Goal: Task Accomplishment & Management: Manage account settings

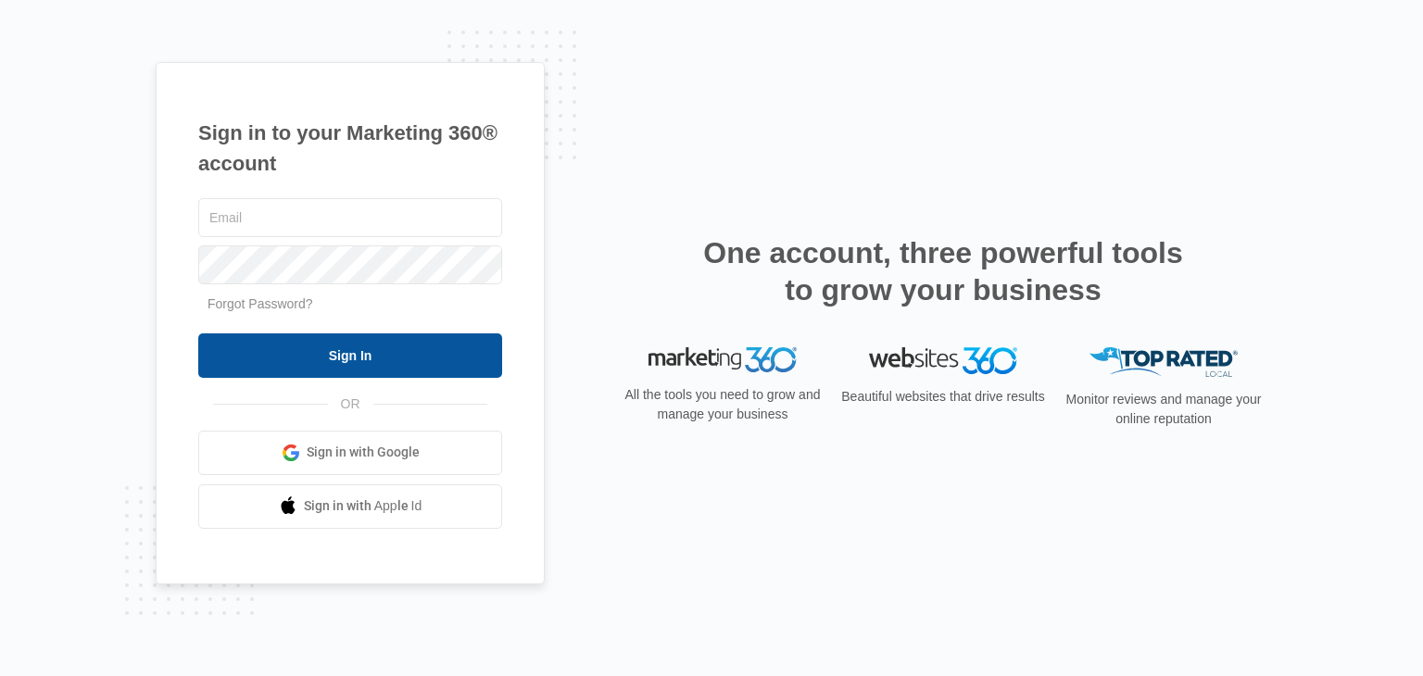
type input "[EMAIL_ADDRESS][DOMAIN_NAME]"
click at [458, 353] on input "Sign In" at bounding box center [350, 355] width 304 height 44
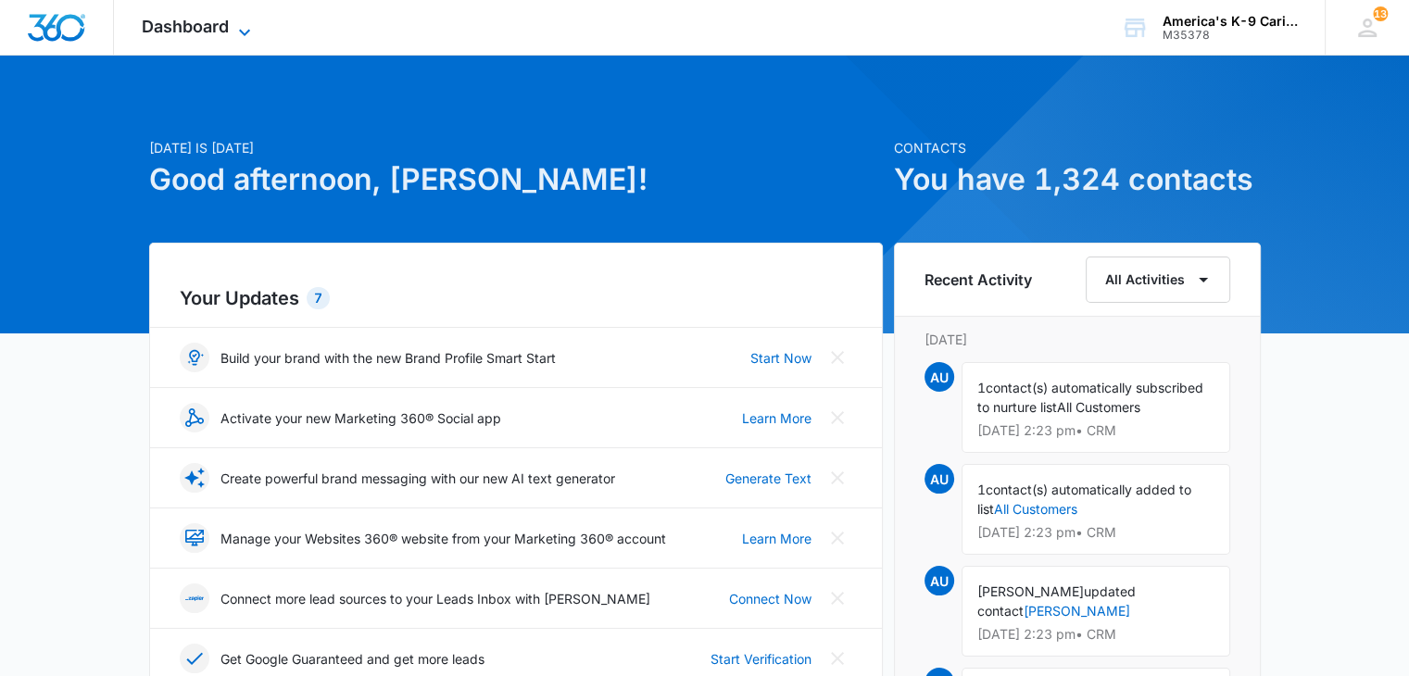
click at [237, 31] on icon at bounding box center [244, 32] width 22 height 22
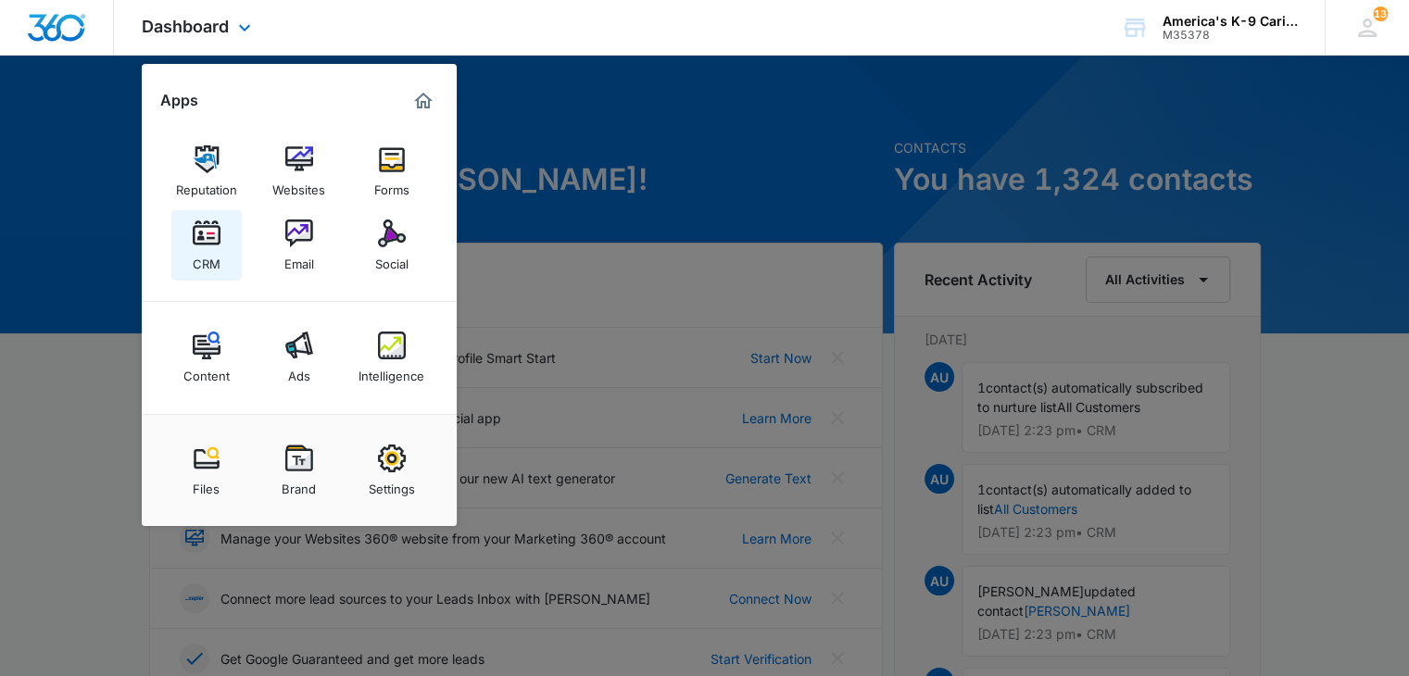
click at [211, 243] on img at bounding box center [207, 234] width 28 height 28
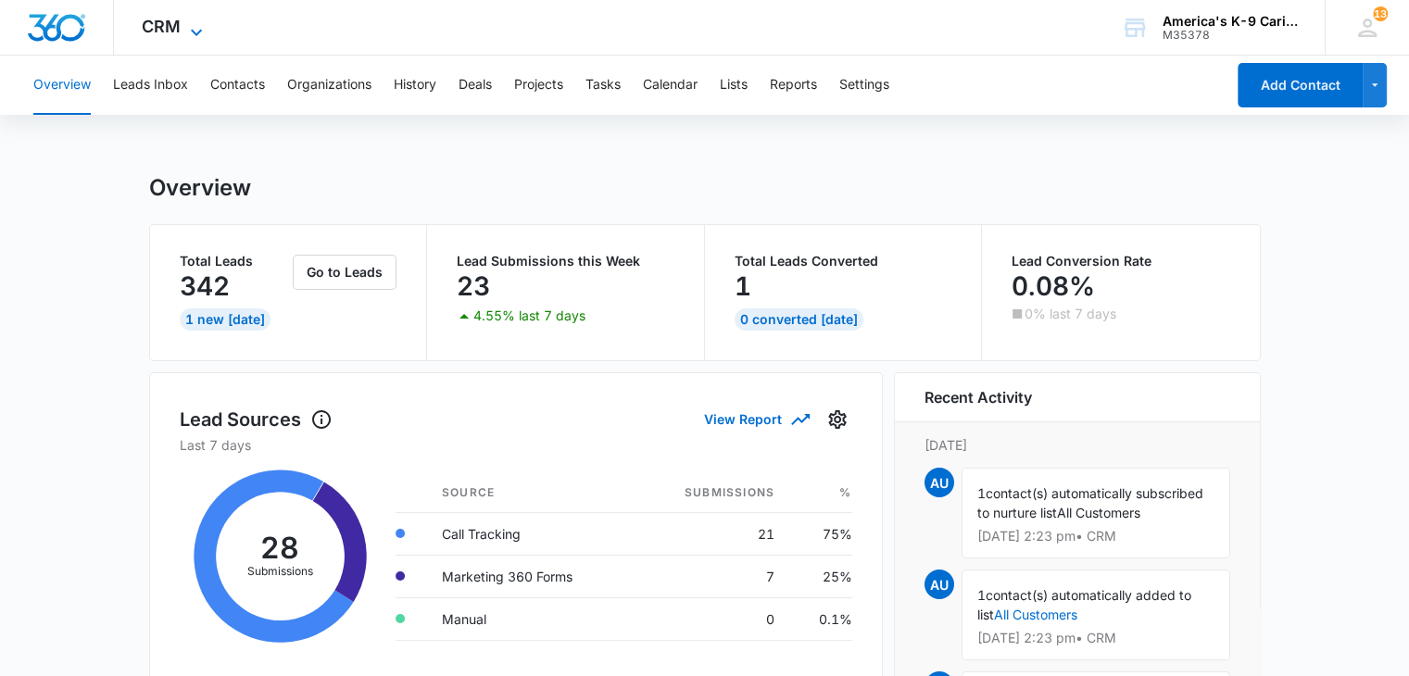
click at [186, 33] on icon at bounding box center [196, 32] width 22 height 22
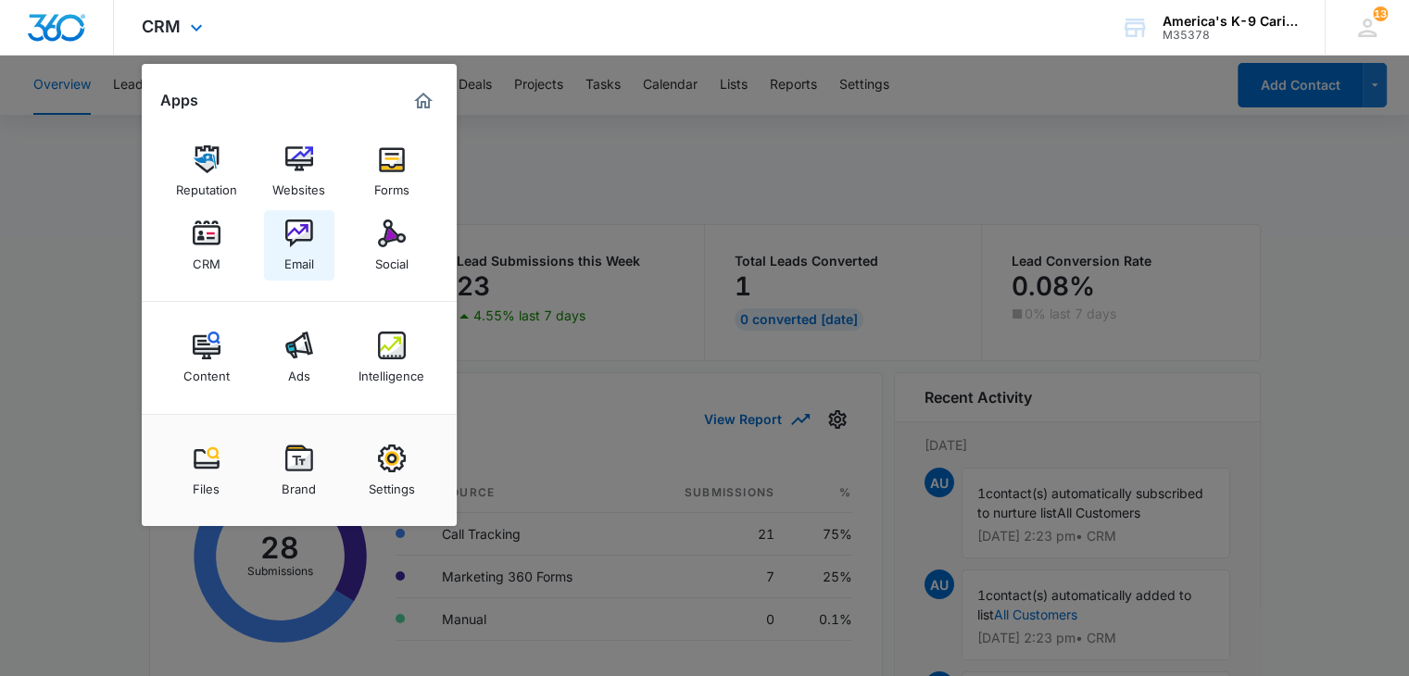
click at [285, 238] on img at bounding box center [299, 234] width 28 height 28
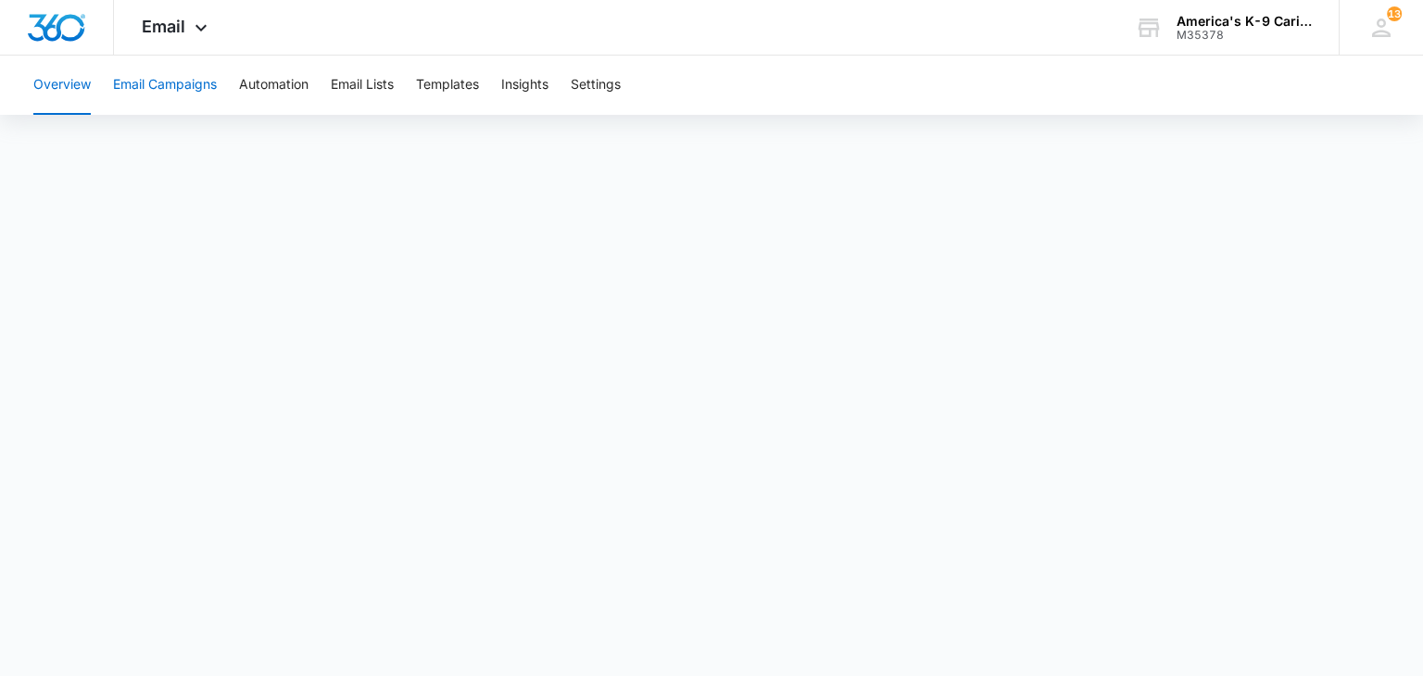
click at [204, 99] on button "Email Campaigns" at bounding box center [165, 85] width 104 height 59
click at [78, 74] on button "Overview" at bounding box center [61, 85] width 57 height 59
click at [297, 82] on button "Automation" at bounding box center [273, 85] width 69 height 59
click at [64, 90] on button "Overview" at bounding box center [61, 85] width 57 height 59
click at [278, 101] on button "Automation" at bounding box center [273, 85] width 69 height 59
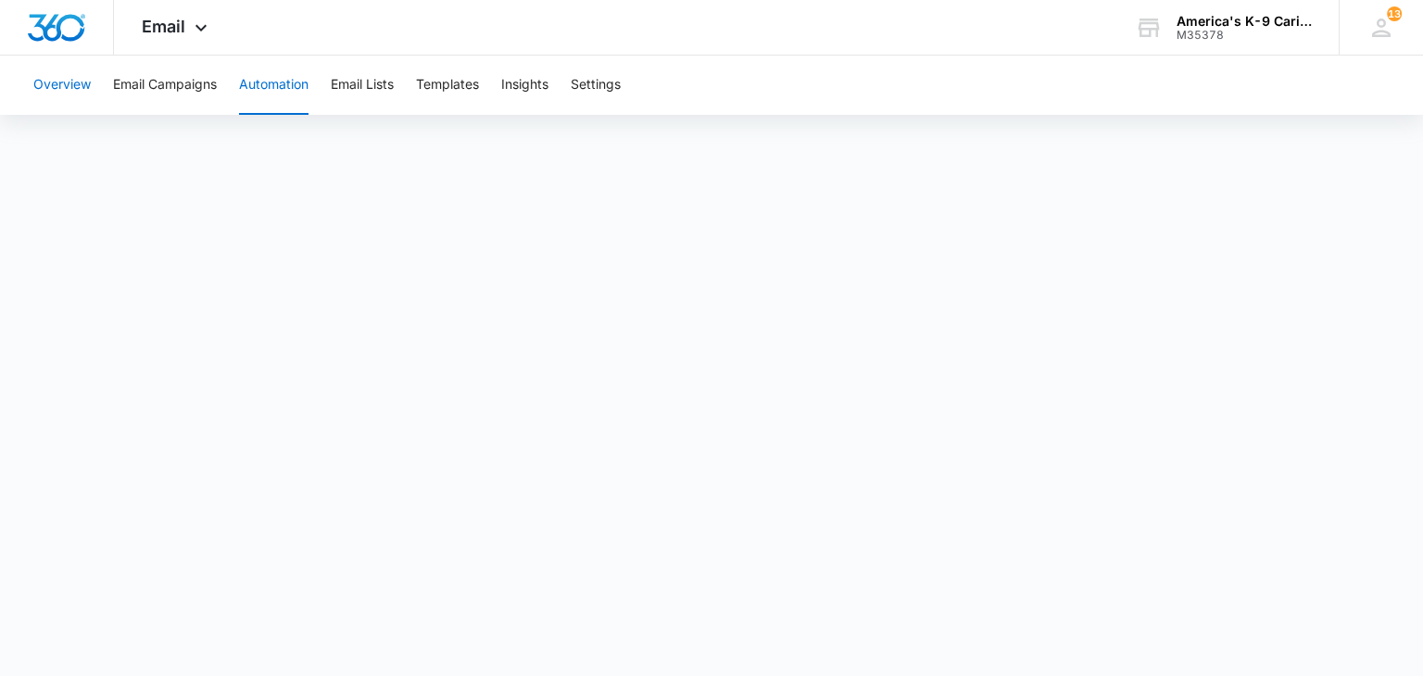
click at [80, 90] on button "Overview" at bounding box center [61, 85] width 57 height 59
click at [285, 86] on button "Automation" at bounding box center [273, 85] width 69 height 59
click at [71, 91] on button "Overview" at bounding box center [61, 85] width 57 height 59
click at [179, 100] on button "Email Campaigns" at bounding box center [165, 85] width 104 height 59
click at [59, 100] on button "Overview" at bounding box center [61, 85] width 57 height 59
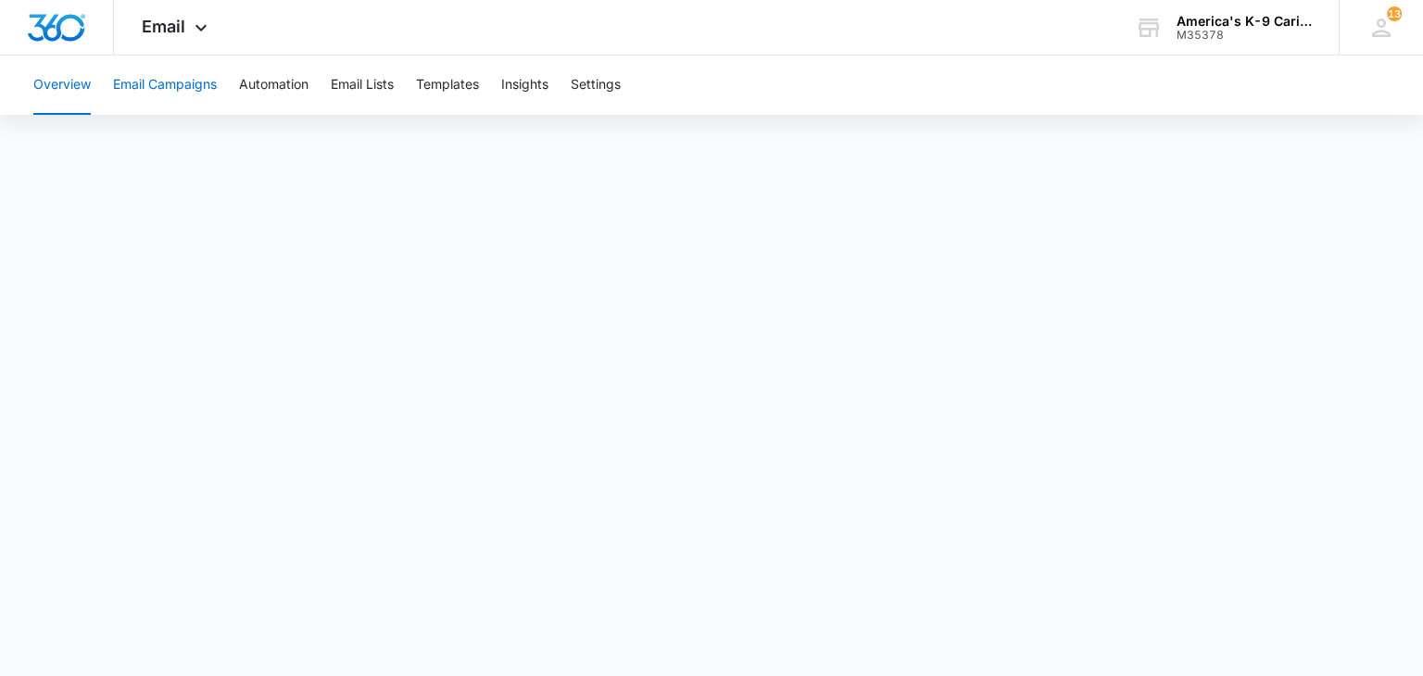
click at [183, 91] on button "Email Campaigns" at bounding box center [165, 85] width 104 height 59
click at [75, 98] on button "Overview" at bounding box center [61, 85] width 57 height 59
click at [281, 94] on button "Automation" at bounding box center [273, 85] width 69 height 59
click at [79, 95] on button "Overview" at bounding box center [61, 85] width 57 height 59
click at [190, 34] on icon at bounding box center [201, 32] width 22 height 22
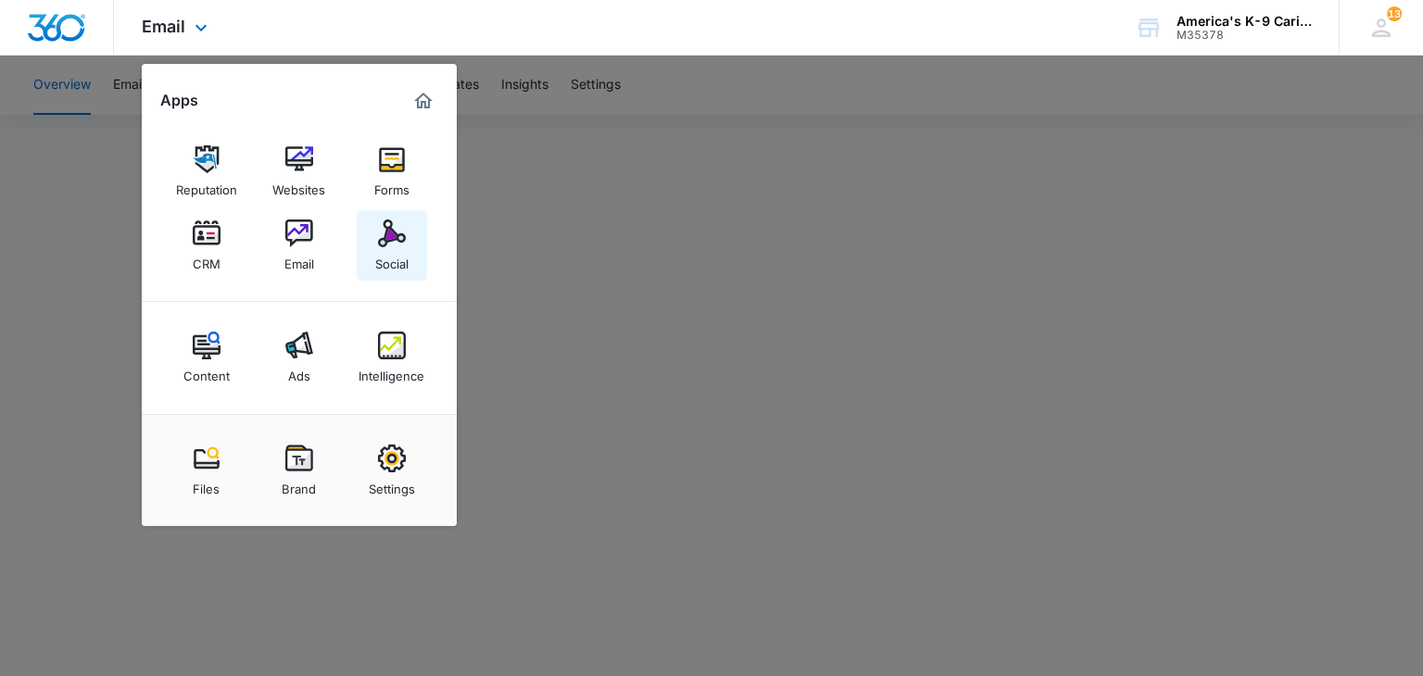
click at [392, 241] on img at bounding box center [392, 234] width 28 height 28
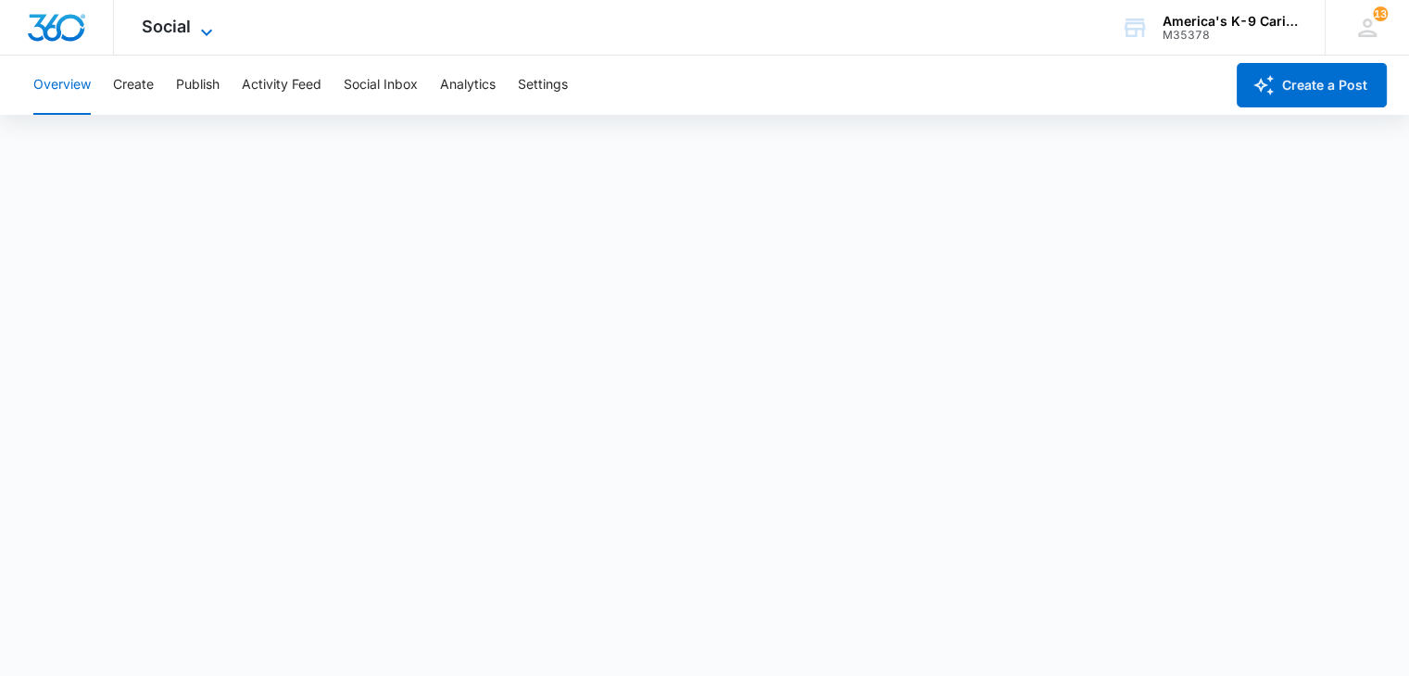
click at [210, 22] on icon at bounding box center [206, 32] width 22 height 22
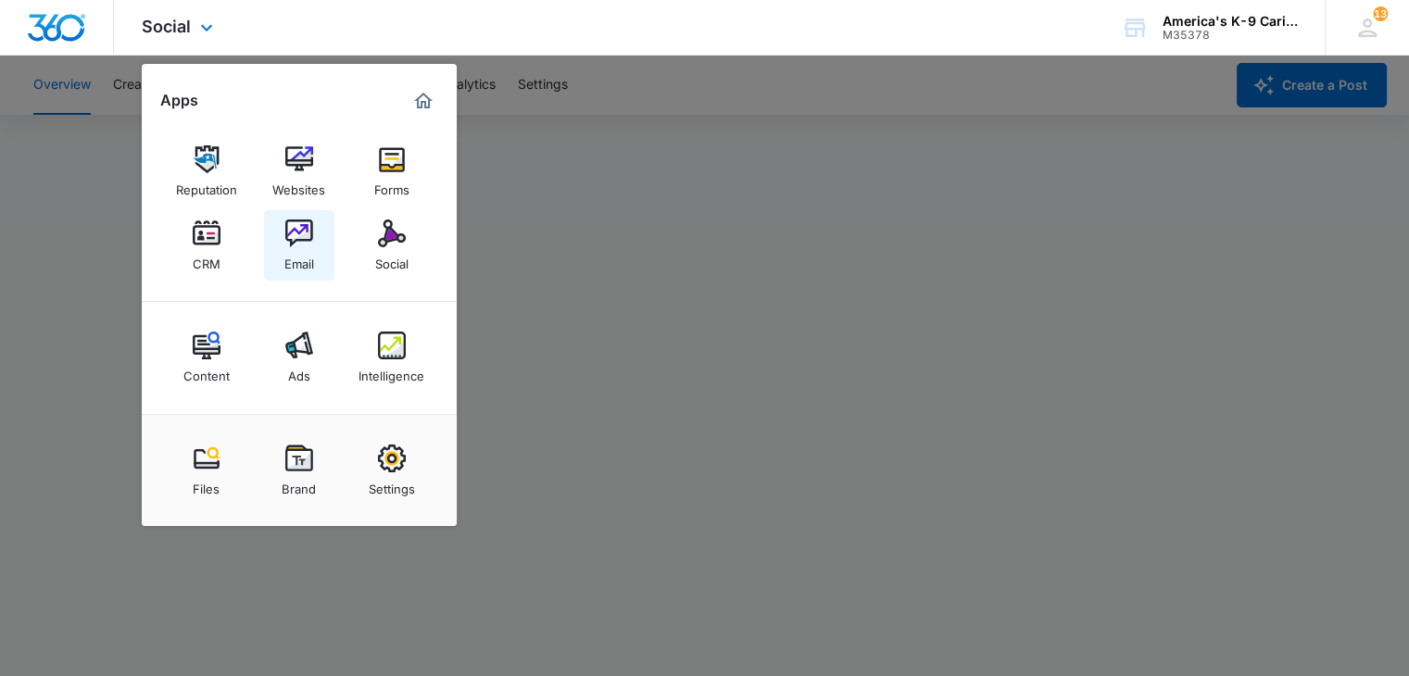
click at [308, 244] on img at bounding box center [299, 234] width 28 height 28
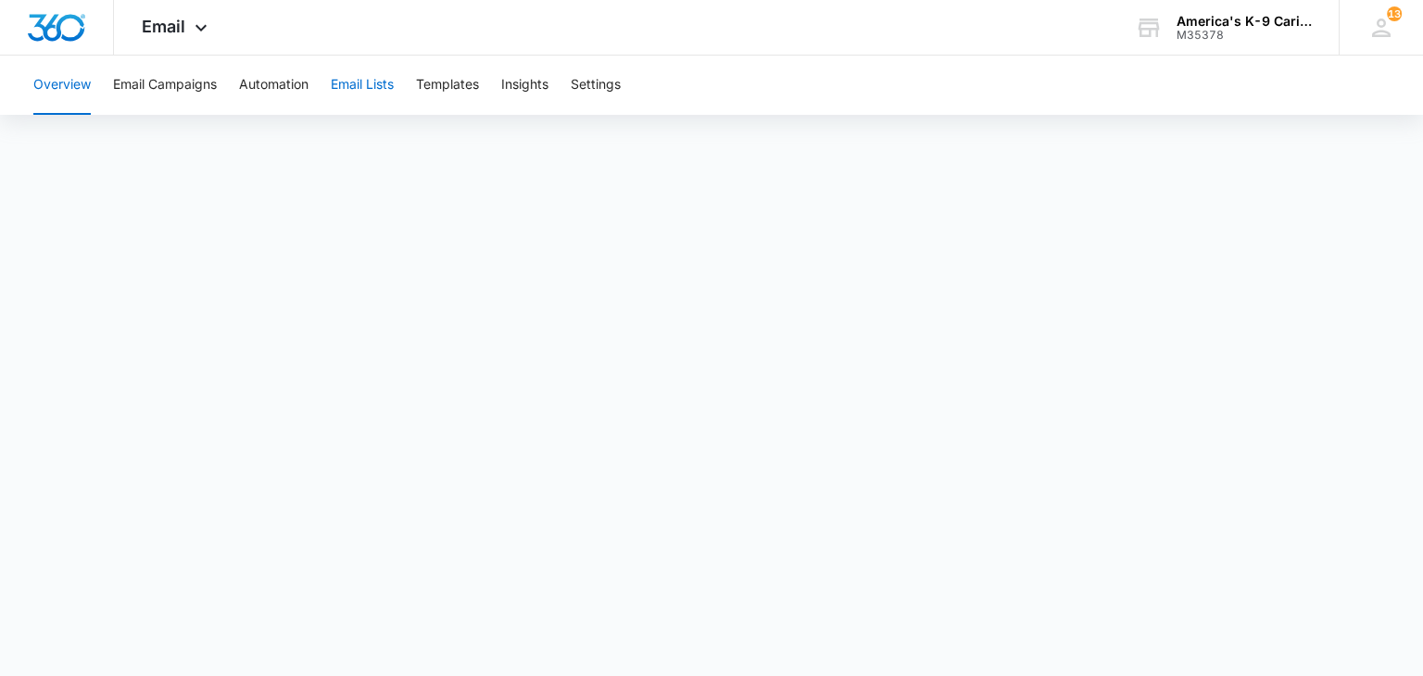
click at [383, 84] on button "Email Lists" at bounding box center [362, 85] width 63 height 59
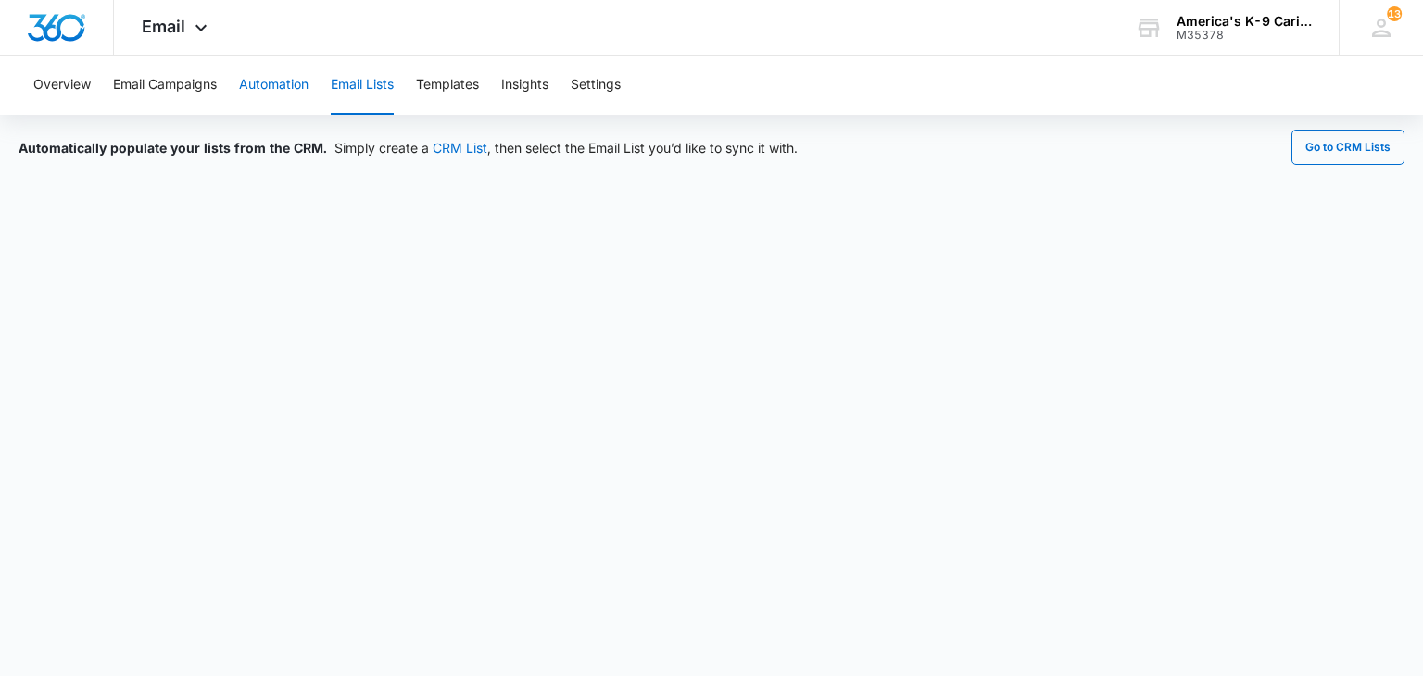
click at [282, 82] on button "Automation" at bounding box center [273, 85] width 69 height 59
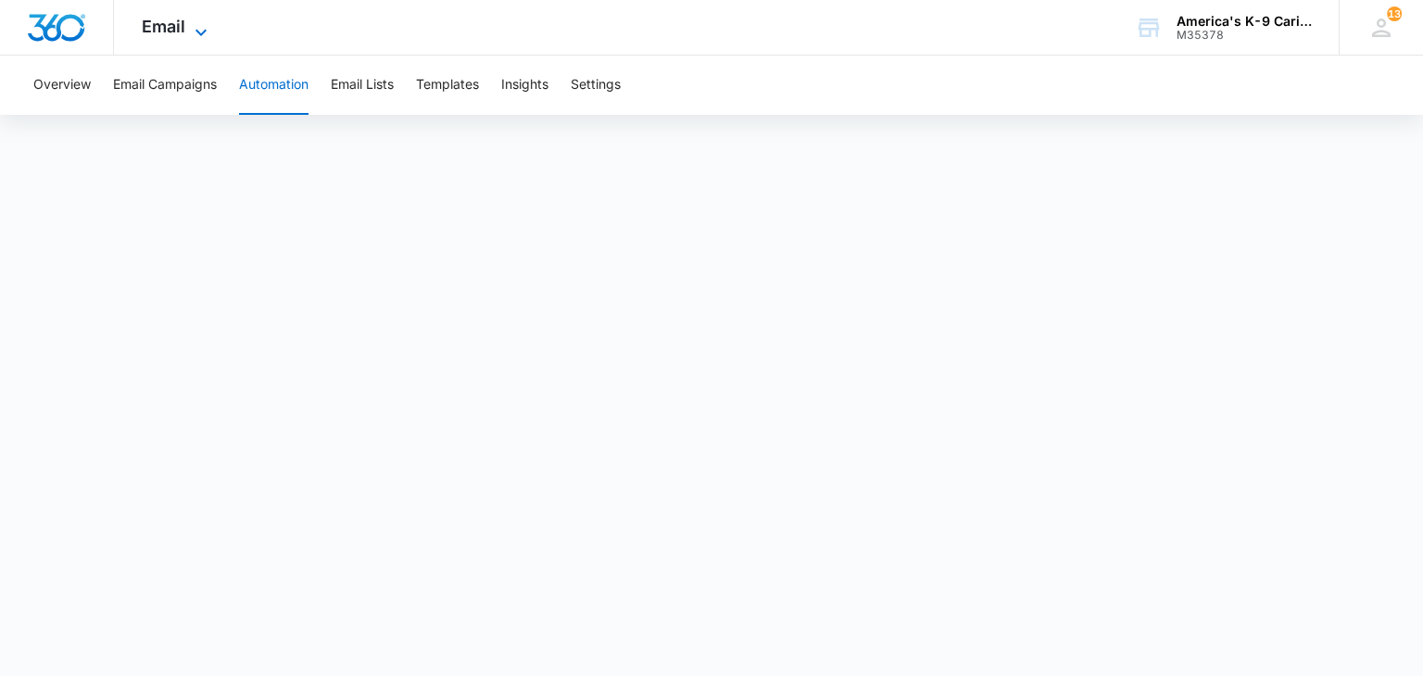
click at [201, 32] on icon at bounding box center [200, 32] width 11 height 6
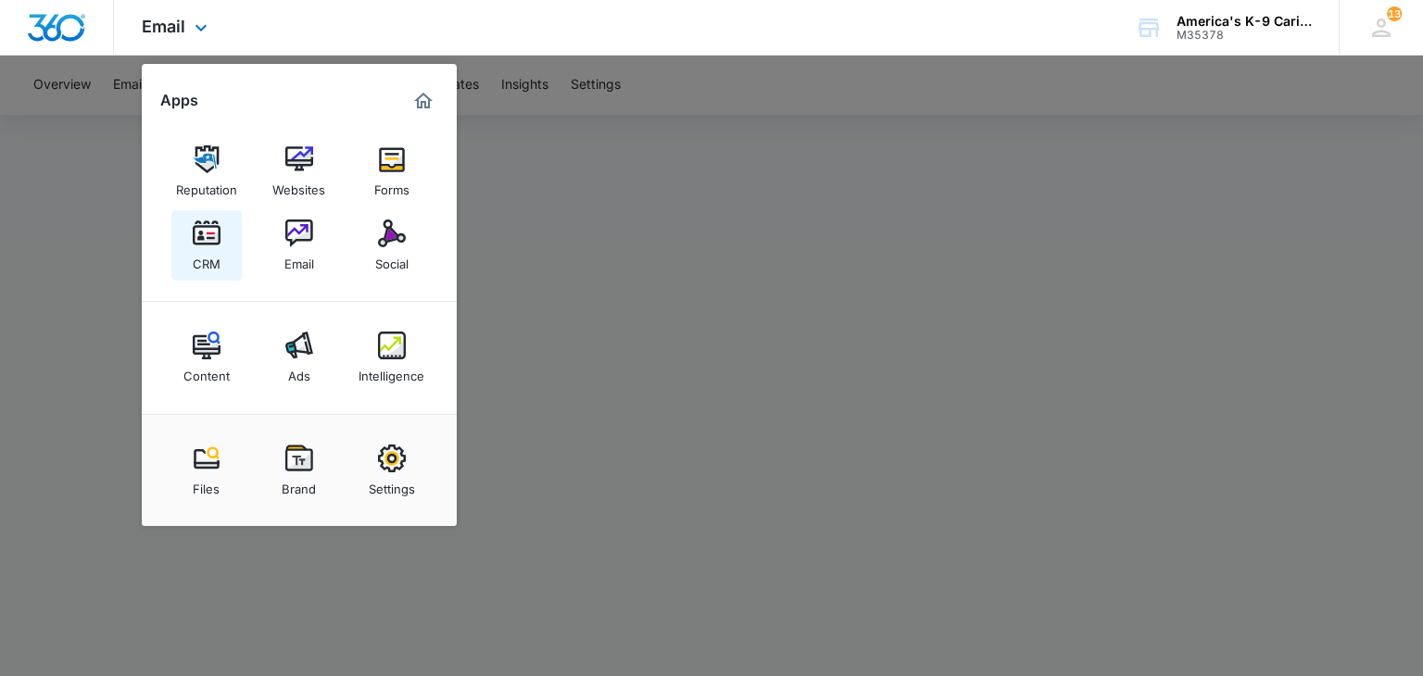
click at [205, 241] on img at bounding box center [207, 234] width 28 height 28
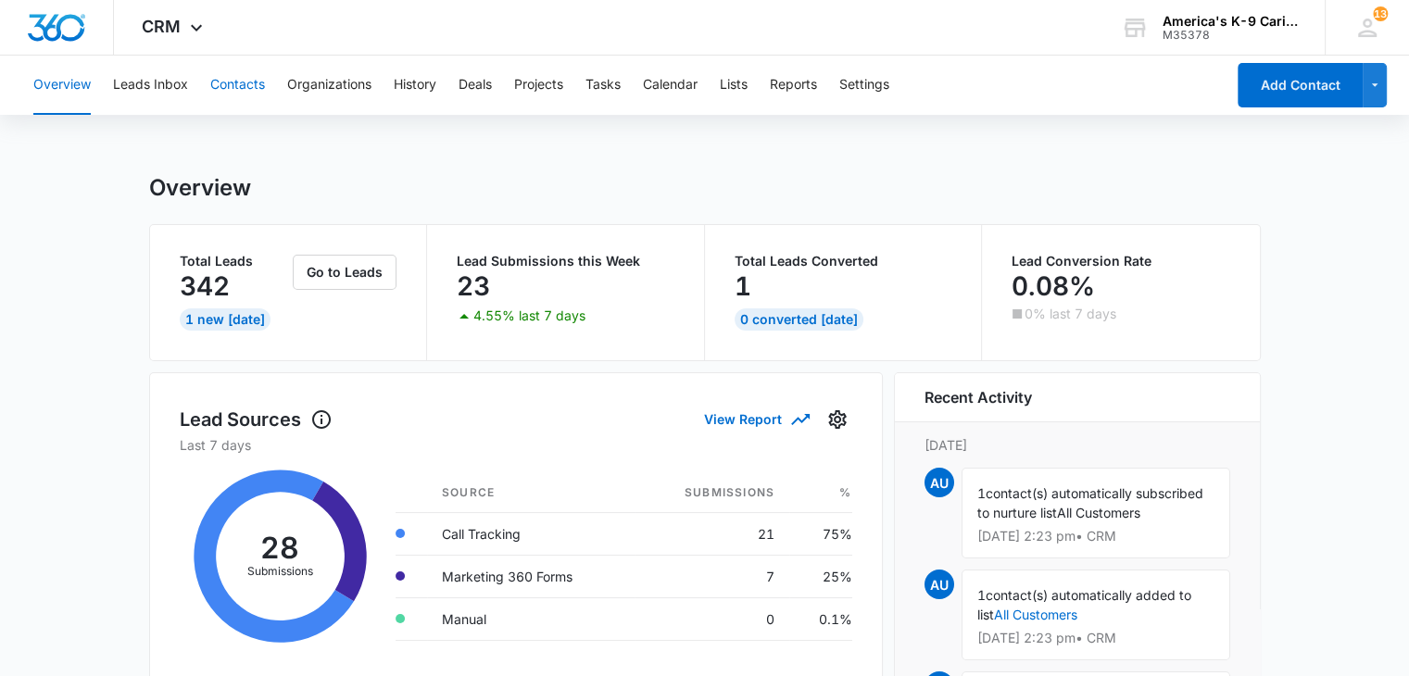
click at [234, 83] on button "Contacts" at bounding box center [237, 85] width 55 height 59
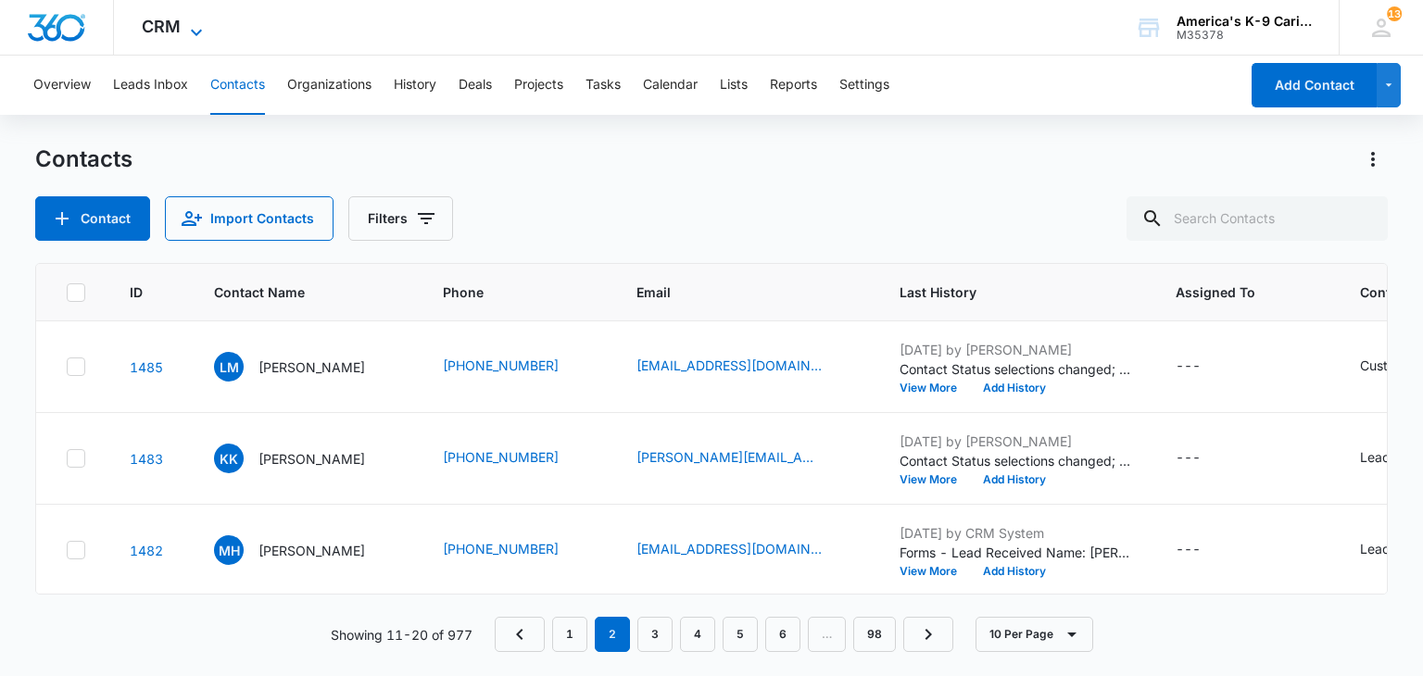
click at [192, 24] on icon at bounding box center [196, 32] width 22 height 22
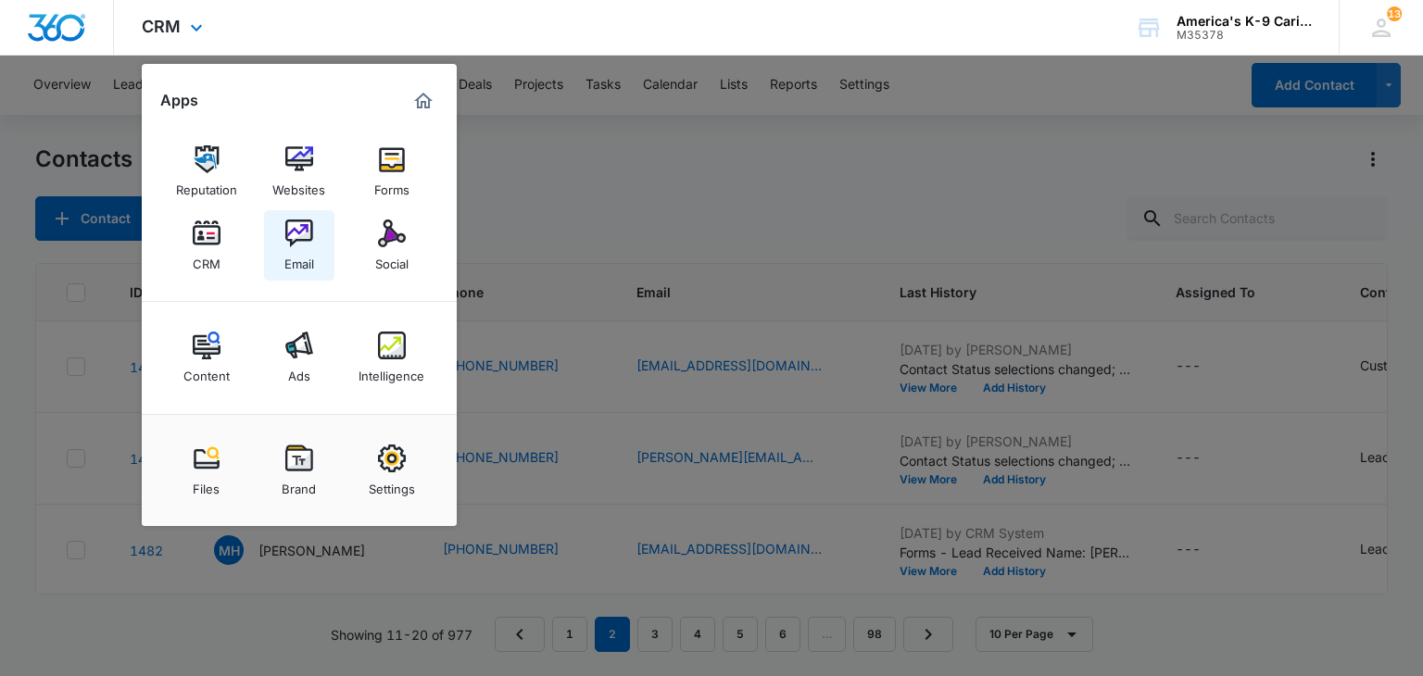
click at [285, 245] on img at bounding box center [299, 234] width 28 height 28
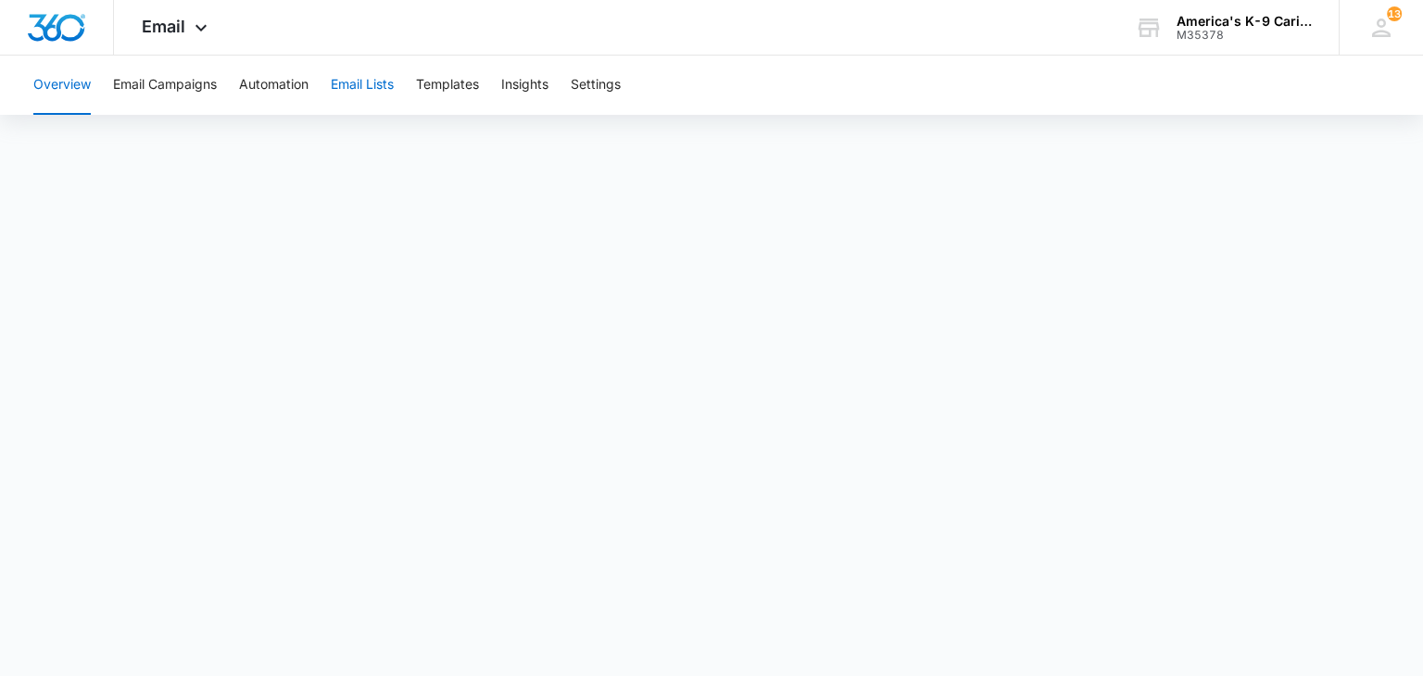
click at [367, 93] on button "Email Lists" at bounding box center [362, 85] width 63 height 59
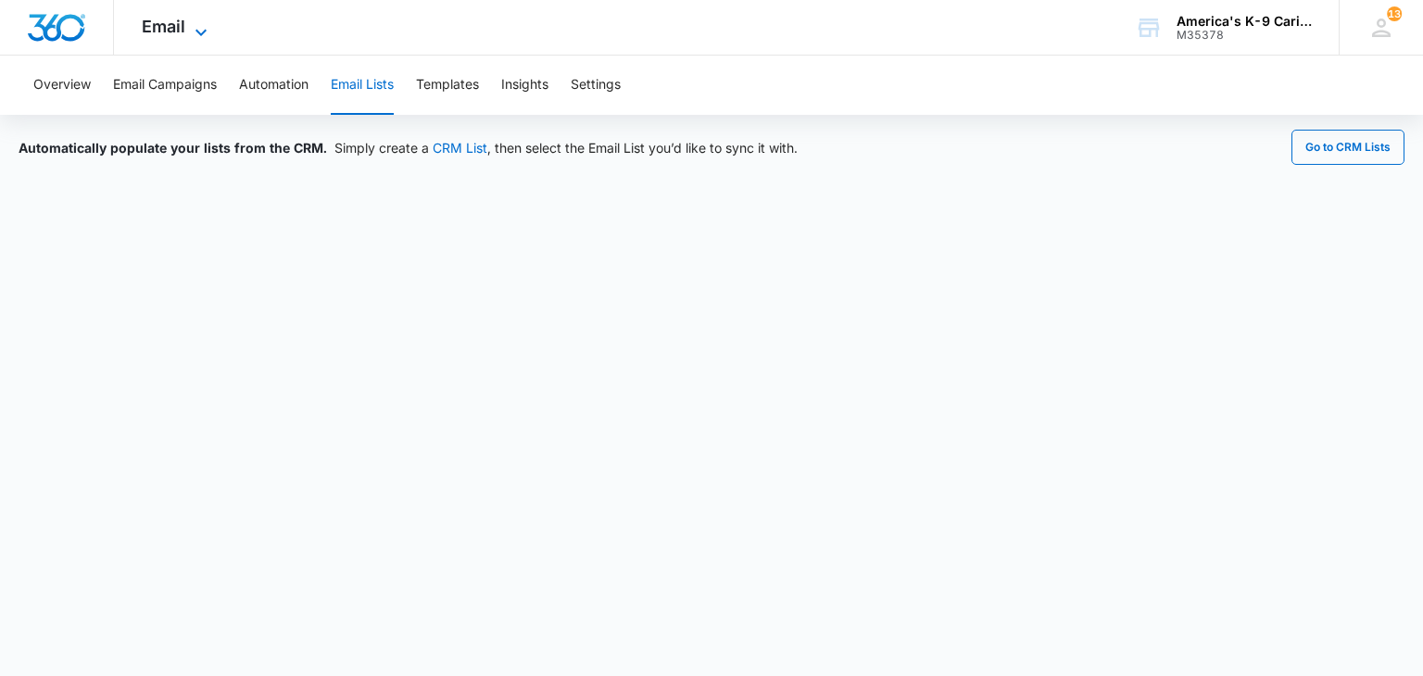
click at [192, 30] on icon at bounding box center [201, 32] width 22 height 22
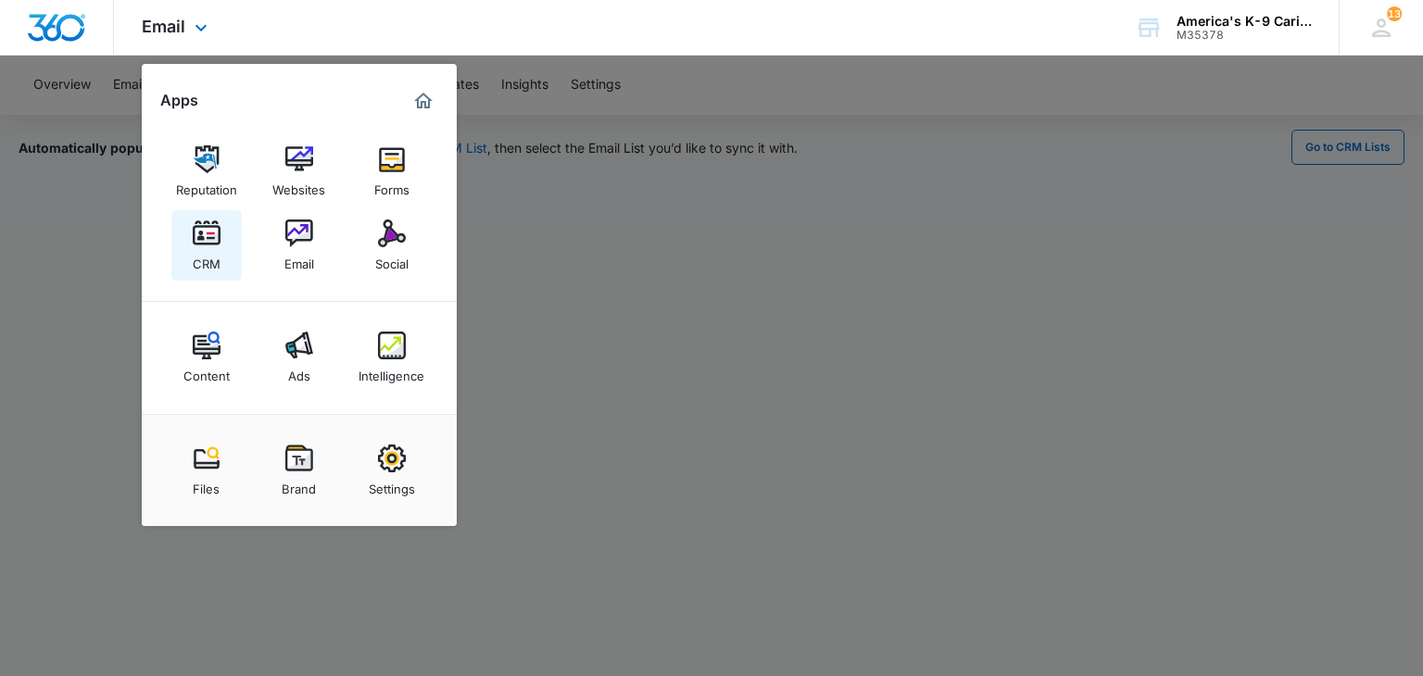
click at [211, 241] on img at bounding box center [207, 234] width 28 height 28
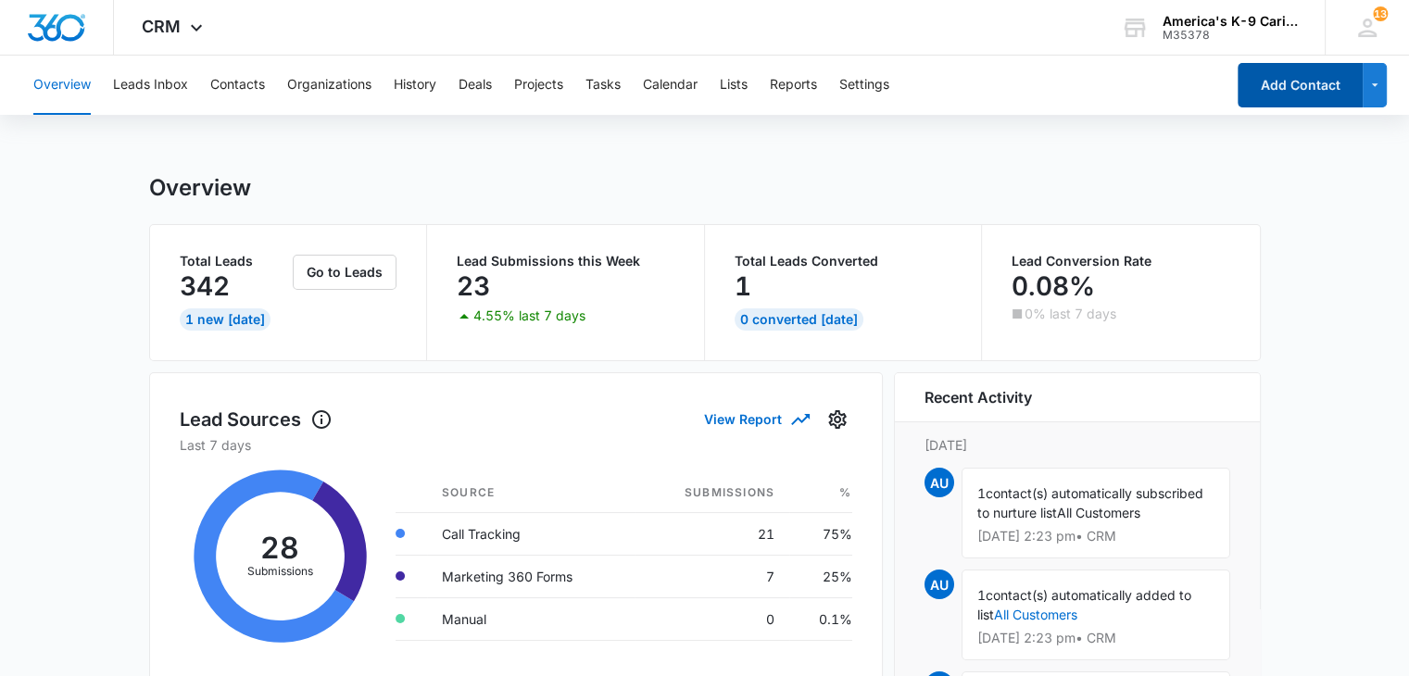
click at [1297, 90] on button "Add Contact" at bounding box center [1299, 85] width 125 height 44
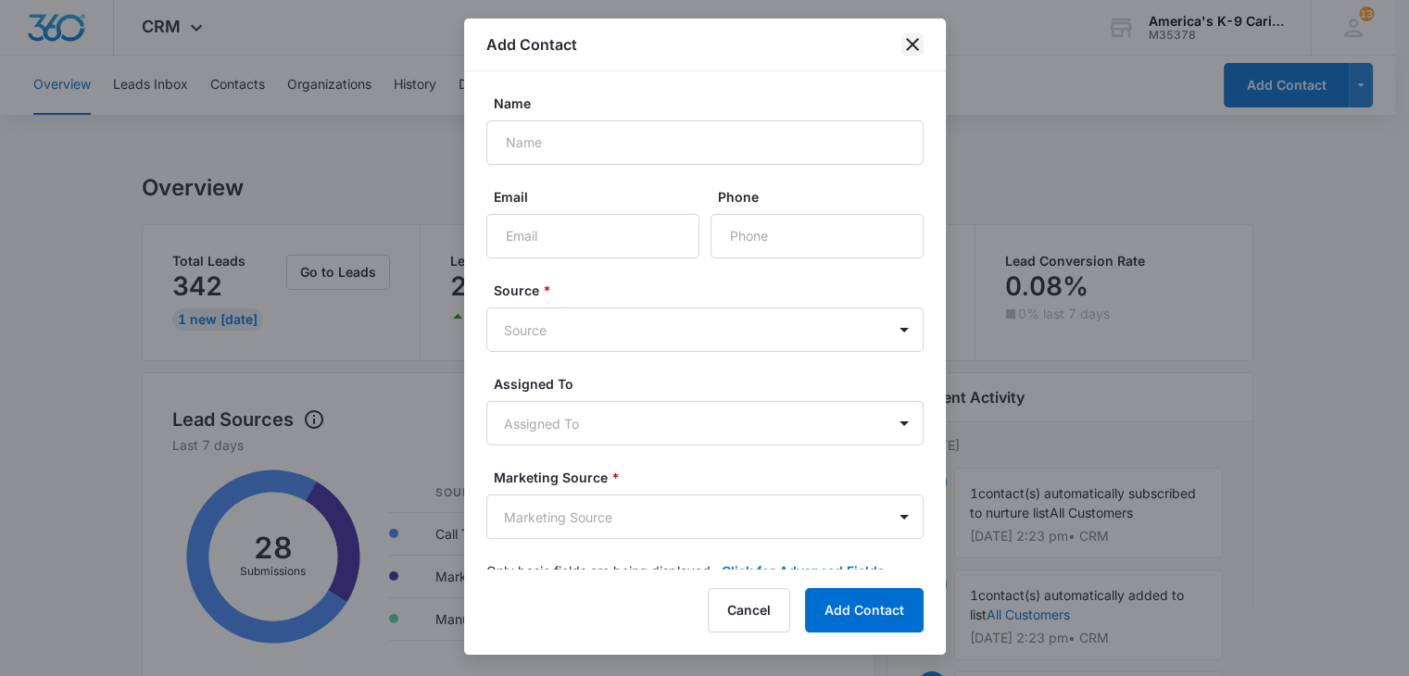
click at [904, 49] on icon "close" at bounding box center [912, 44] width 22 height 22
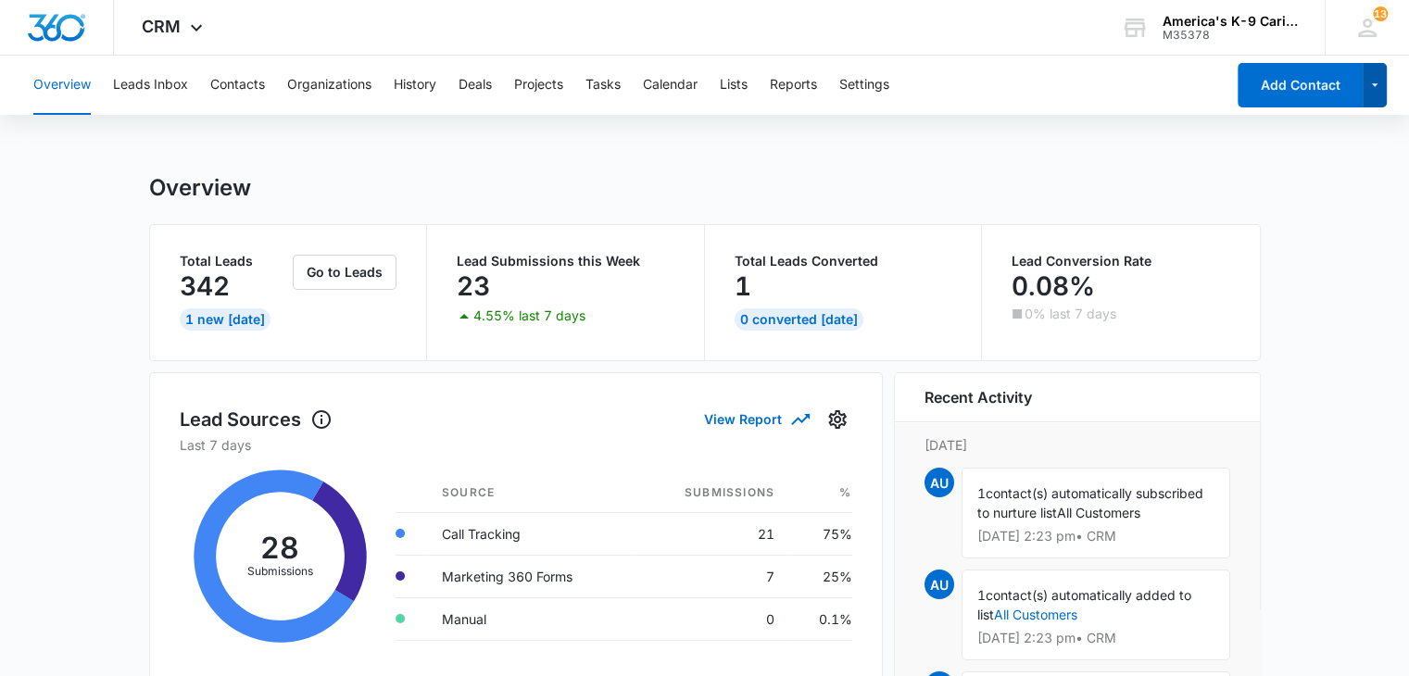
click at [1378, 86] on icon "button" at bounding box center [1375, 85] width 16 height 22
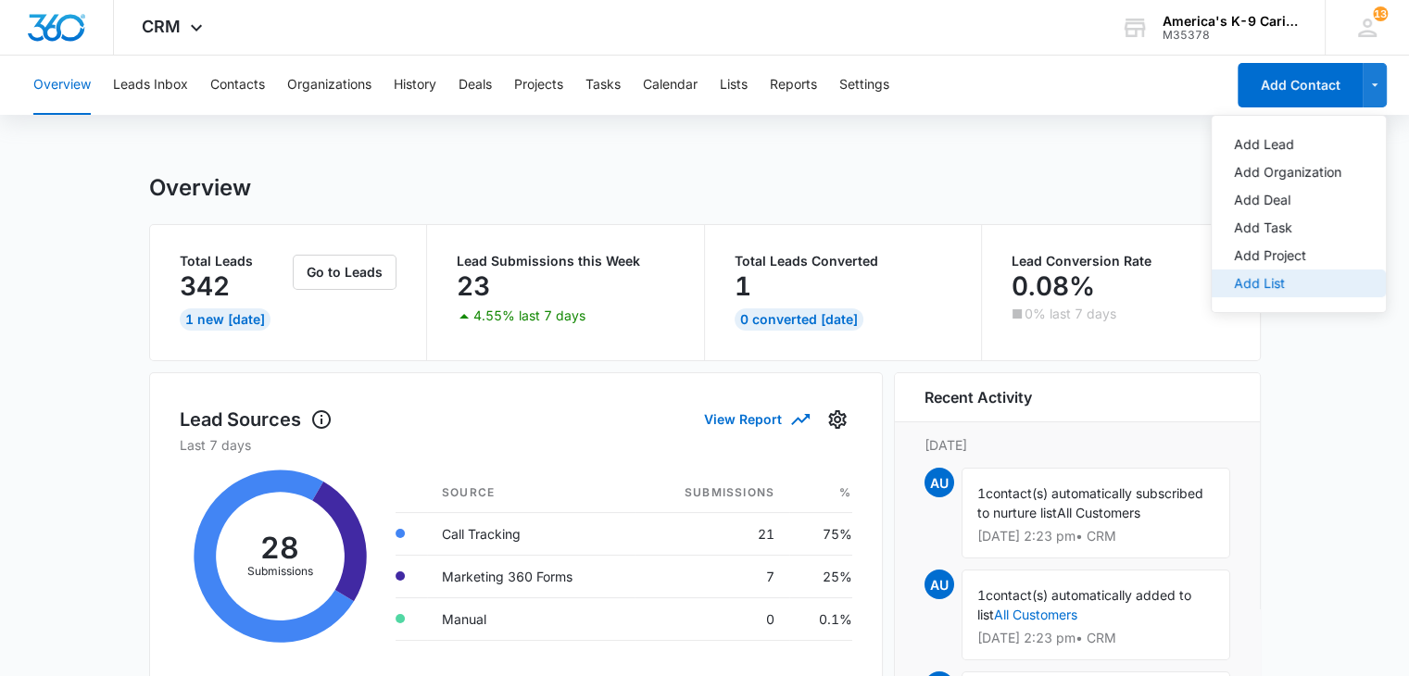
click at [1296, 285] on div "Add List" at bounding box center [1287, 283] width 107 height 13
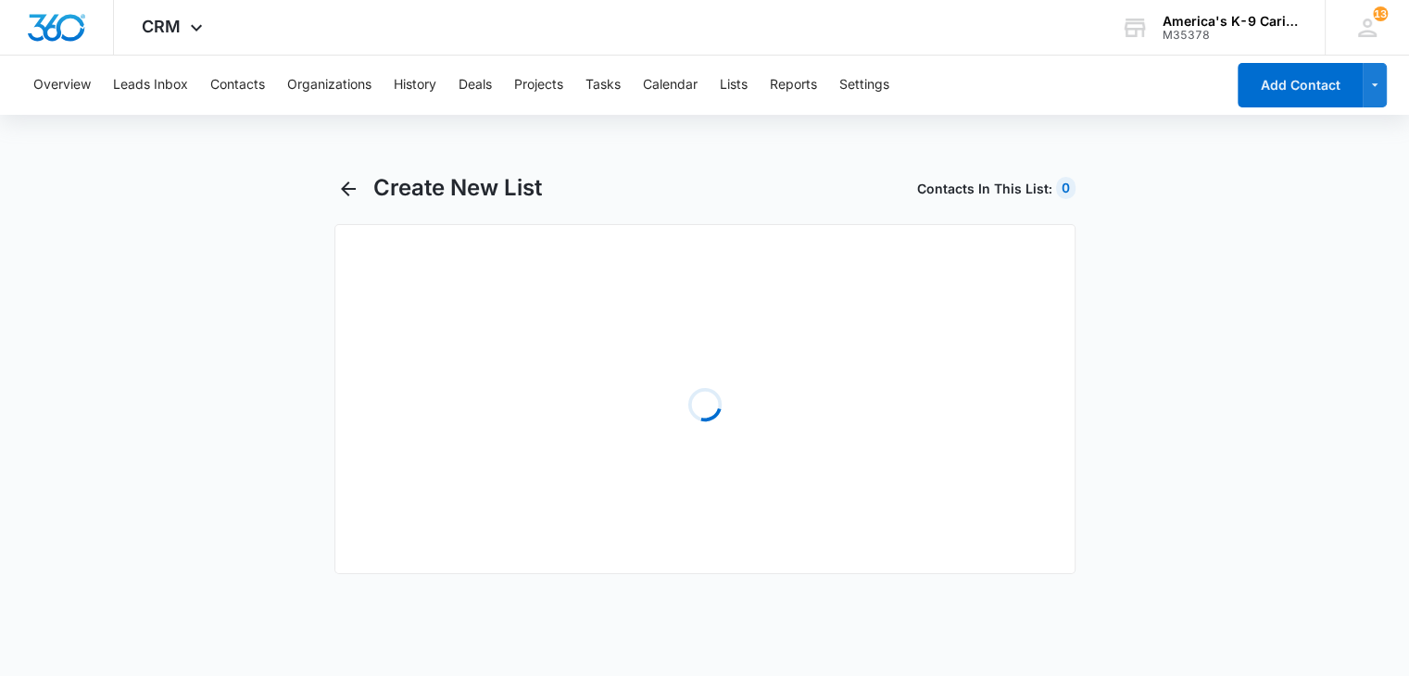
select select "31"
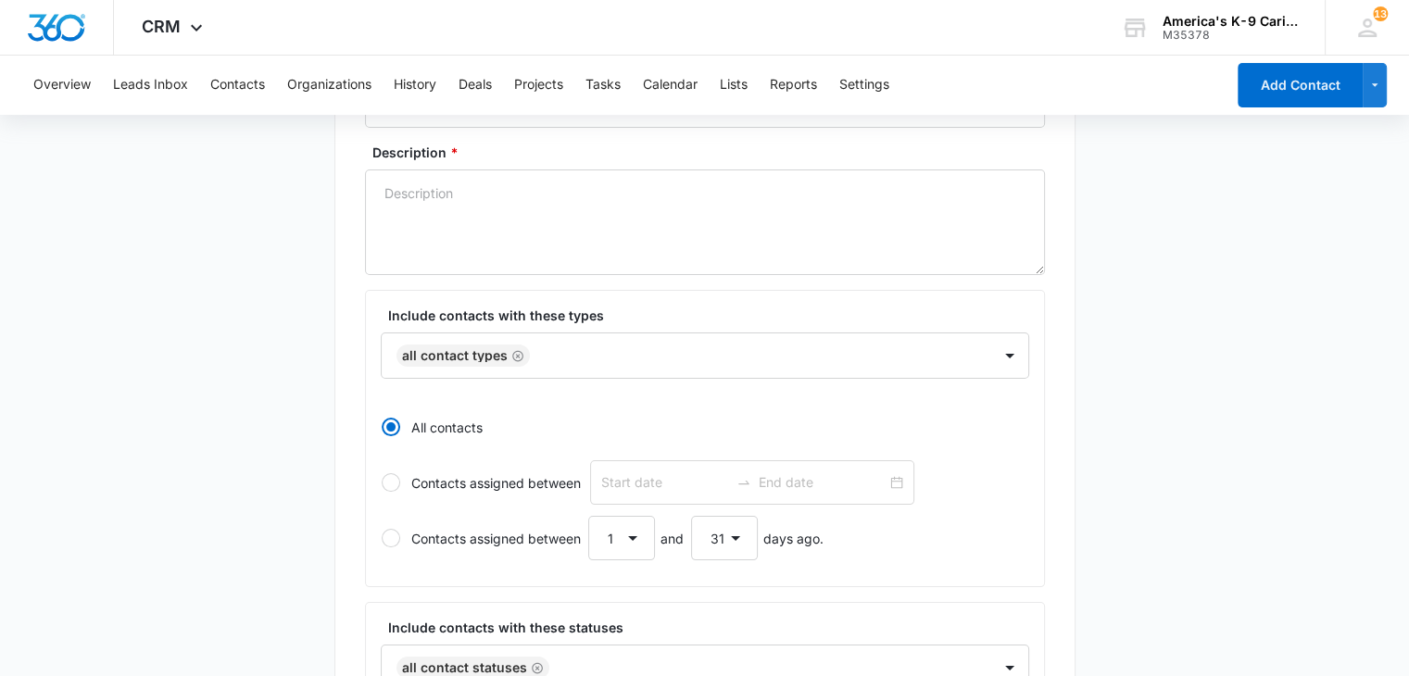
scroll to position [246, 0]
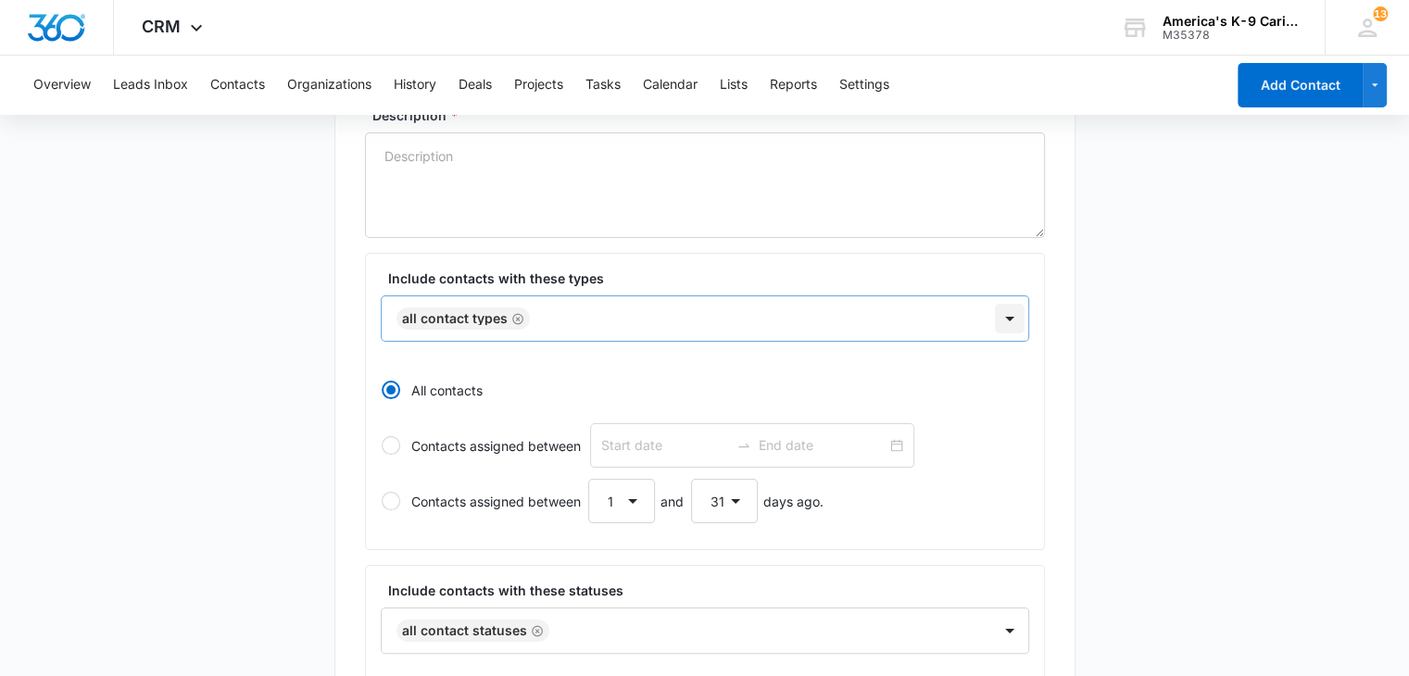
click at [1007, 321] on div at bounding box center [1010, 319] width 30 height 30
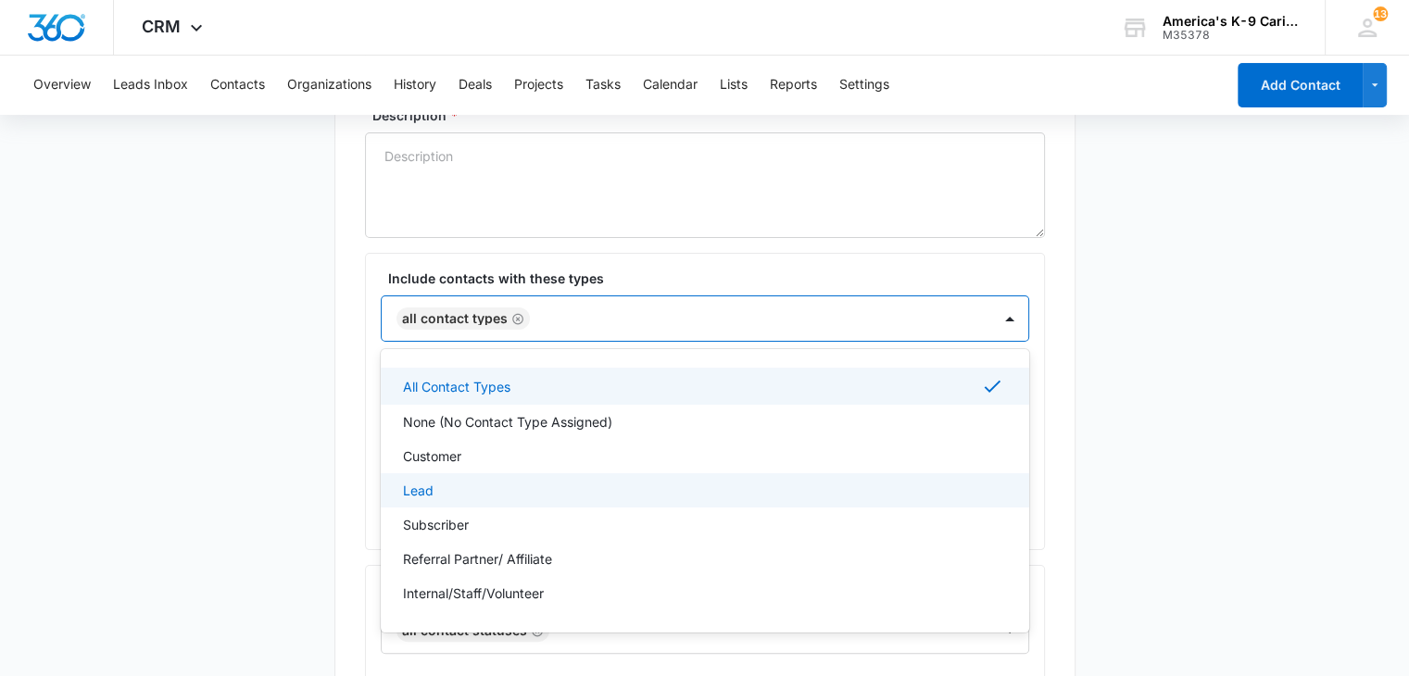
click at [834, 490] on div "Lead" at bounding box center [703, 490] width 600 height 19
click at [985, 383] on icon at bounding box center [992, 386] width 22 height 22
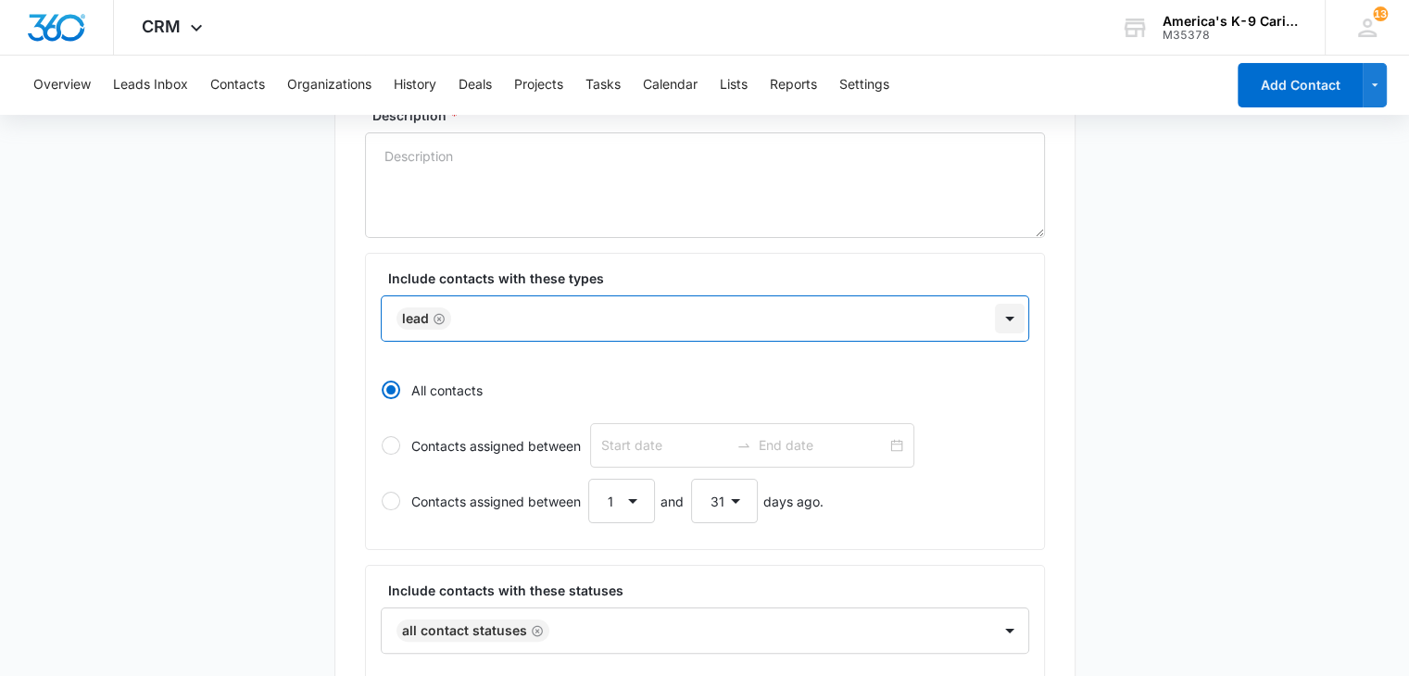
click at [1000, 309] on div at bounding box center [1010, 319] width 30 height 30
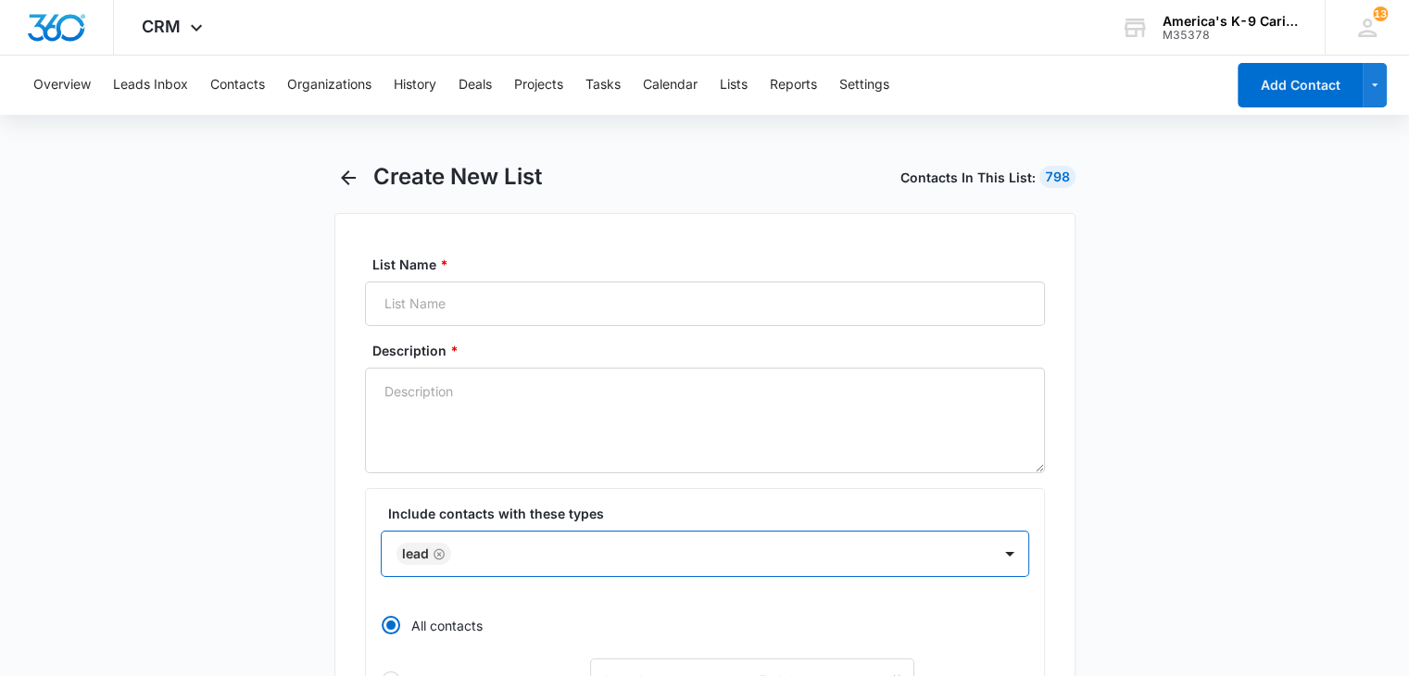
scroll to position [0, 0]
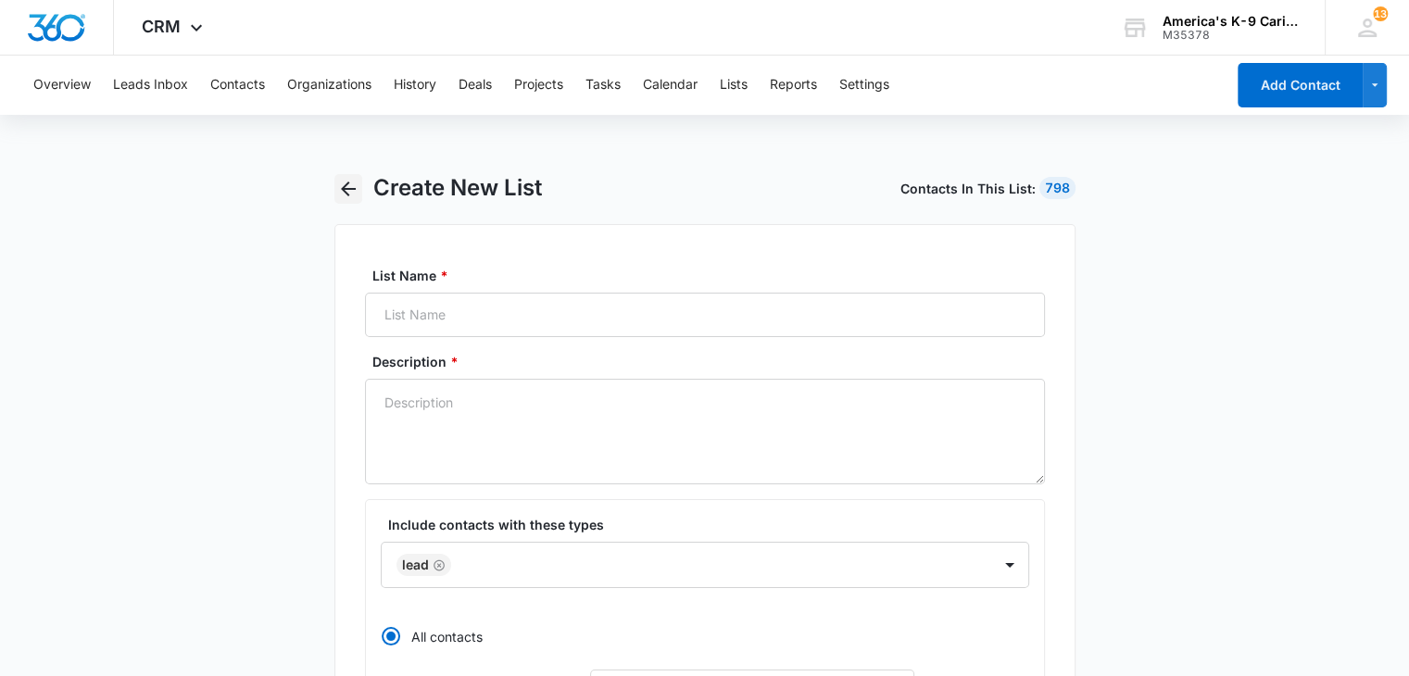
click at [353, 184] on icon "button" at bounding box center [348, 189] width 22 height 22
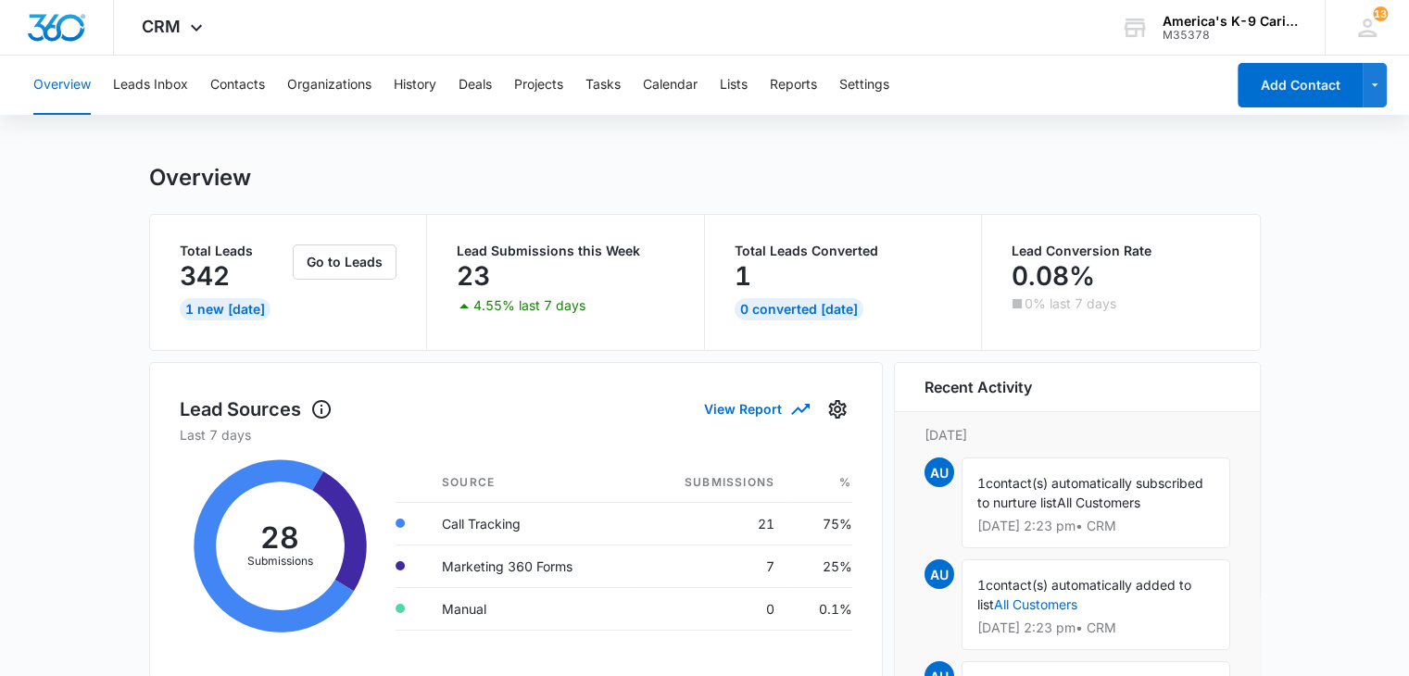
scroll to position [8, 0]
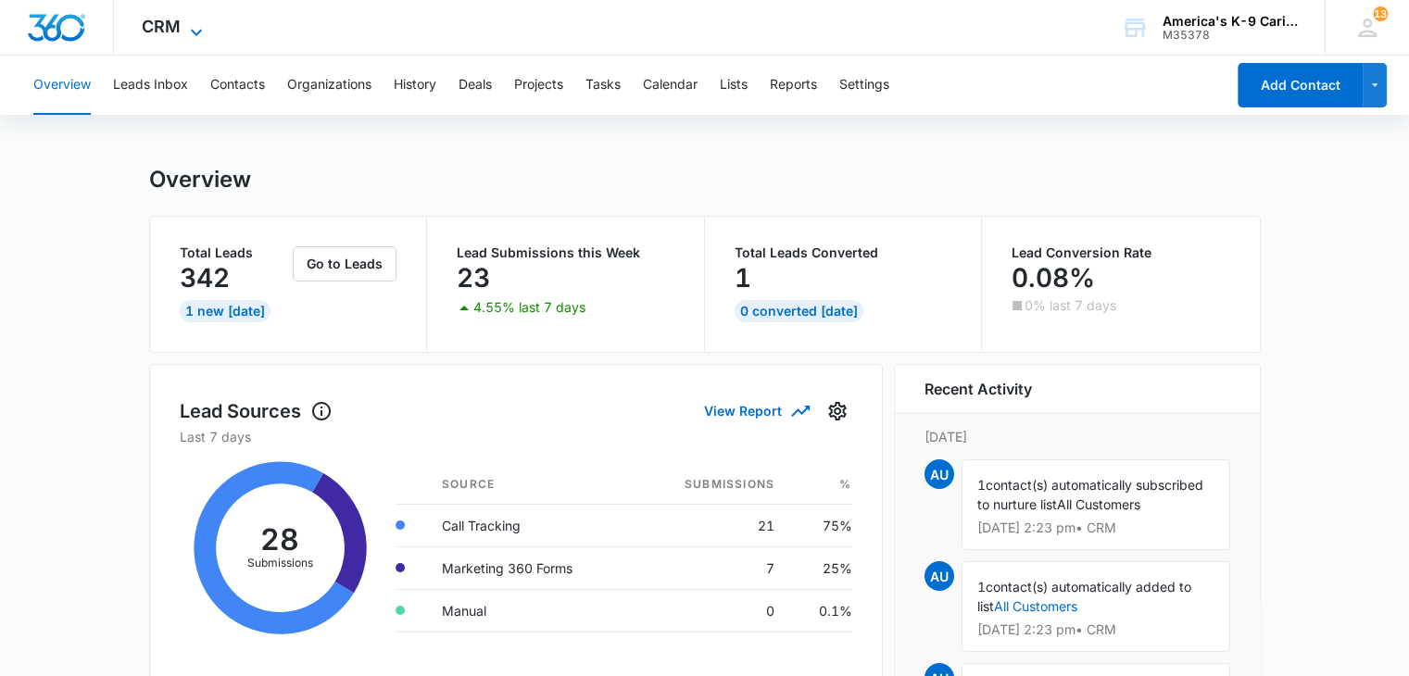
click at [194, 35] on icon at bounding box center [196, 32] width 22 height 22
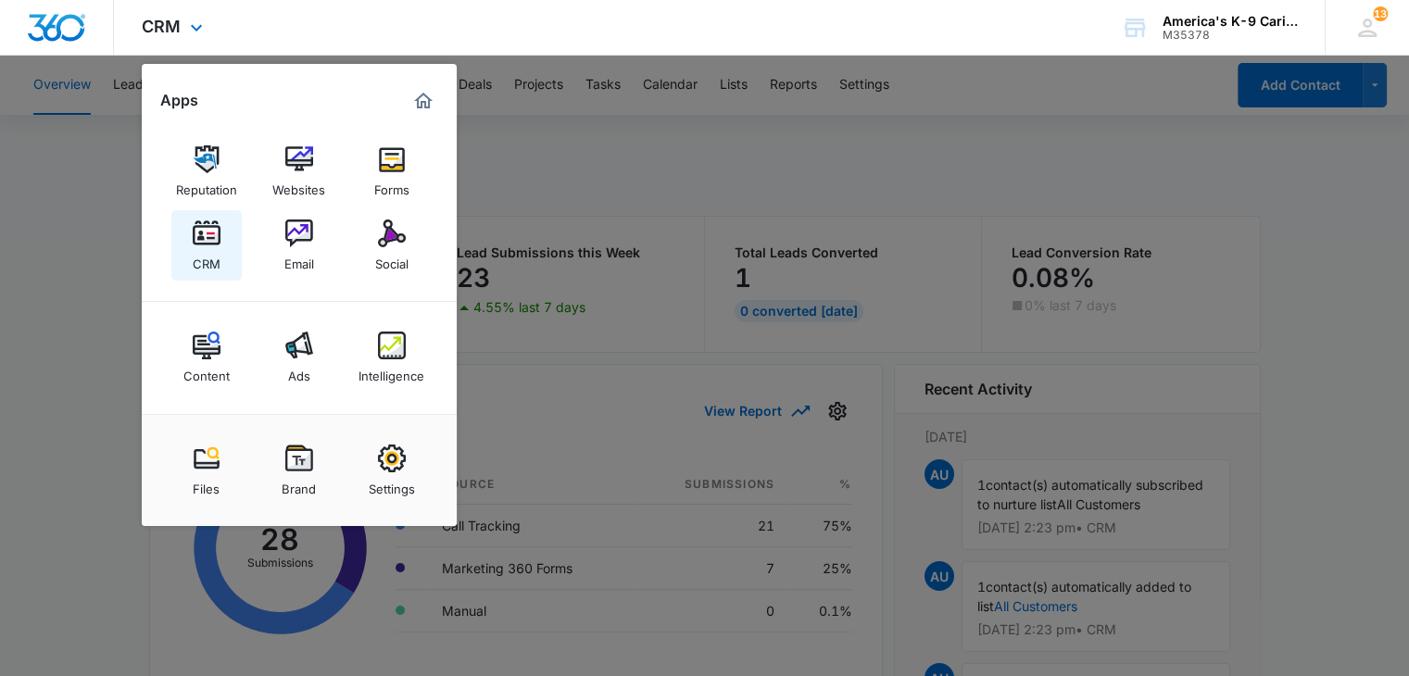
click at [223, 240] on link "CRM" at bounding box center [206, 245] width 70 height 70
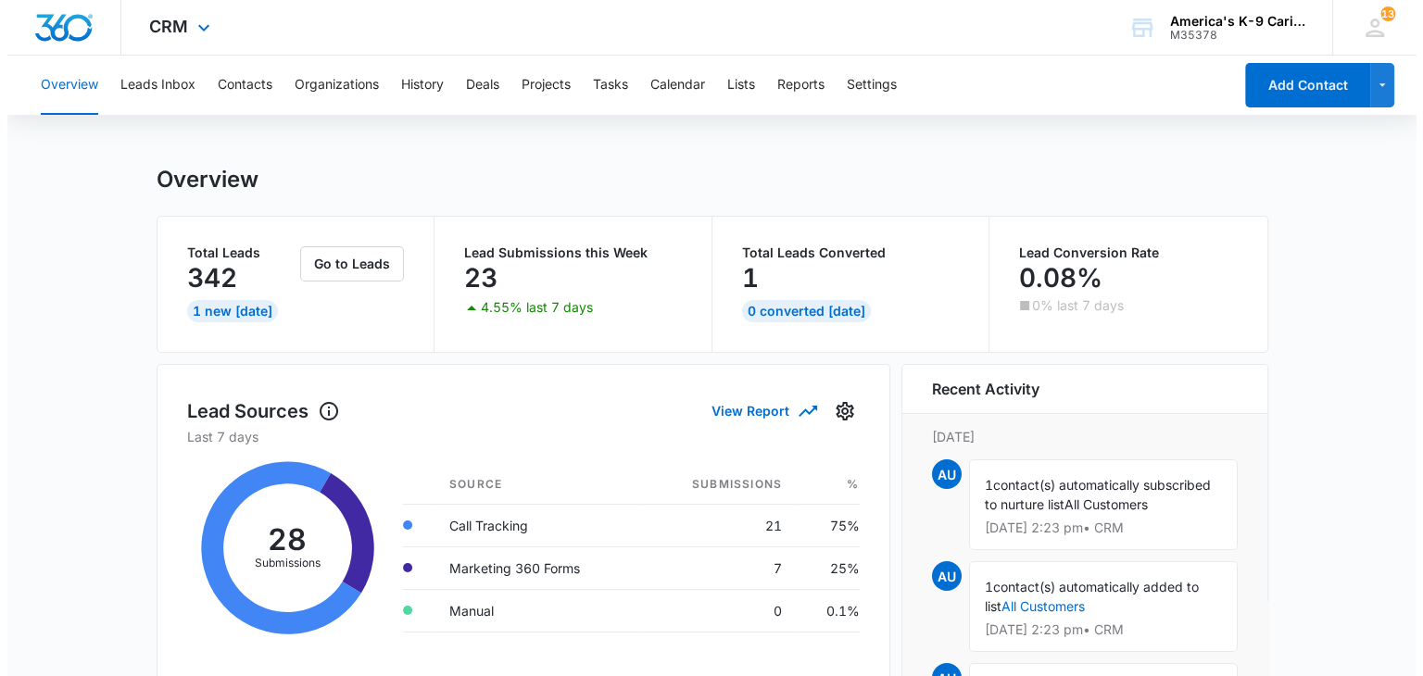
scroll to position [0, 0]
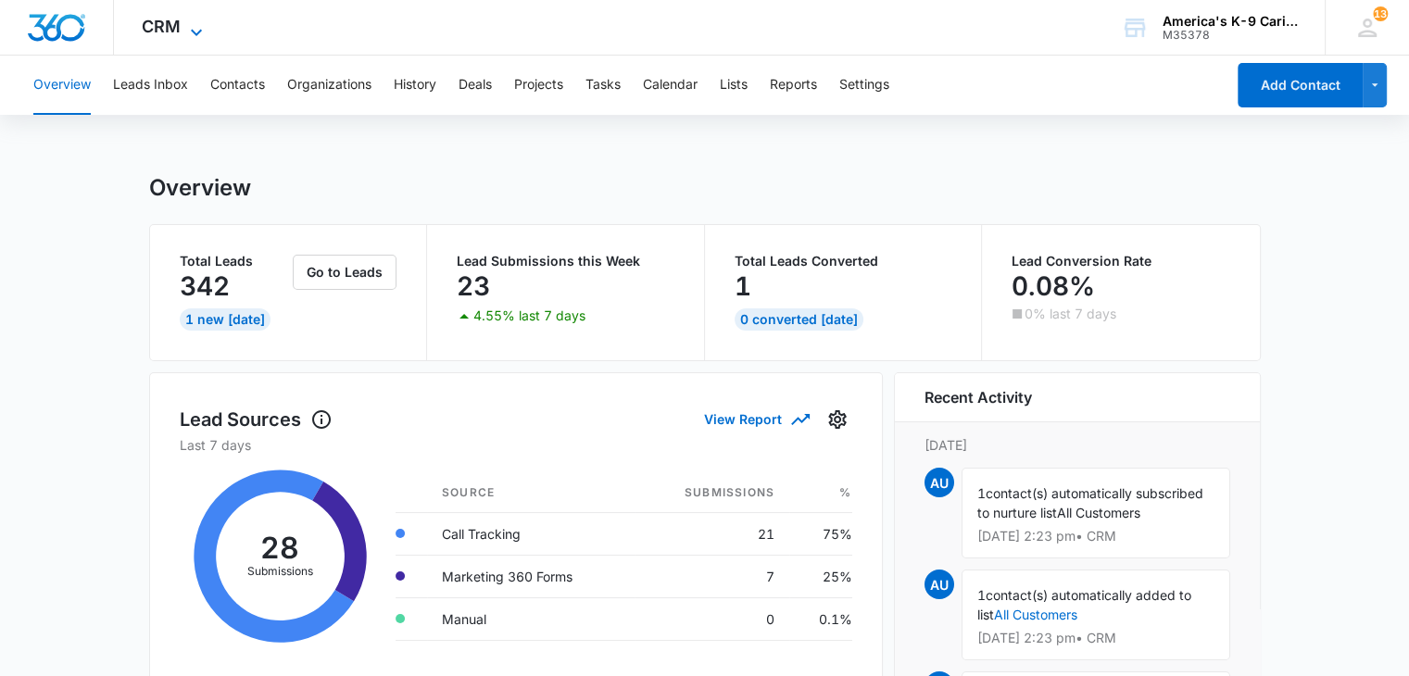
click at [197, 34] on icon at bounding box center [196, 32] width 22 height 22
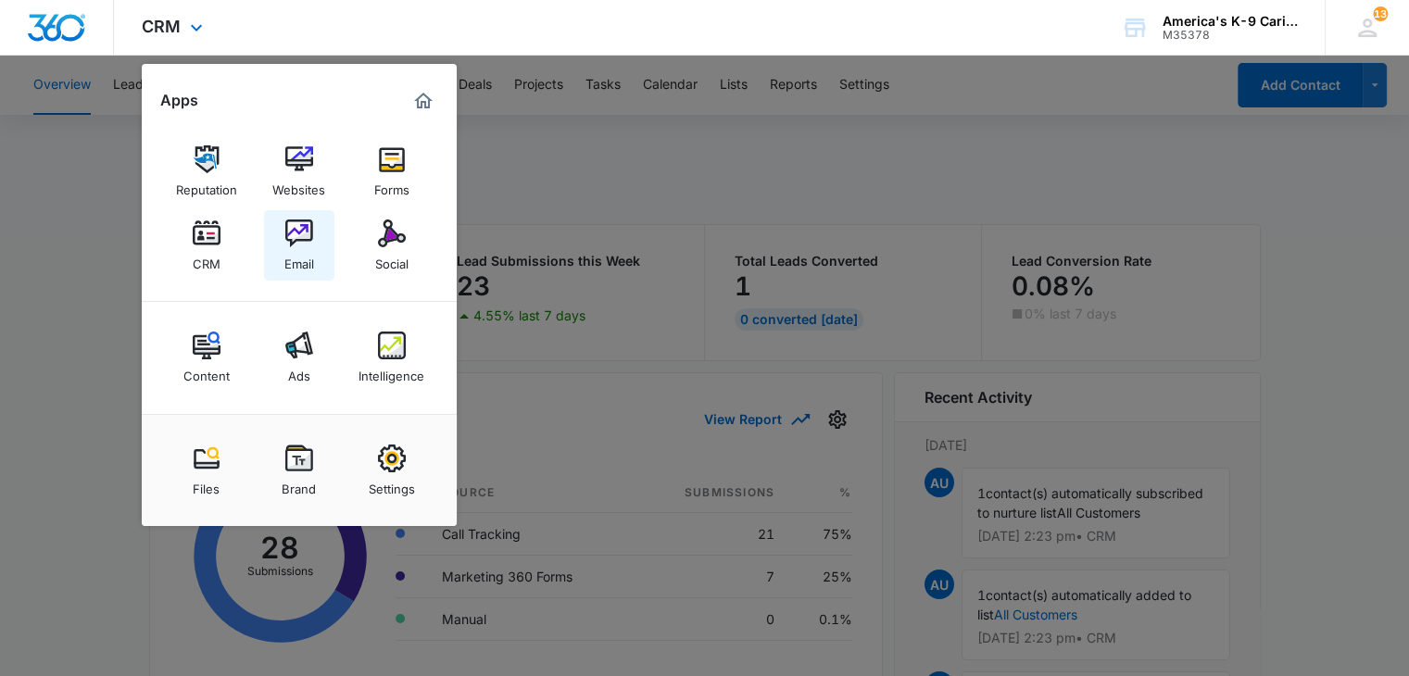
click at [304, 234] on img at bounding box center [299, 234] width 28 height 28
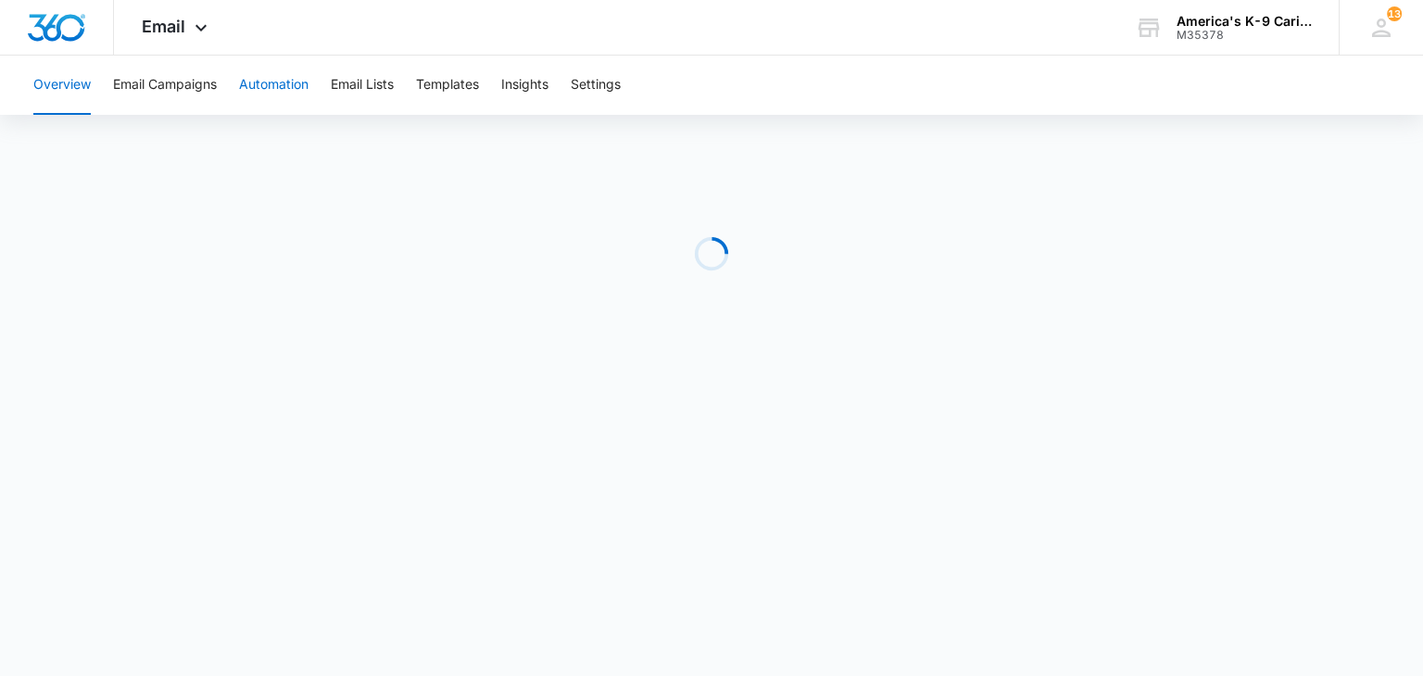
click at [295, 87] on button "Automation" at bounding box center [273, 85] width 69 height 59
click at [358, 82] on button "Email Lists" at bounding box center [362, 85] width 63 height 59
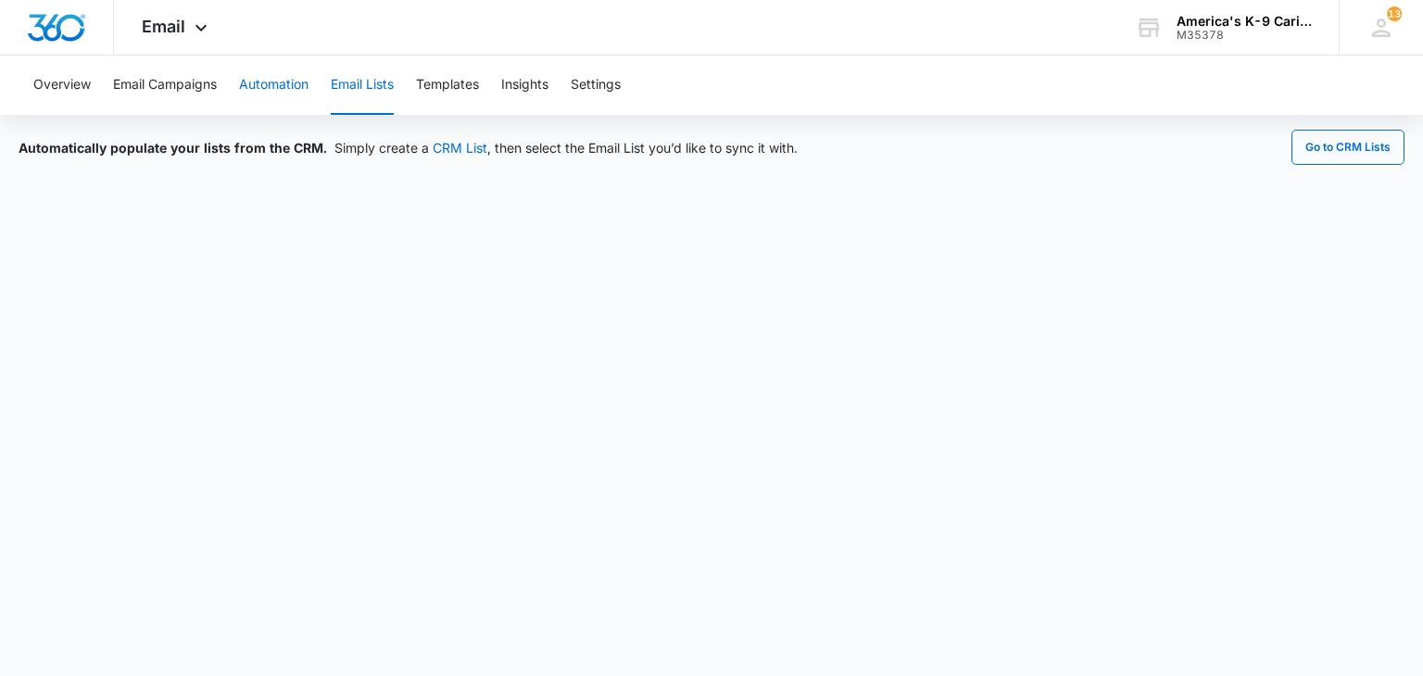
click at [270, 91] on button "Automation" at bounding box center [273, 85] width 69 height 59
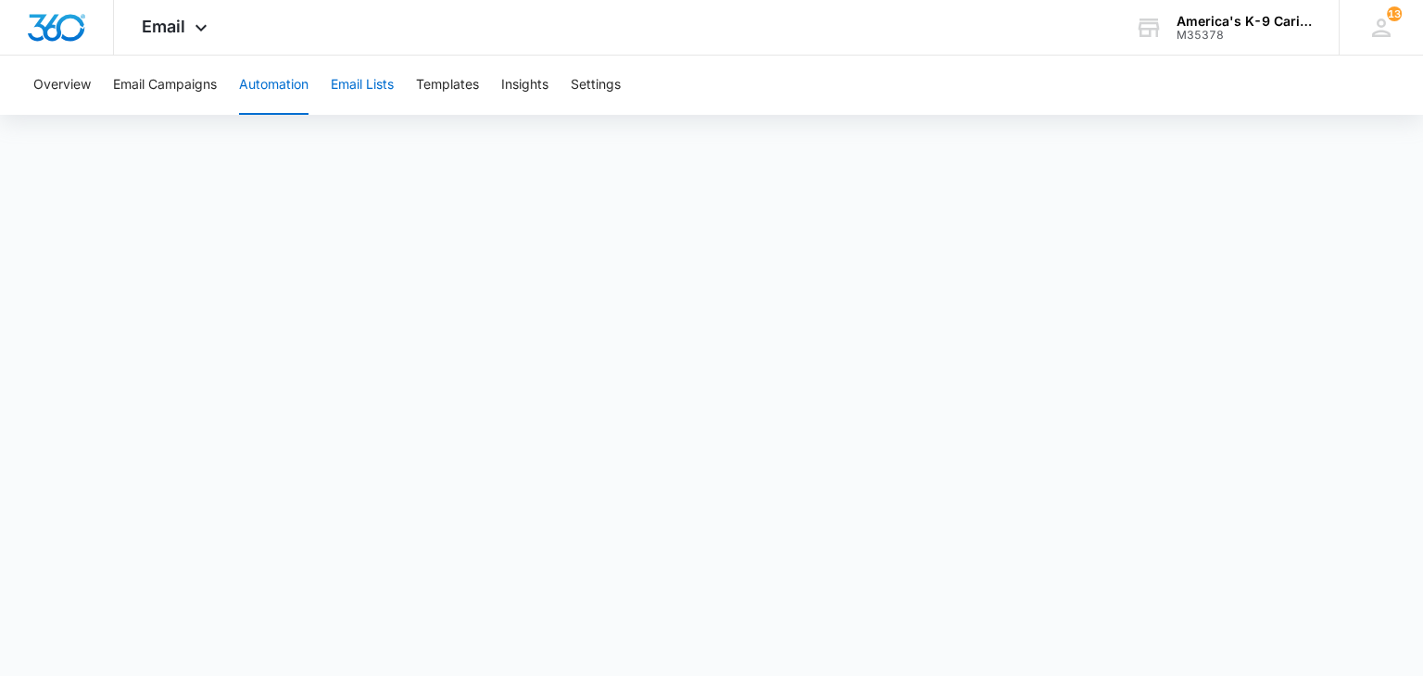
click at [370, 83] on button "Email Lists" at bounding box center [362, 85] width 63 height 59
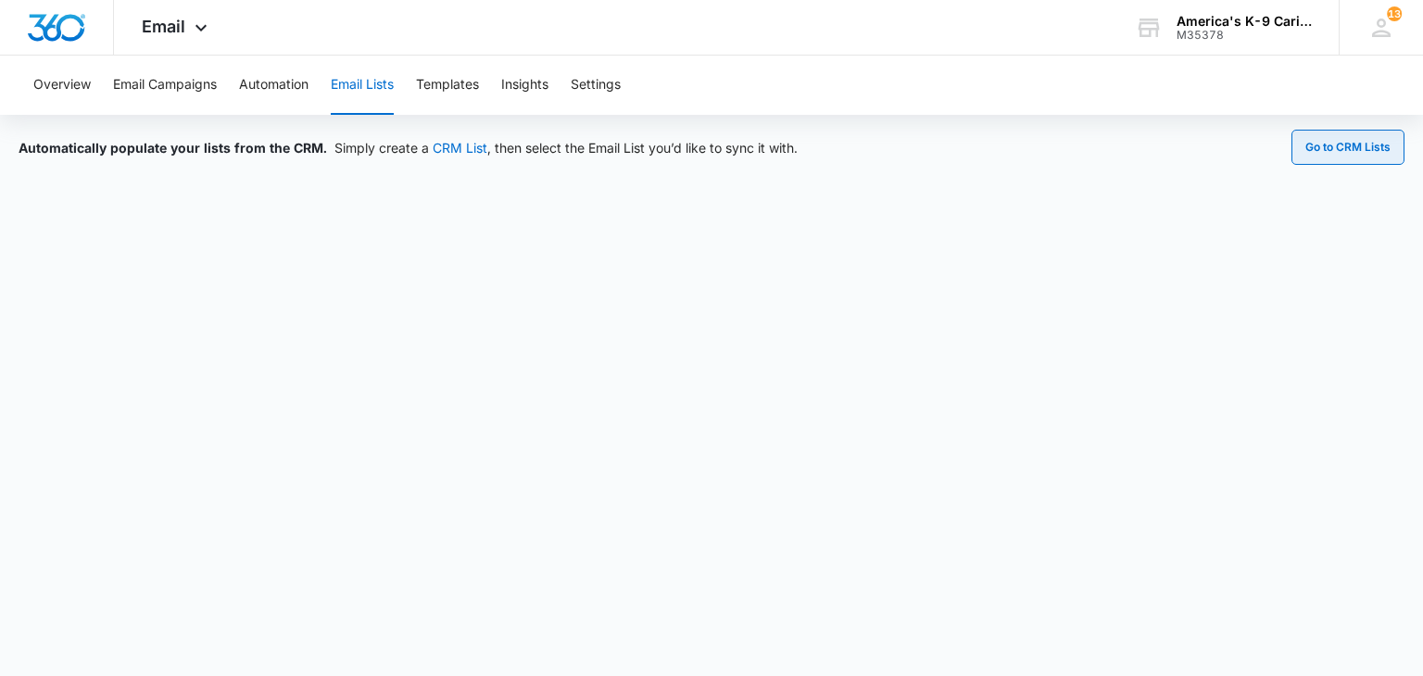
click at [1349, 149] on button "Go to CRM Lists" at bounding box center [1347, 147] width 113 height 35
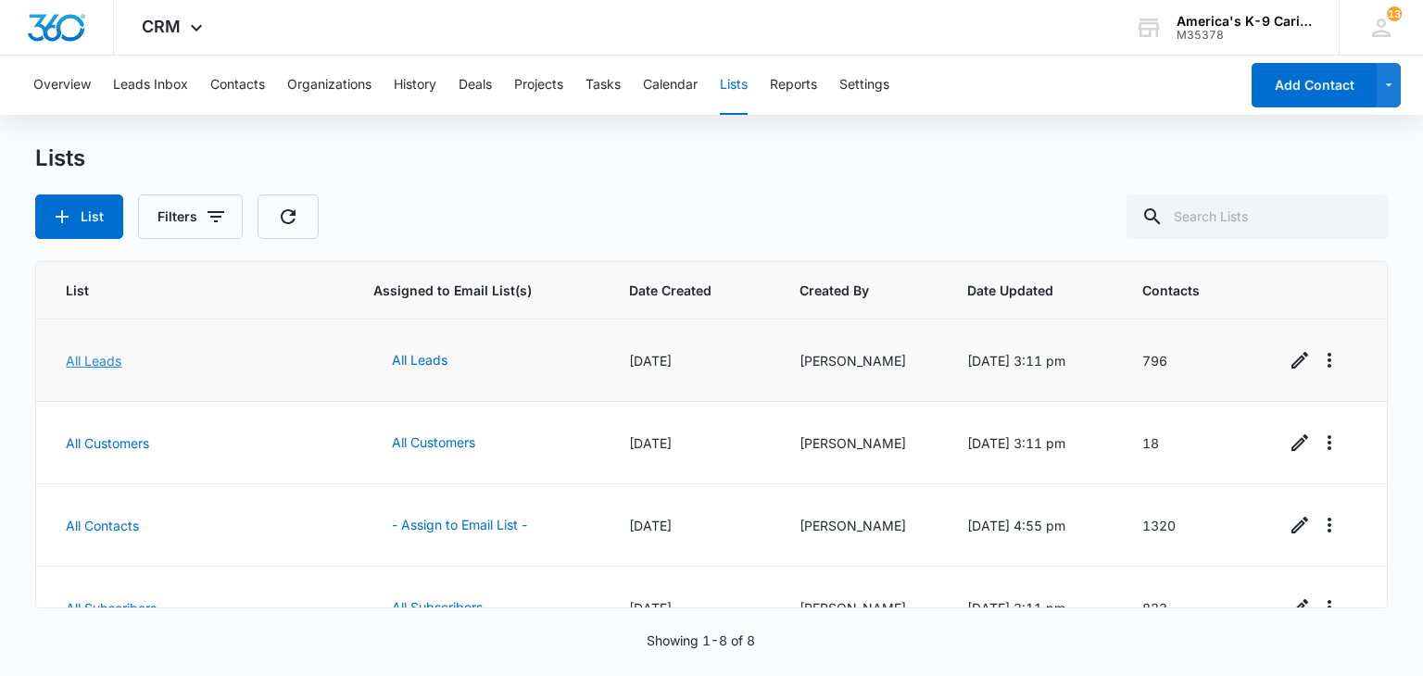
click at [119, 353] on link "All Leads" at bounding box center [94, 361] width 56 height 16
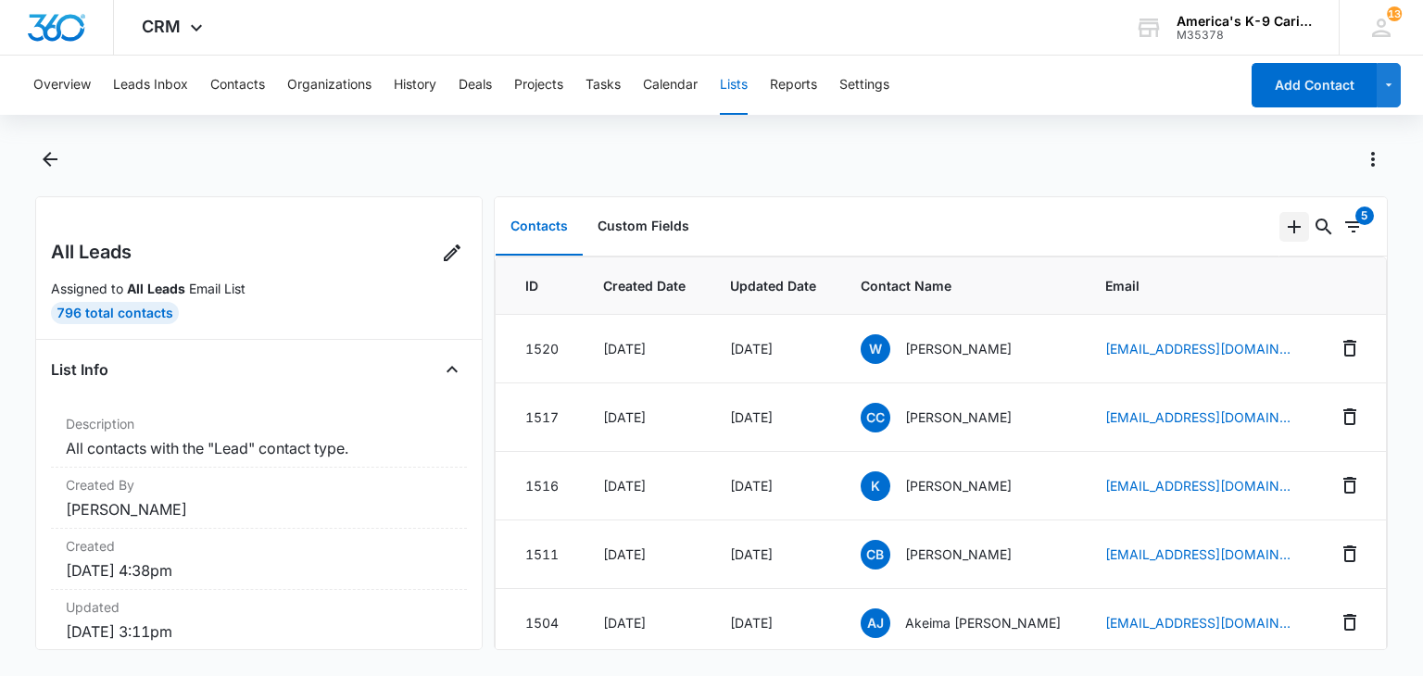
click at [1283, 235] on icon "Add" at bounding box center [1294, 227] width 22 height 22
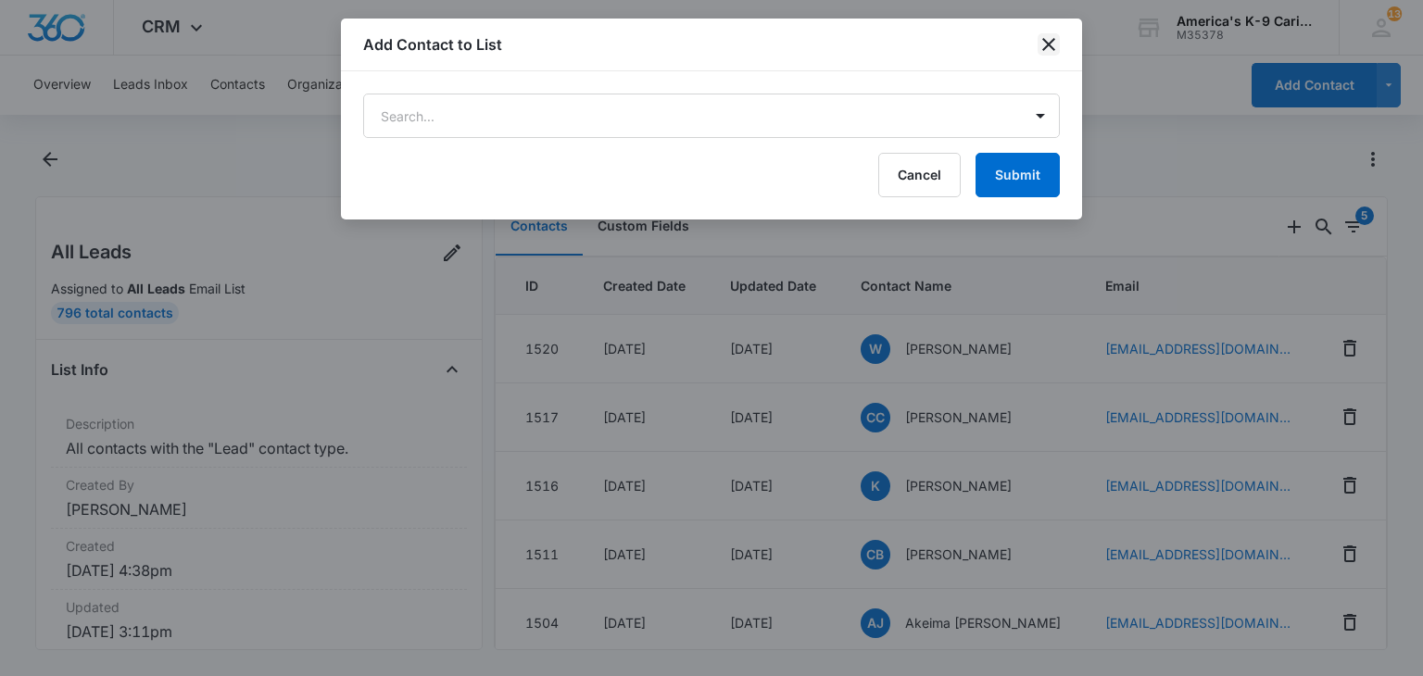
click at [1048, 46] on icon "close" at bounding box center [1048, 44] width 22 height 22
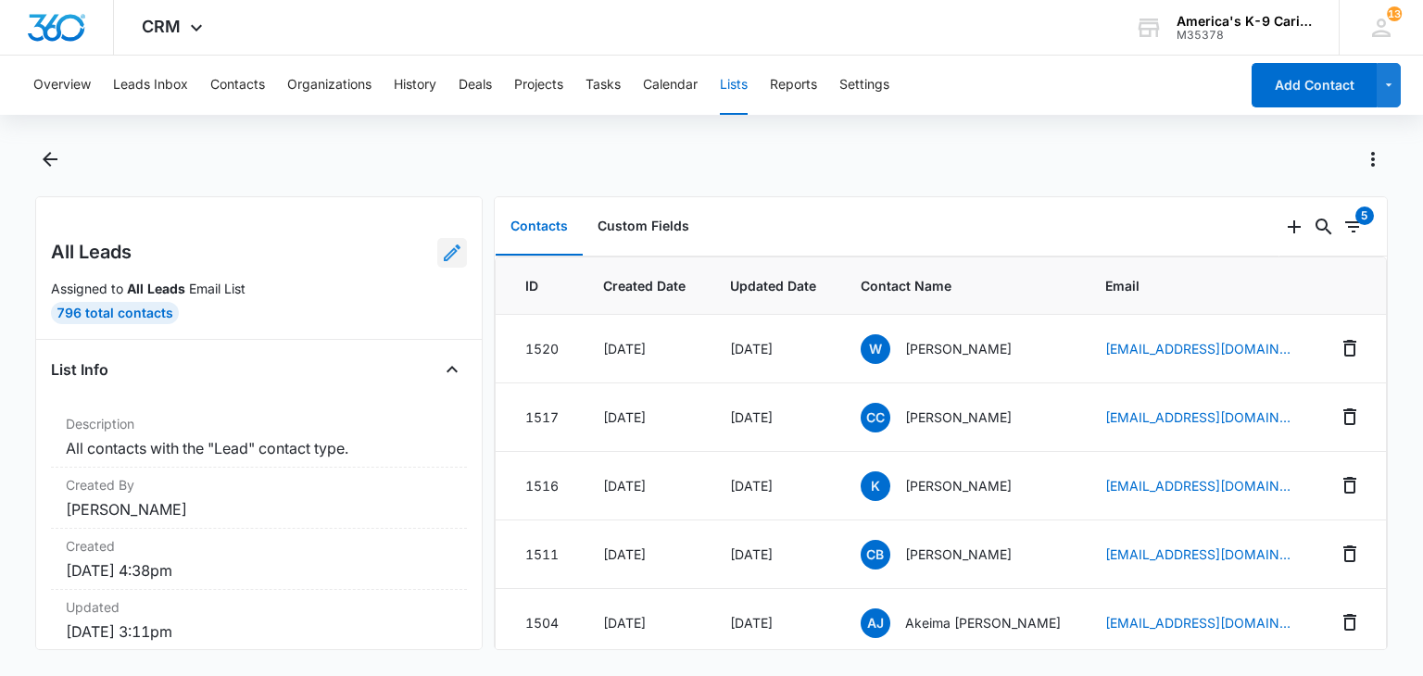
click at [437, 265] on link at bounding box center [452, 253] width 30 height 30
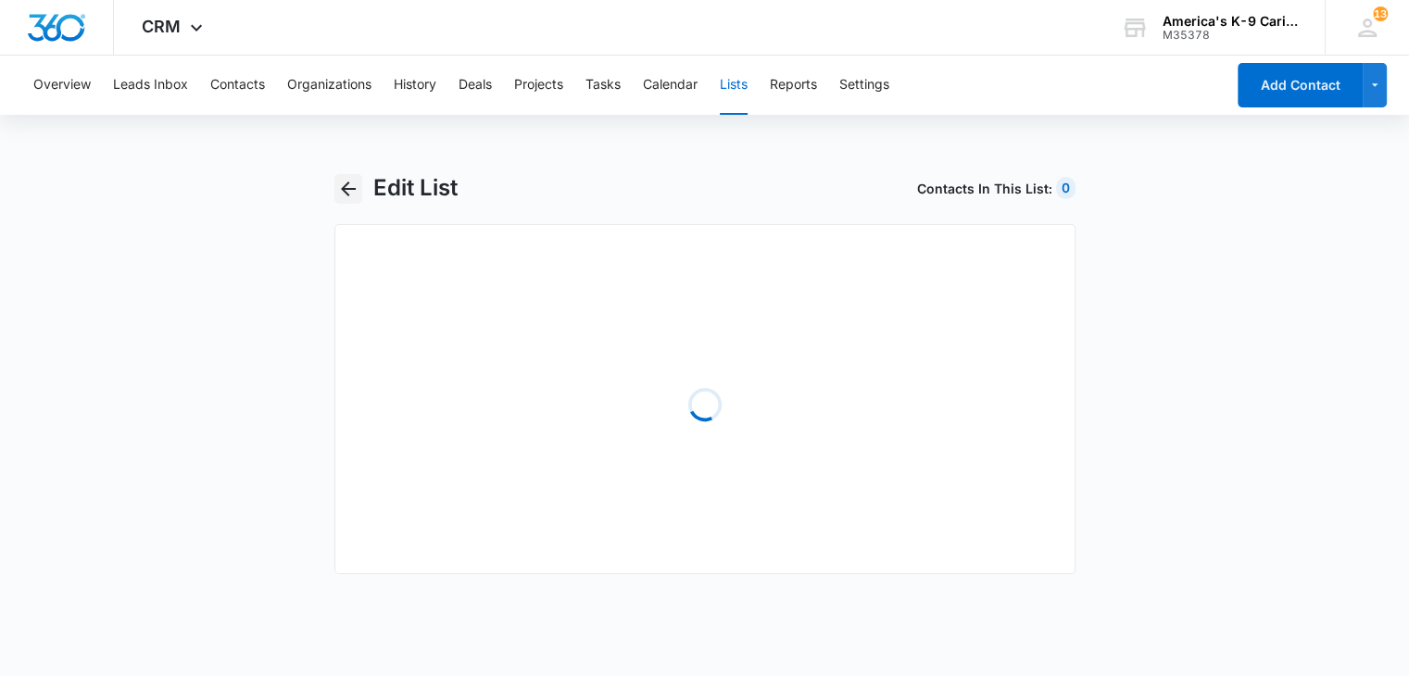
select select "31"
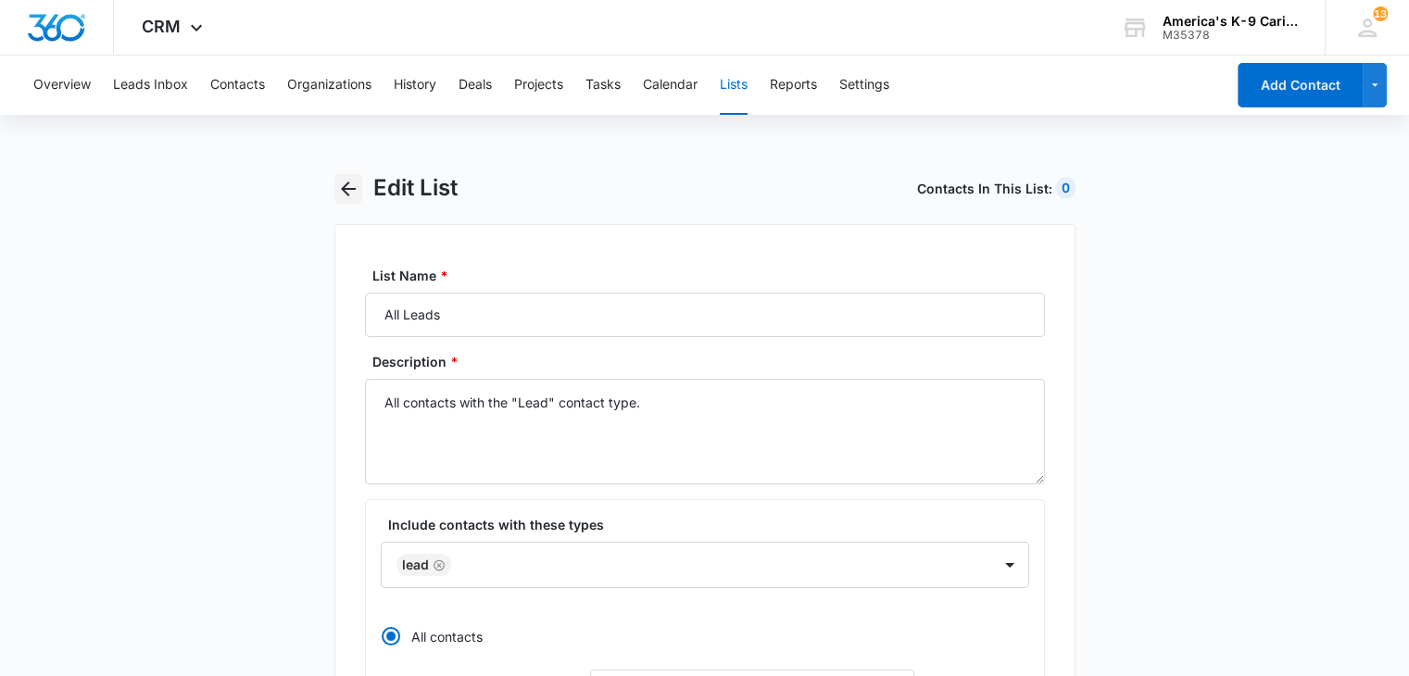
click at [348, 184] on icon "button" at bounding box center [348, 189] width 22 height 22
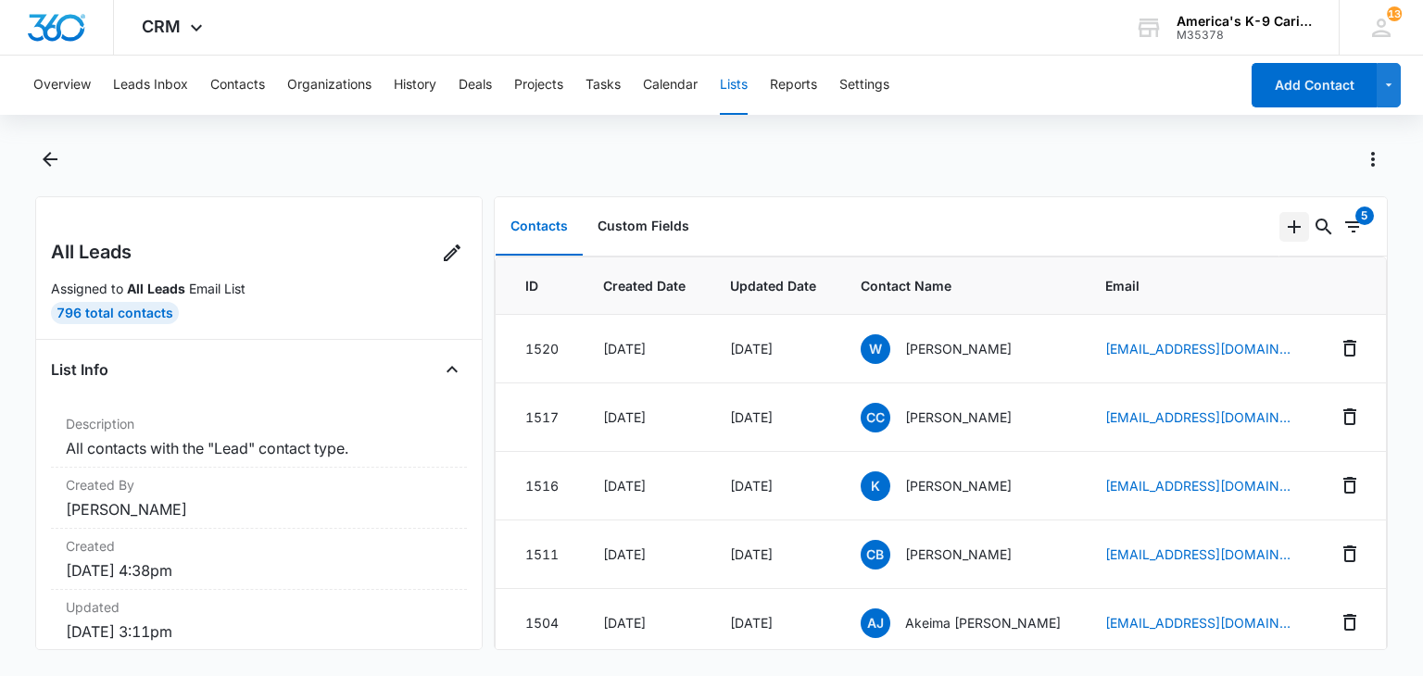
click at [1283, 234] on icon "Add" at bounding box center [1294, 227] width 22 height 22
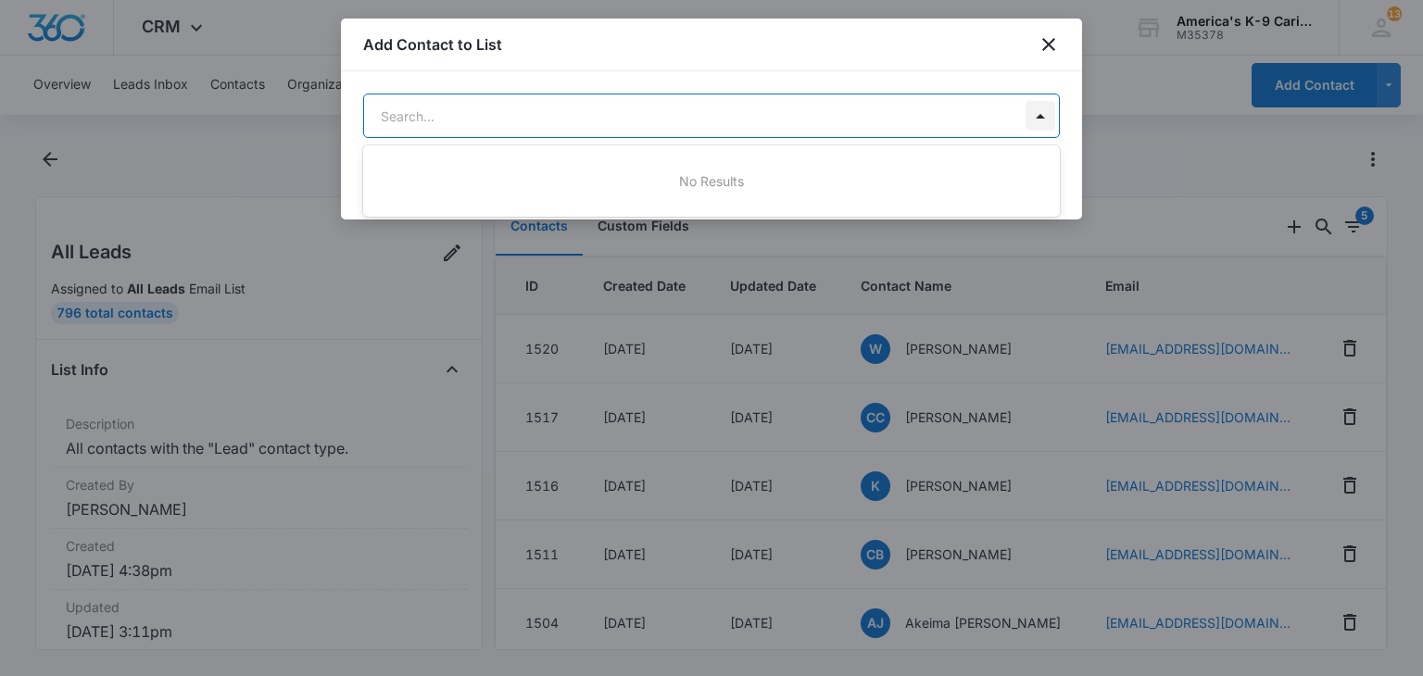
click at [1034, 122] on body "CRM Apps Reputation Websites Forms CRM Email Social Content Ads Intelligence Fi…" at bounding box center [711, 338] width 1423 height 676
click at [1034, 122] on div at bounding box center [711, 338] width 1423 height 676
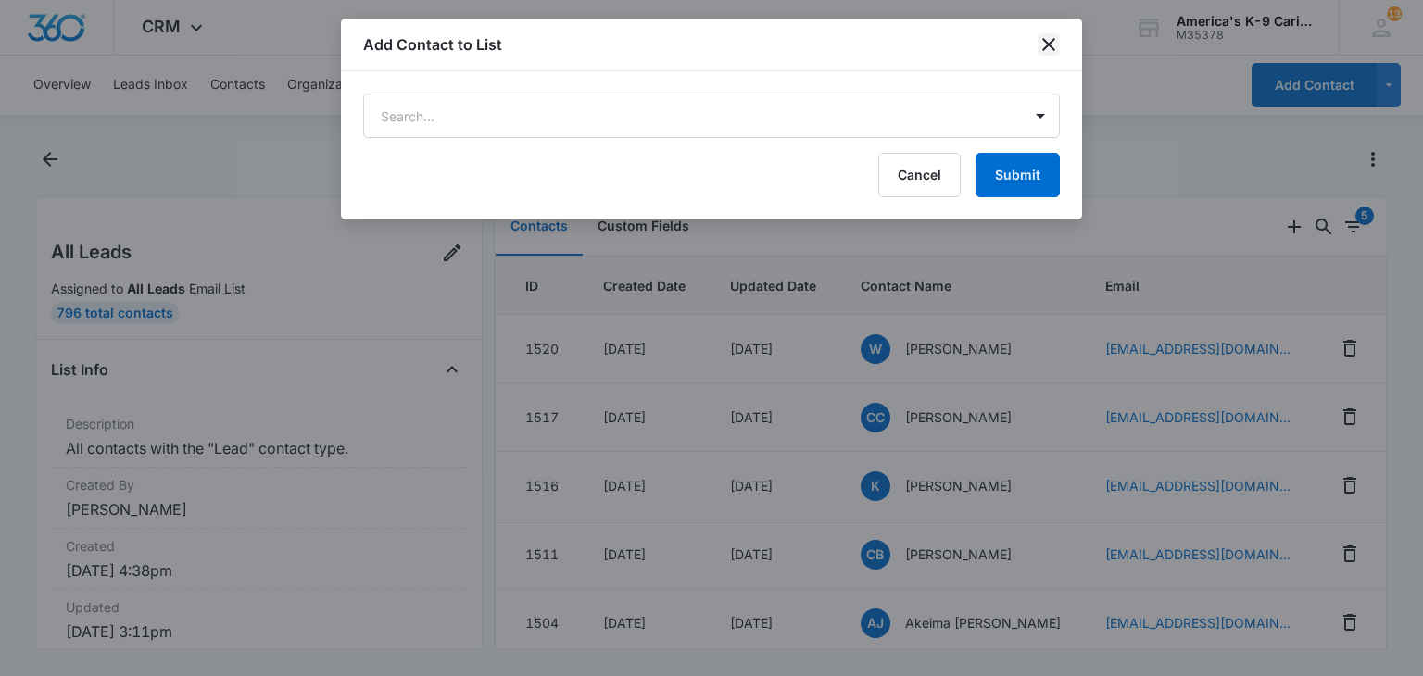
click at [1055, 46] on icon "close" at bounding box center [1048, 44] width 22 height 22
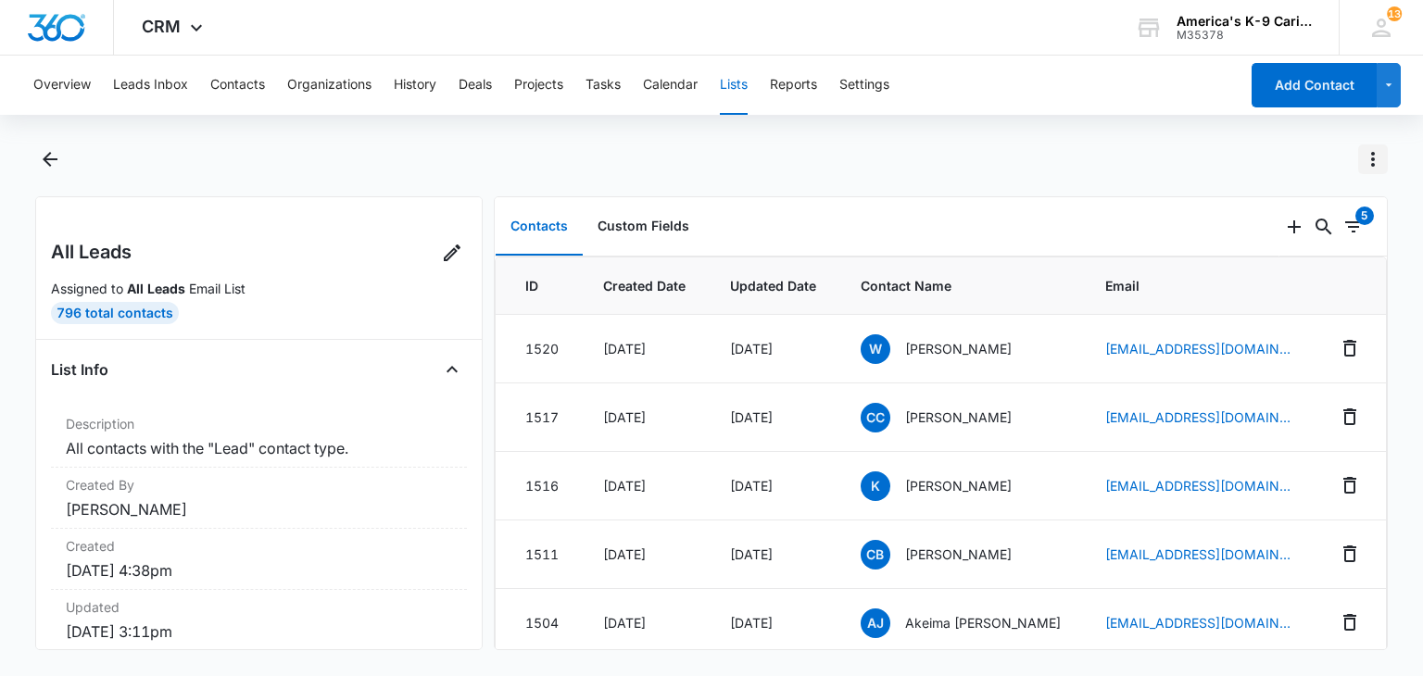
click at [1382, 168] on icon "Actions" at bounding box center [1373, 159] width 22 height 22
click at [1211, 171] on div at bounding box center [732, 159] width 1312 height 30
click at [56, 157] on icon "Back" at bounding box center [50, 159] width 22 height 22
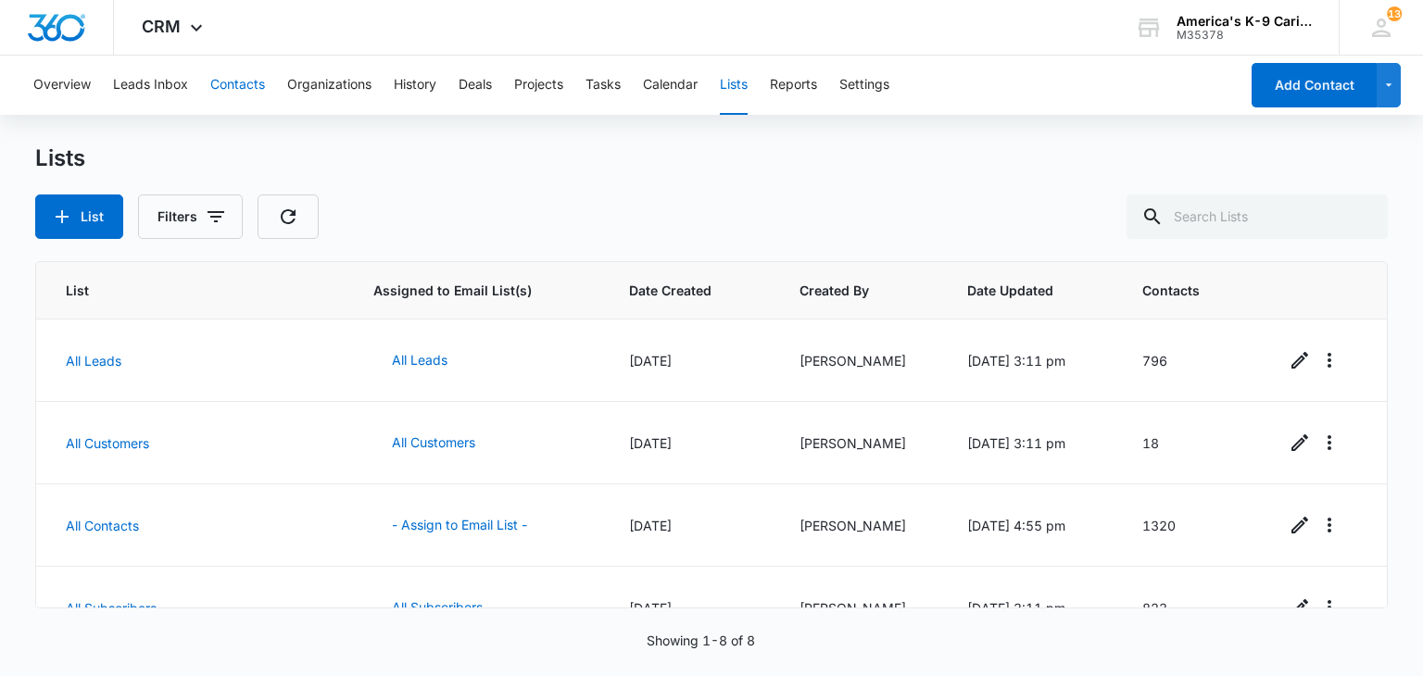
click at [233, 81] on button "Contacts" at bounding box center [237, 85] width 55 height 59
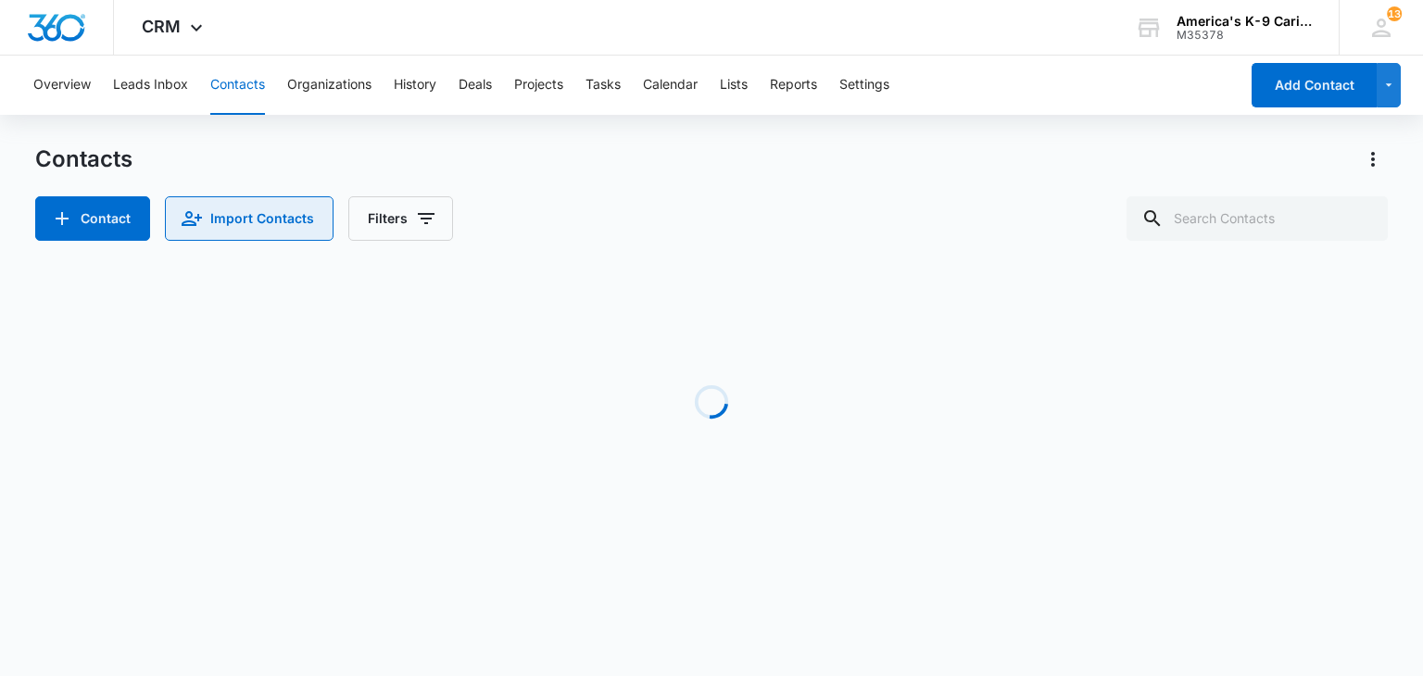
click at [305, 219] on button "Import Contacts" at bounding box center [249, 218] width 169 height 44
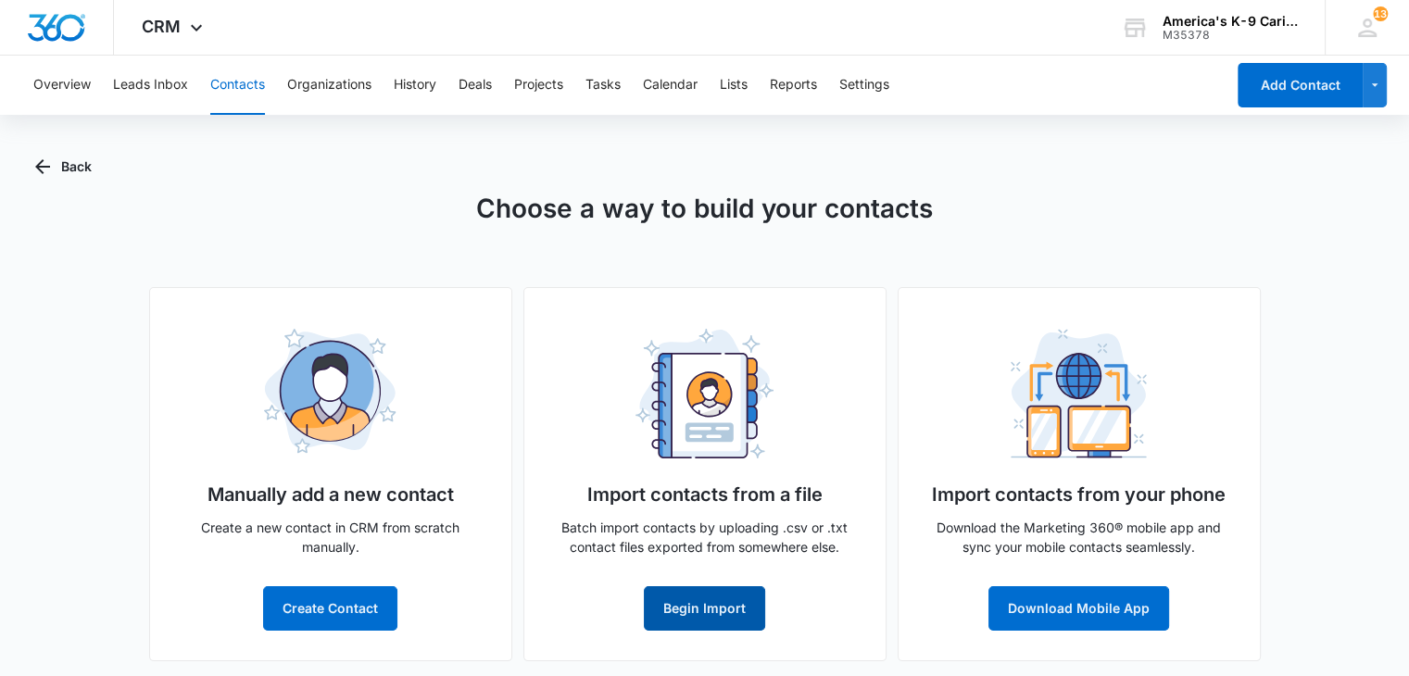
click at [704, 613] on button "Begin Import" at bounding box center [704, 608] width 121 height 44
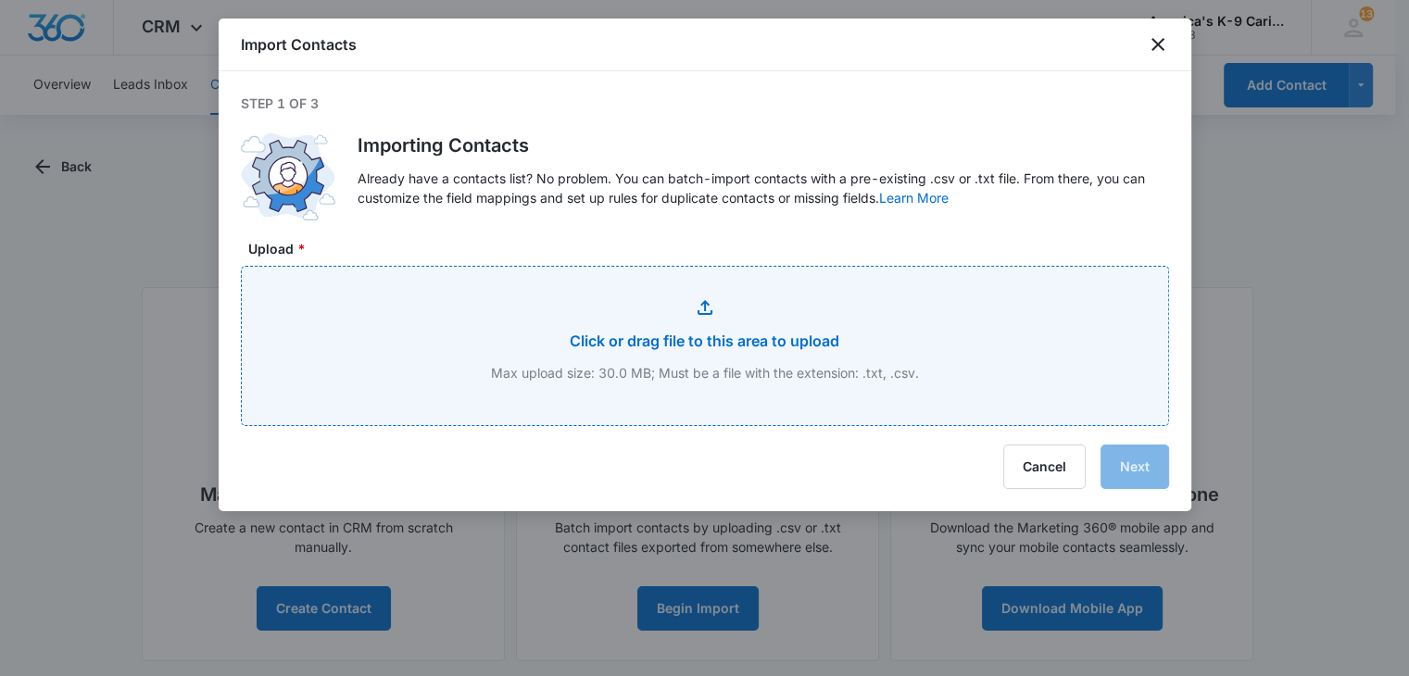
click at [658, 316] on input "Upload *" at bounding box center [705, 346] width 926 height 158
type input "C:\fakepath\PetAPalooza Leads.csv"
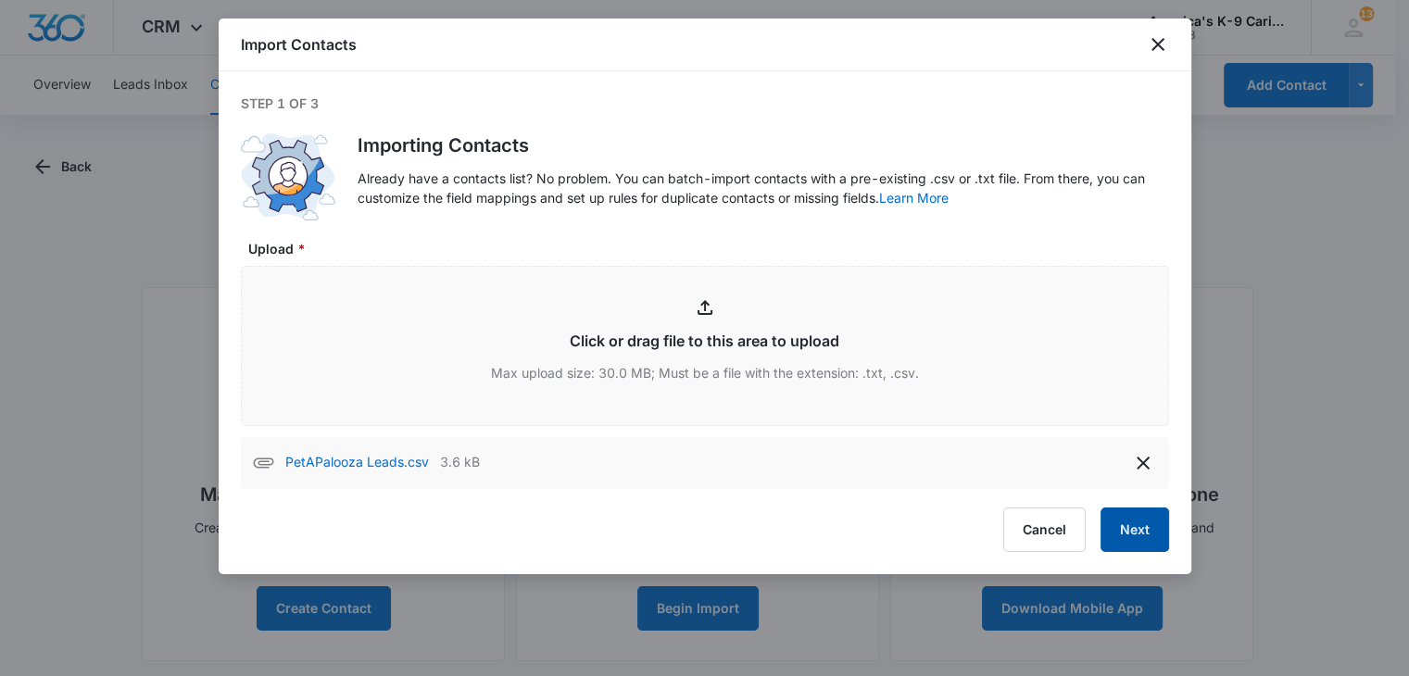
click at [1111, 530] on button "Next" at bounding box center [1134, 530] width 69 height 44
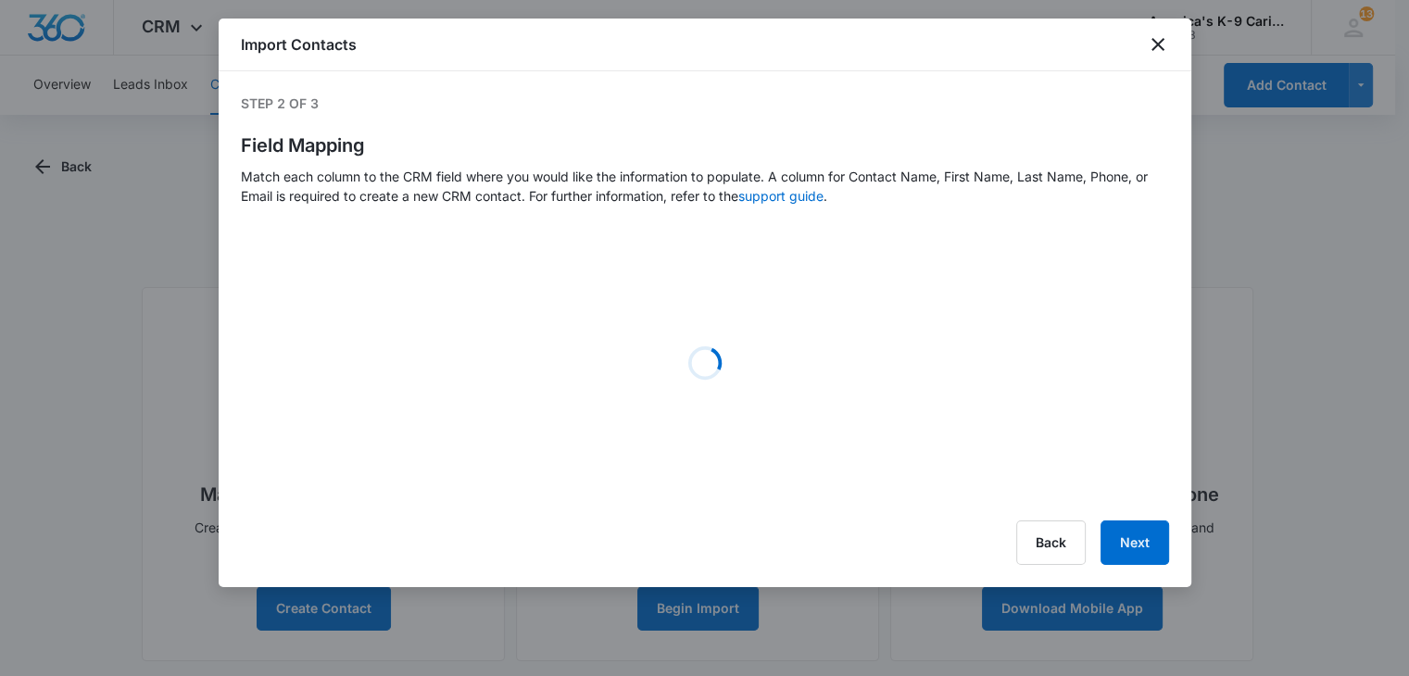
select select "name"
select select "185"
select select "184"
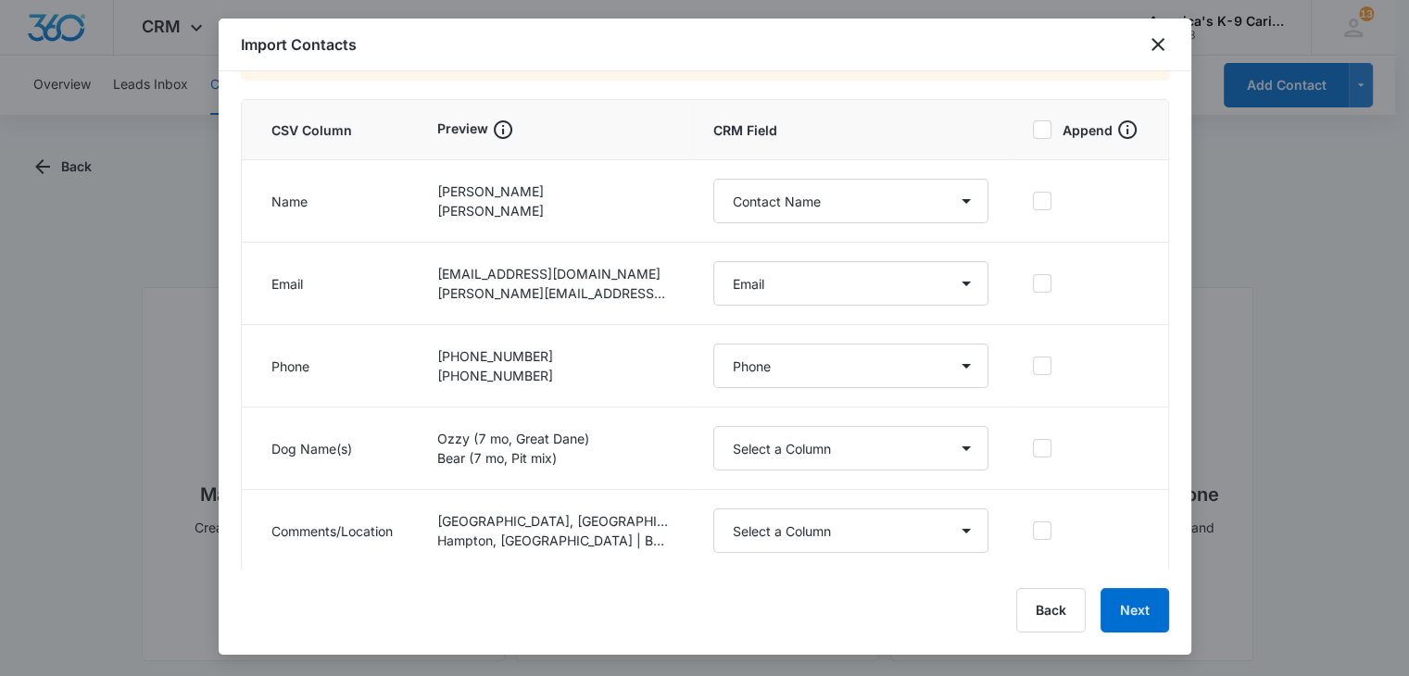
scroll to position [182, 0]
click at [963, 452] on select "Select a Column Address/City Address/Country Address/State Address/Street Addre…" at bounding box center [850, 447] width 275 height 44
click at [1164, 327] on div "Step 2 of 3 Field Mapping Match each column to the CRM field where you would li…" at bounding box center [705, 320] width 973 height 498
click at [950, 457] on select "Select a Column Address/City Address/Country Address/State Address/Street Addre…" at bounding box center [850, 447] width 275 height 44
click at [1170, 375] on div "Step 2 of 3 Field Mapping Match each column to the CRM field where you would li…" at bounding box center [705, 320] width 973 height 498
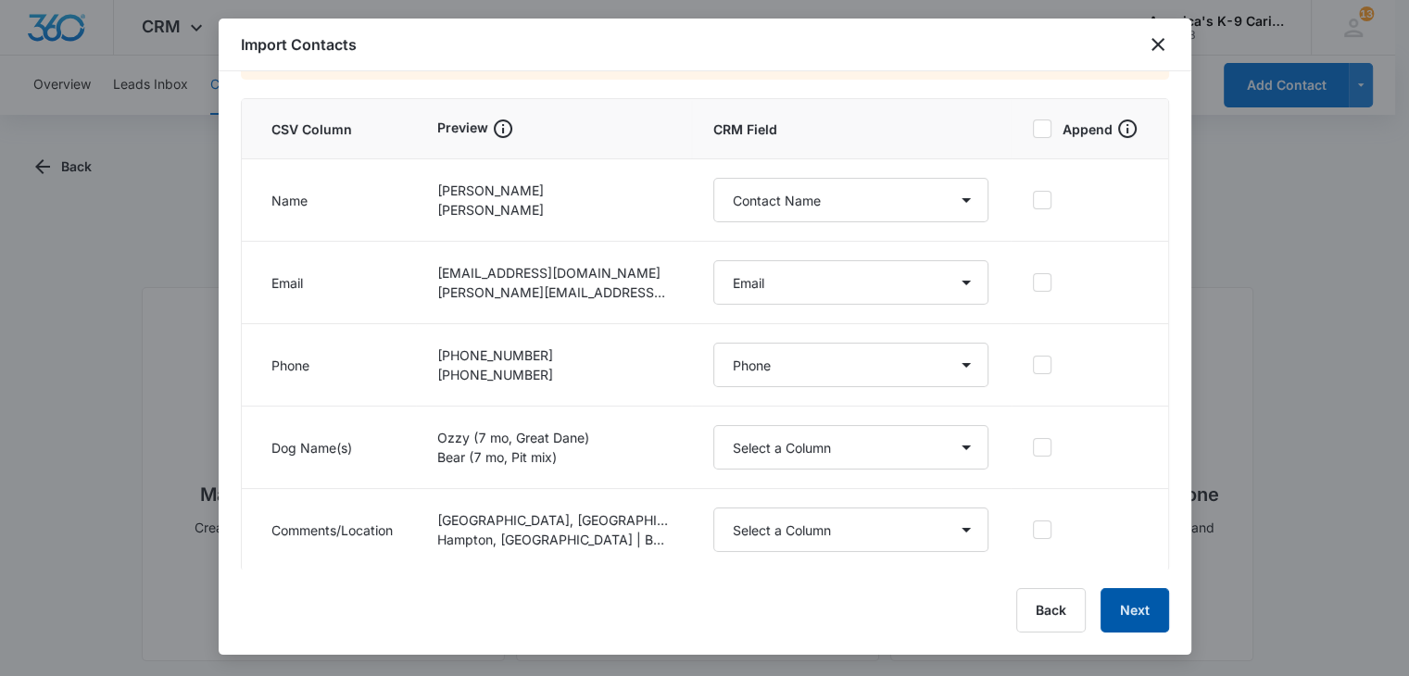
click at [1137, 618] on button "Next" at bounding box center [1134, 610] width 69 height 44
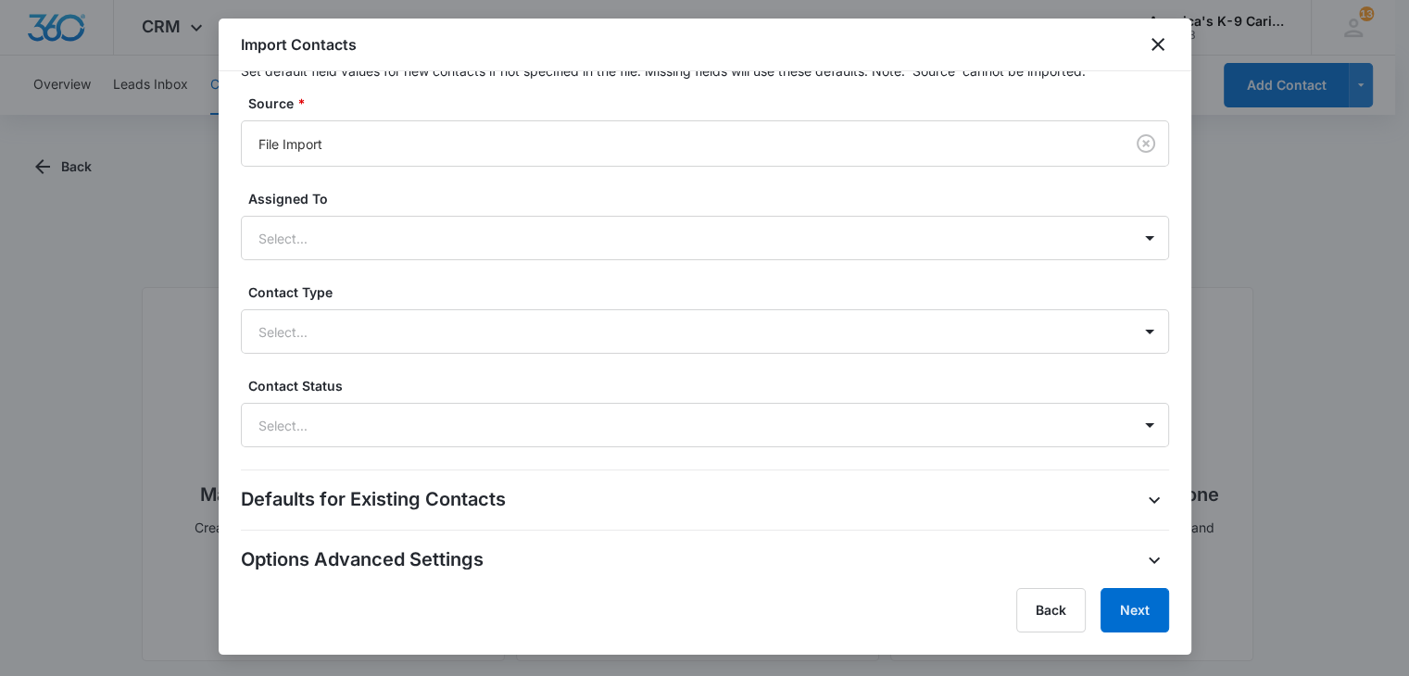
scroll to position [545, 0]
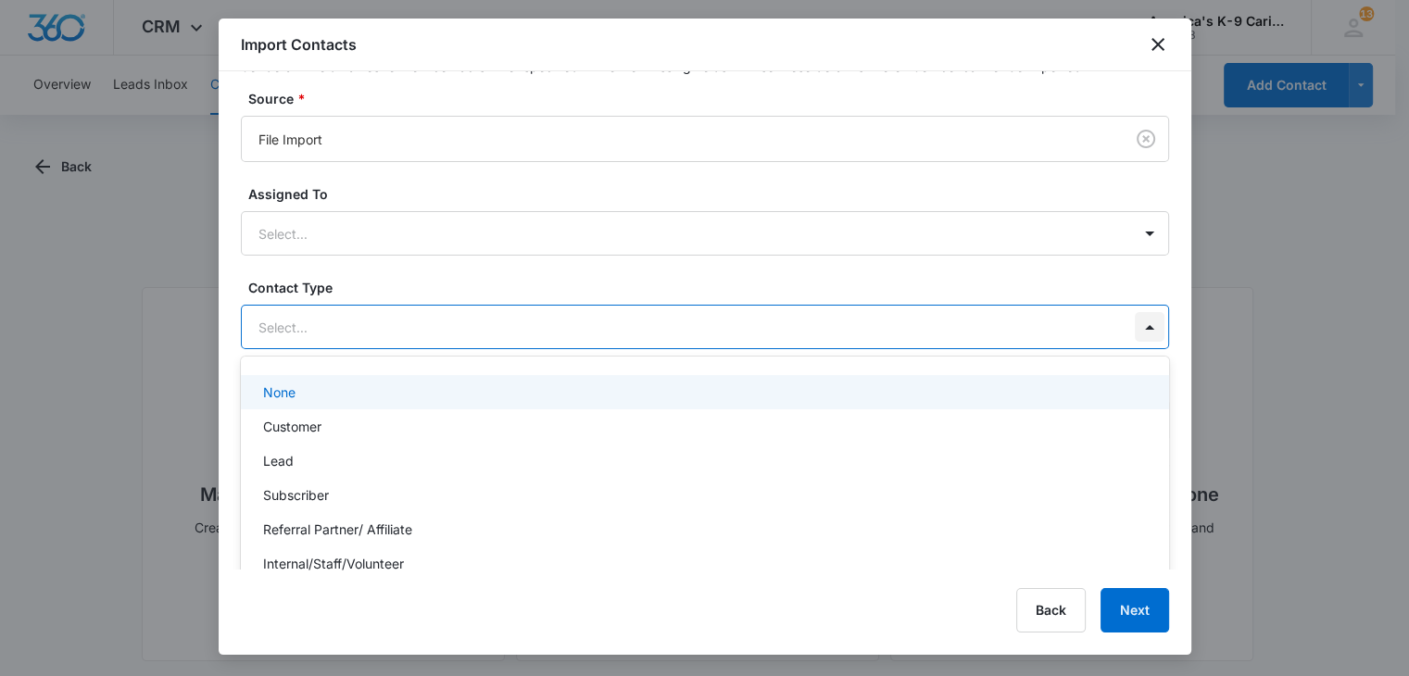
click at [1135, 323] on div at bounding box center [1150, 327] width 30 height 30
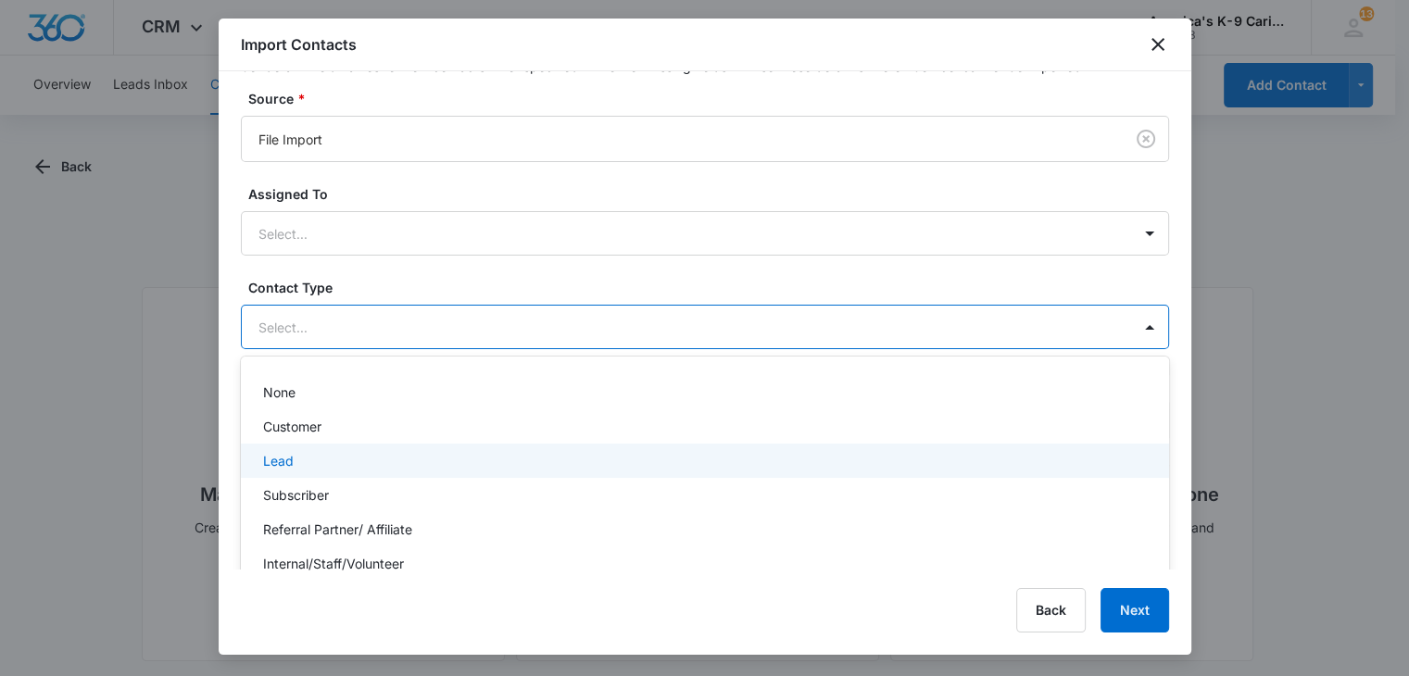
click at [852, 448] on div "Lead" at bounding box center [705, 461] width 928 height 34
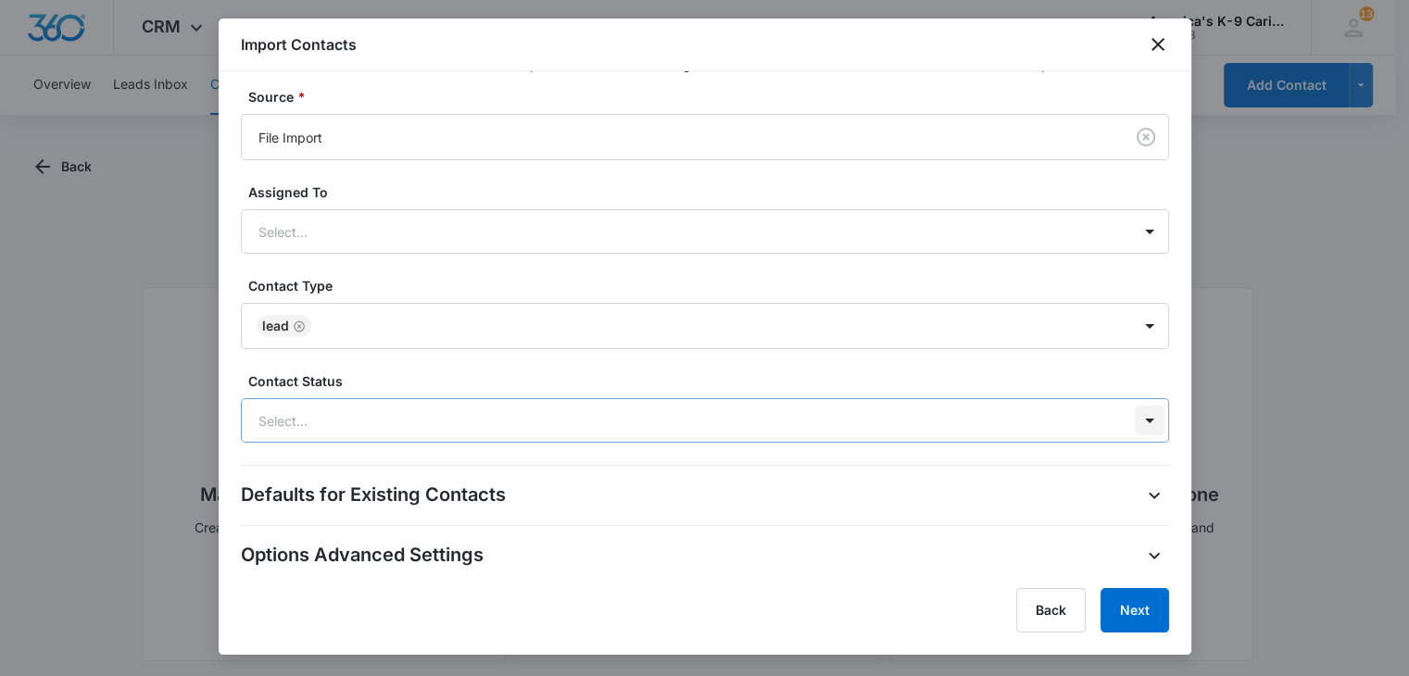
scroll to position [7, 0]
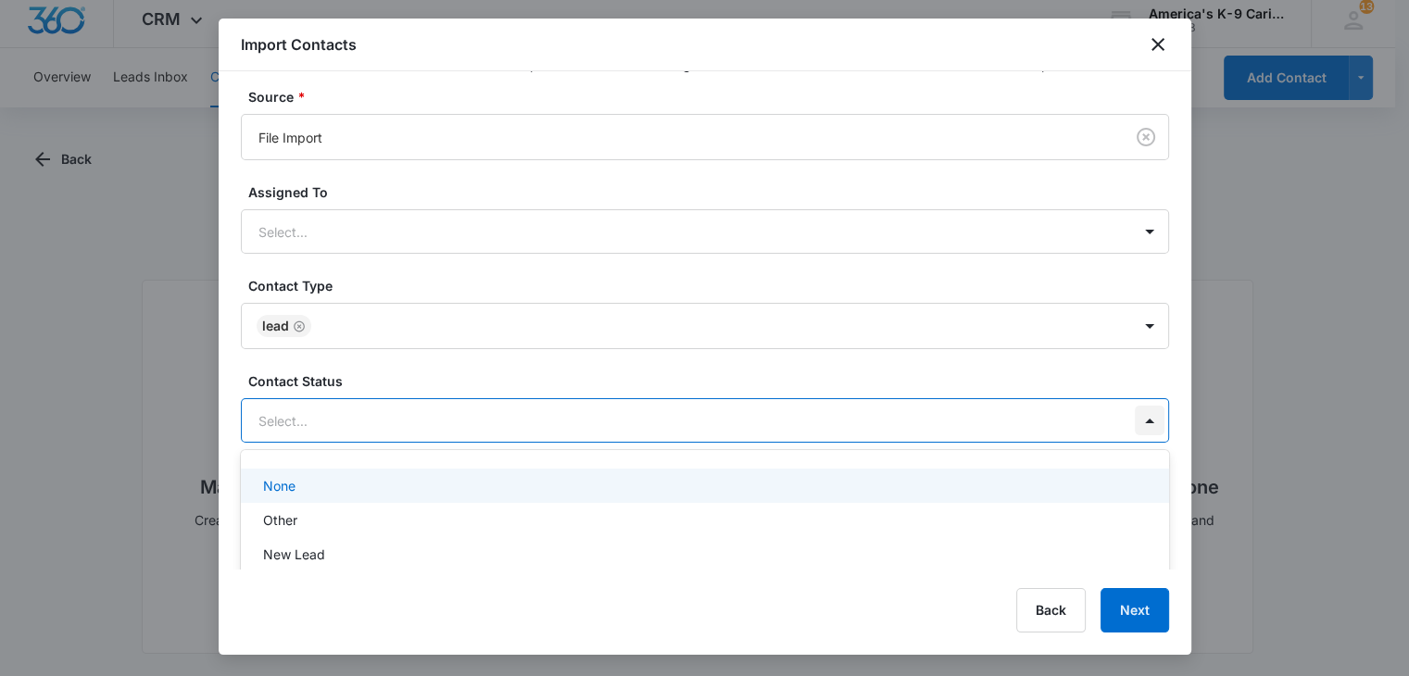
click at [1135, 420] on div at bounding box center [1150, 421] width 30 height 30
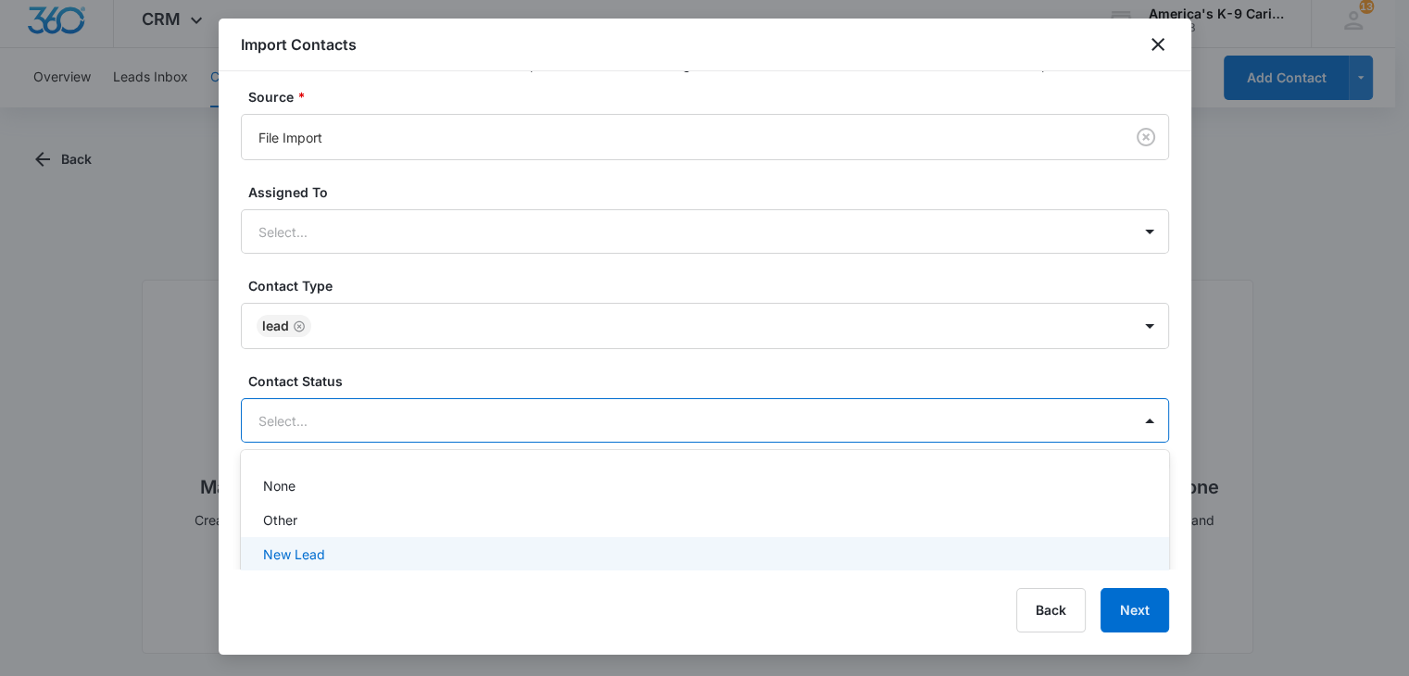
click at [779, 550] on div "New Lead" at bounding box center [703, 554] width 880 height 19
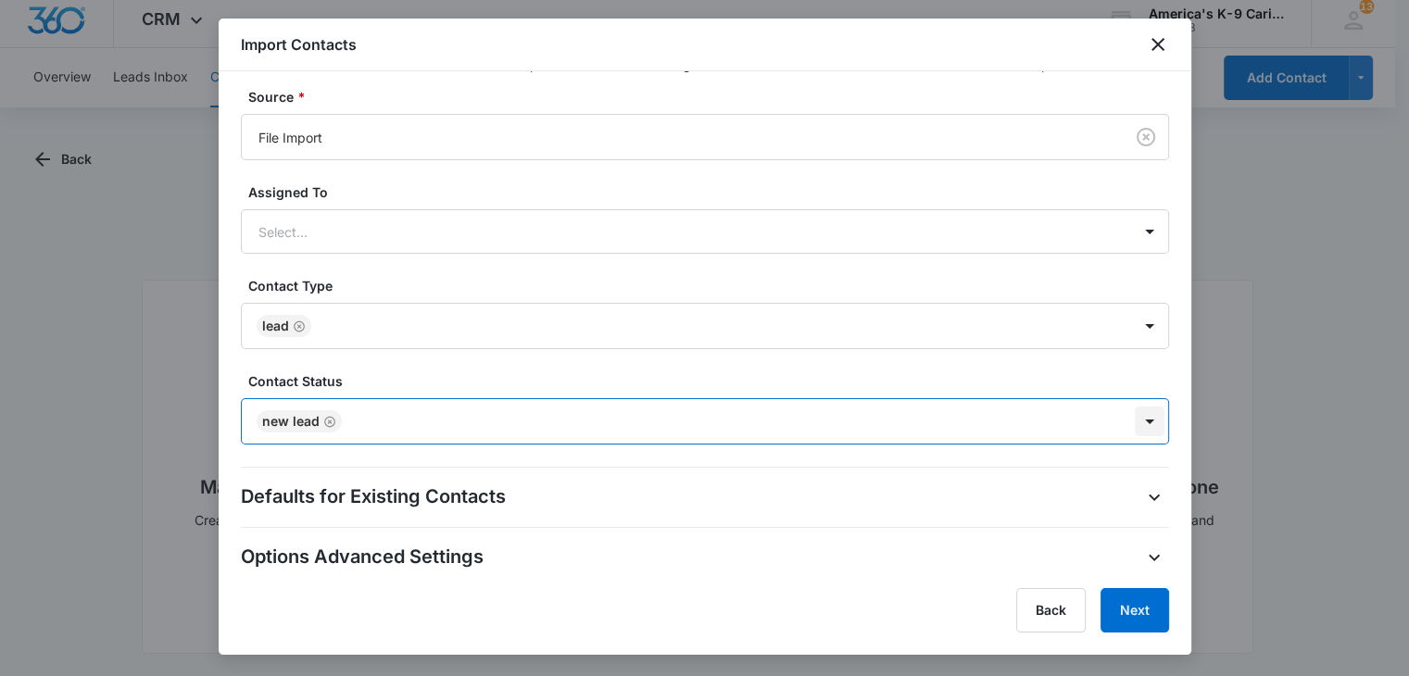
click at [1135, 424] on div at bounding box center [1150, 422] width 30 height 30
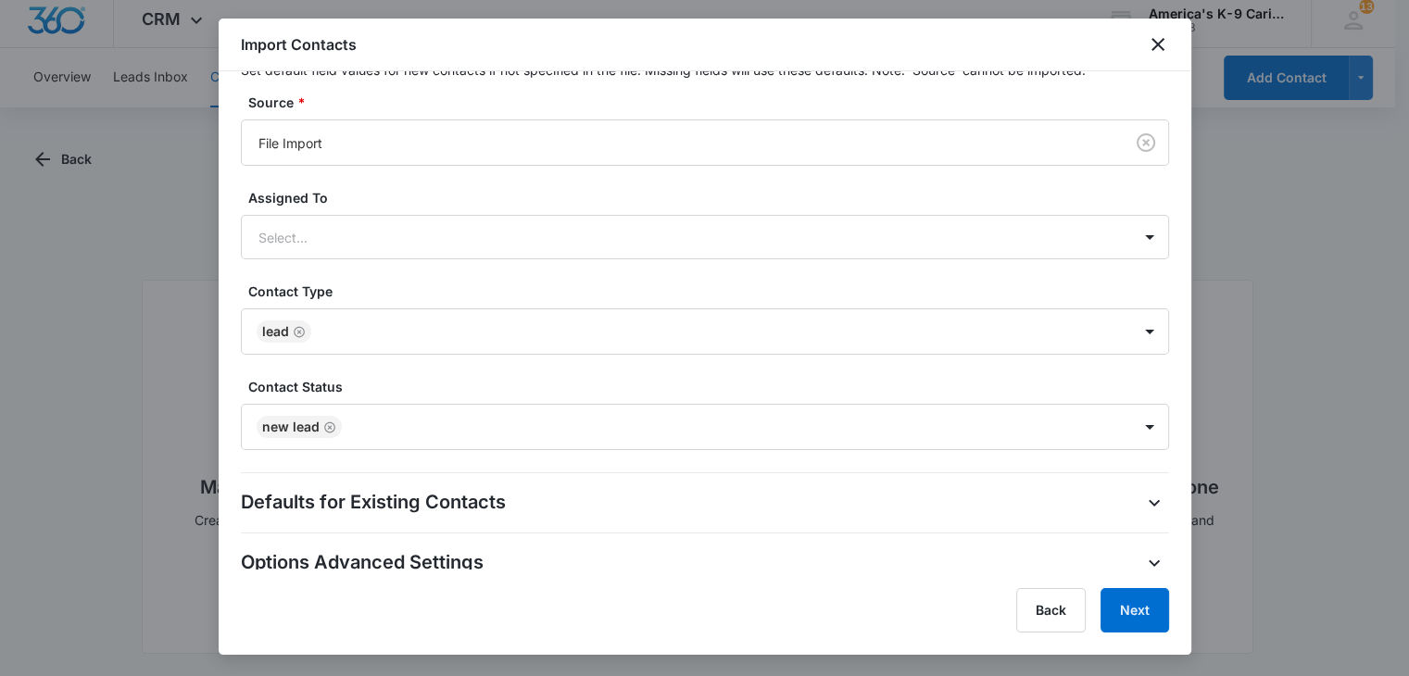
scroll to position [548, 0]
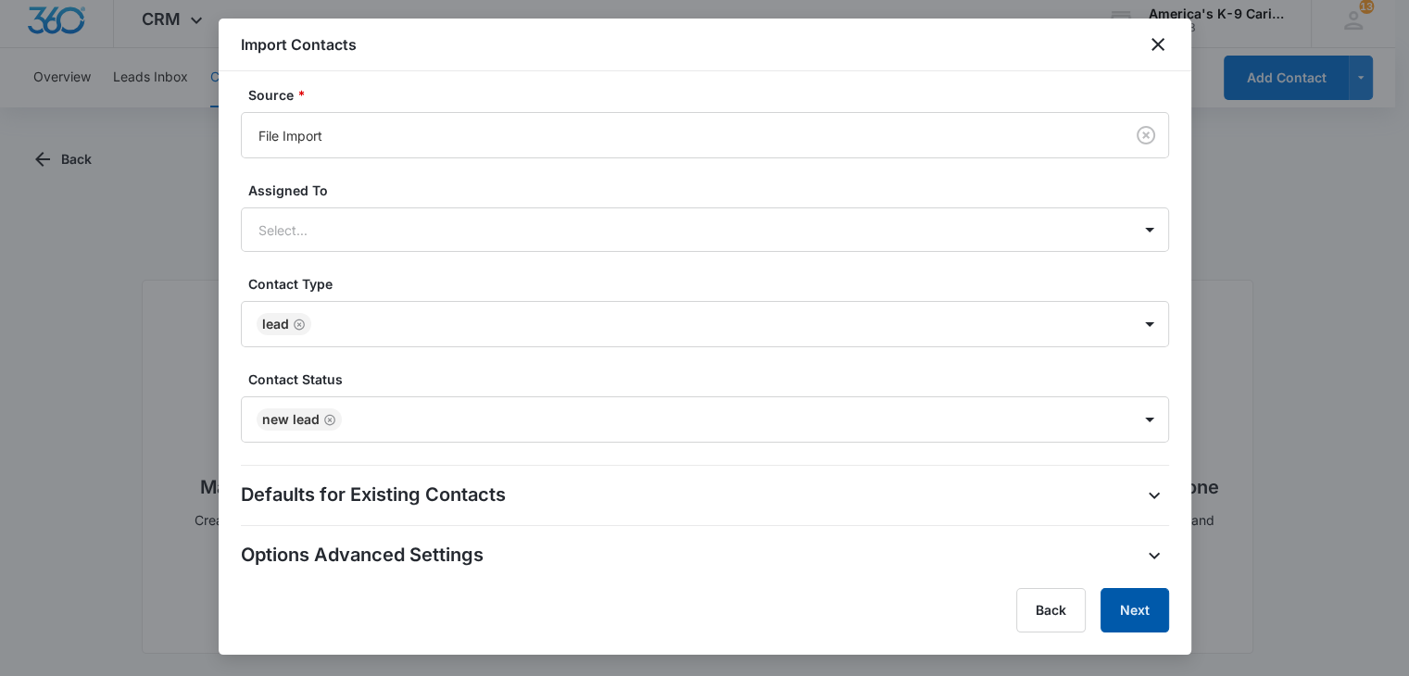
click at [1127, 619] on button "Next" at bounding box center [1134, 610] width 69 height 44
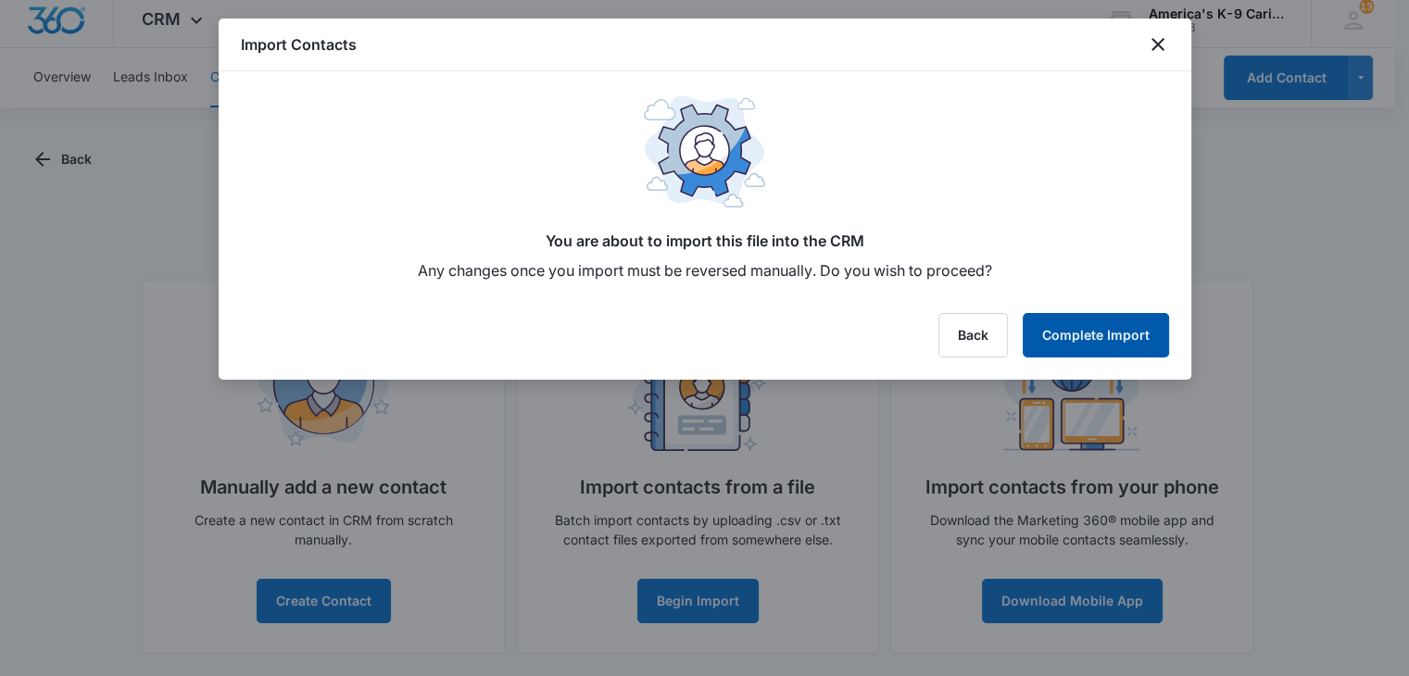
scroll to position [0, 0]
click at [1087, 352] on button "Complete Import" at bounding box center [1096, 335] width 146 height 44
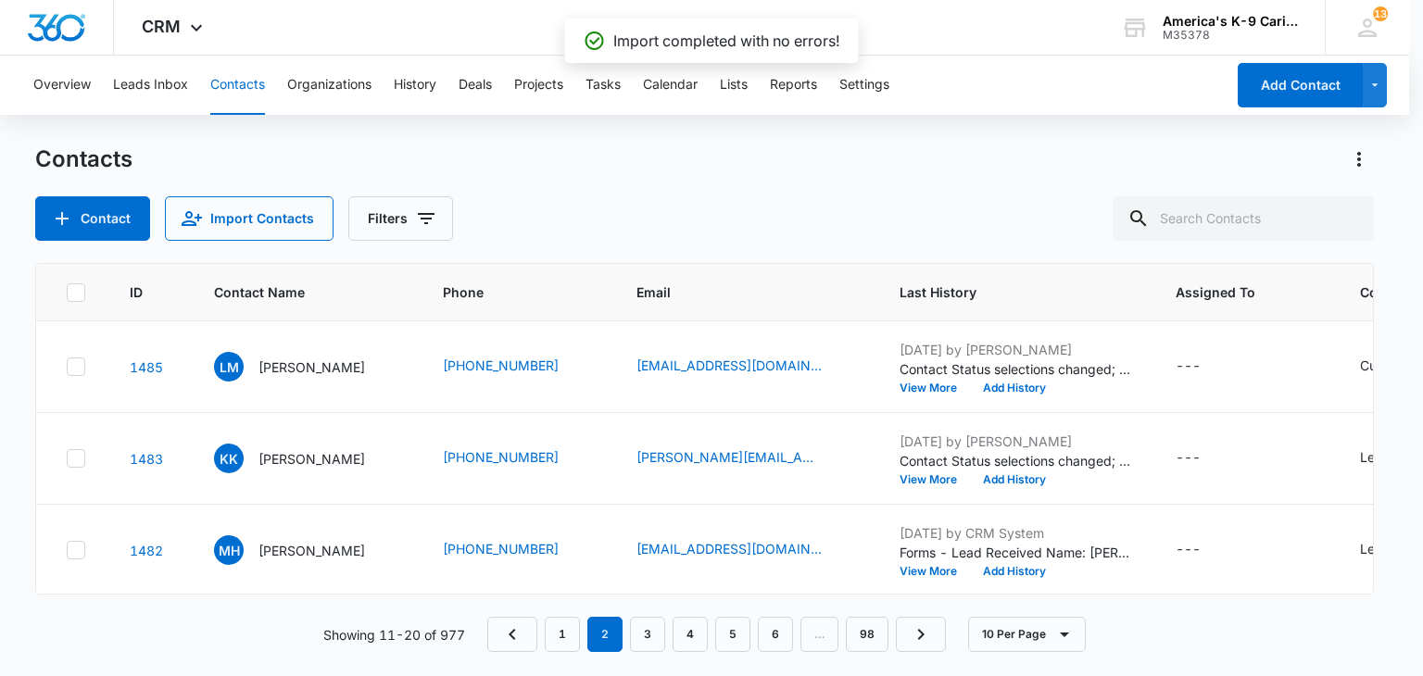
scroll to position [656, 0]
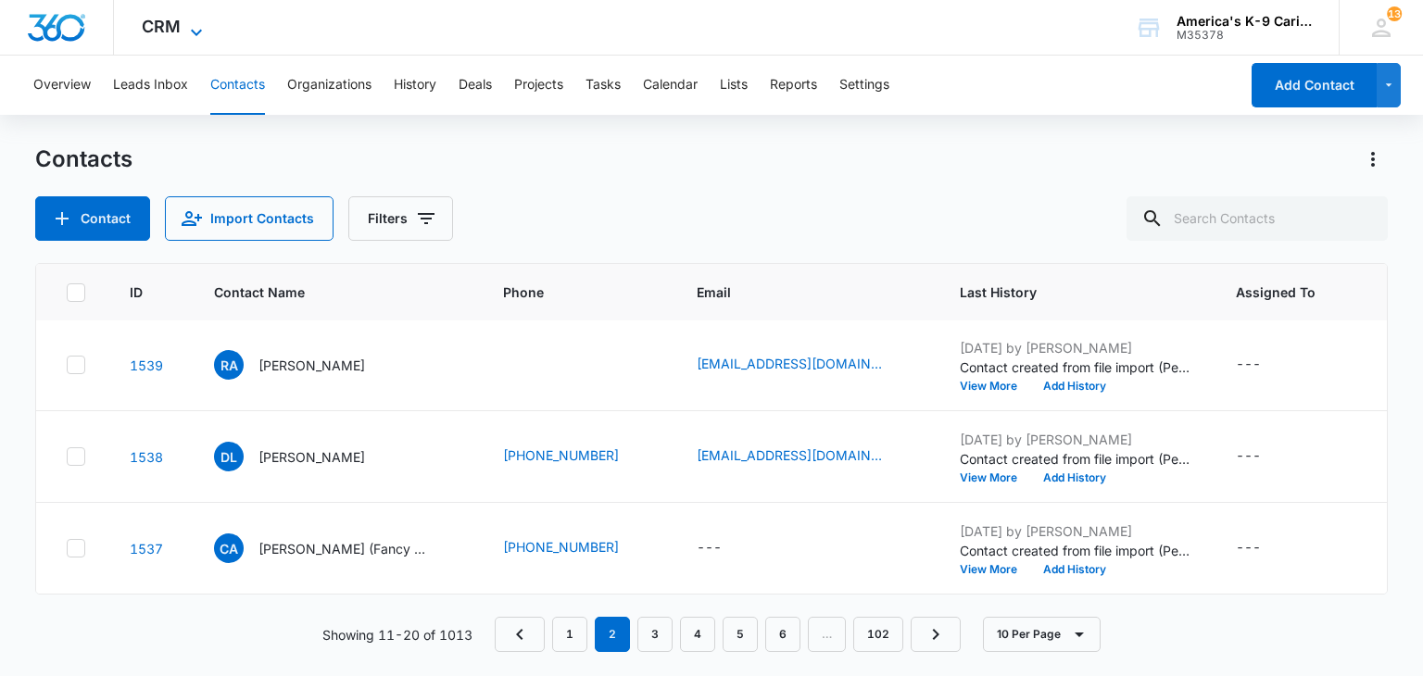
click at [191, 31] on icon at bounding box center [196, 32] width 11 height 6
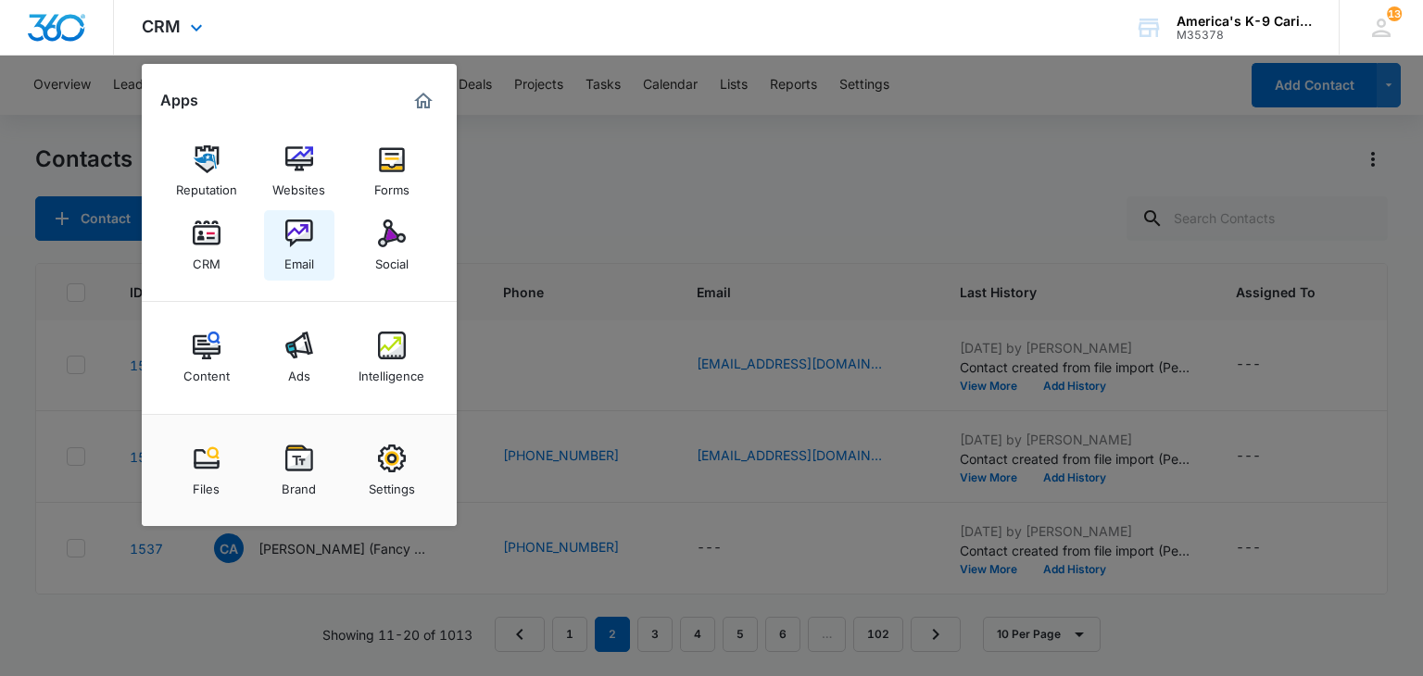
click at [293, 245] on img at bounding box center [299, 234] width 28 height 28
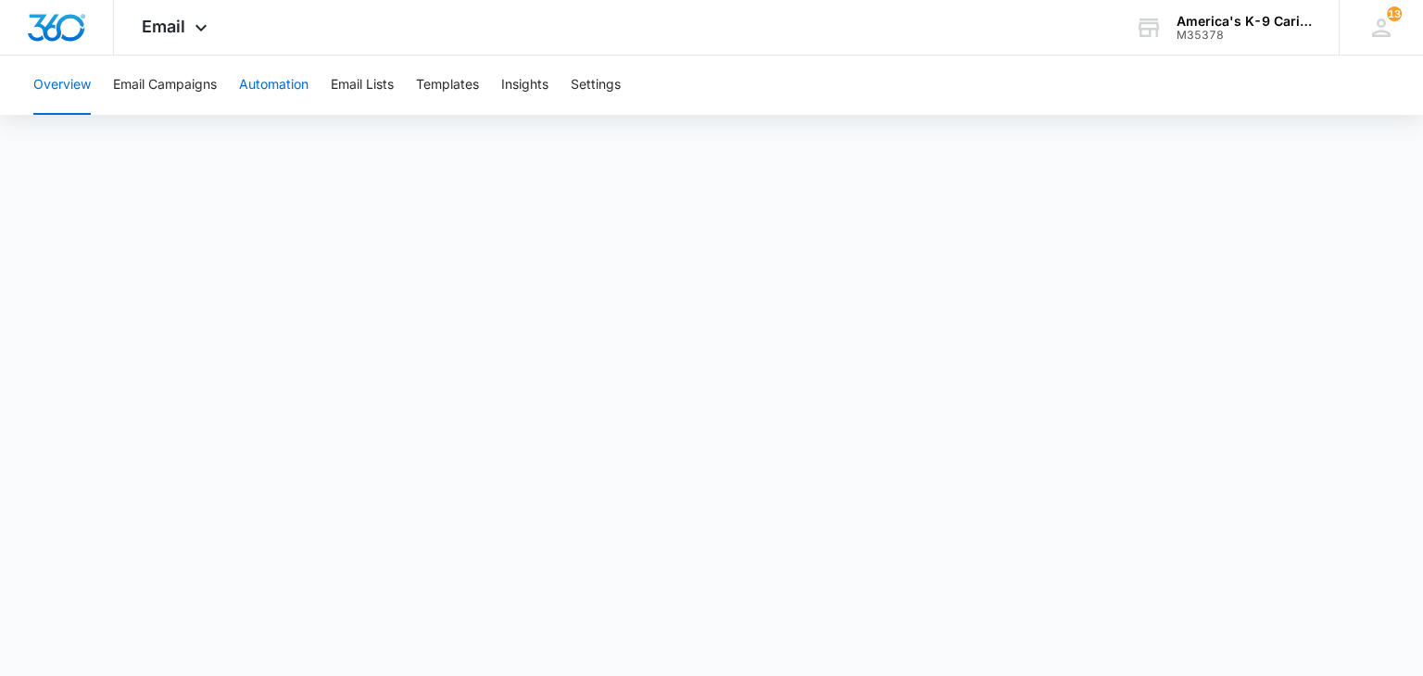
click at [282, 76] on button "Automation" at bounding box center [273, 85] width 69 height 59
